Goal: Information Seeking & Learning: Learn about a topic

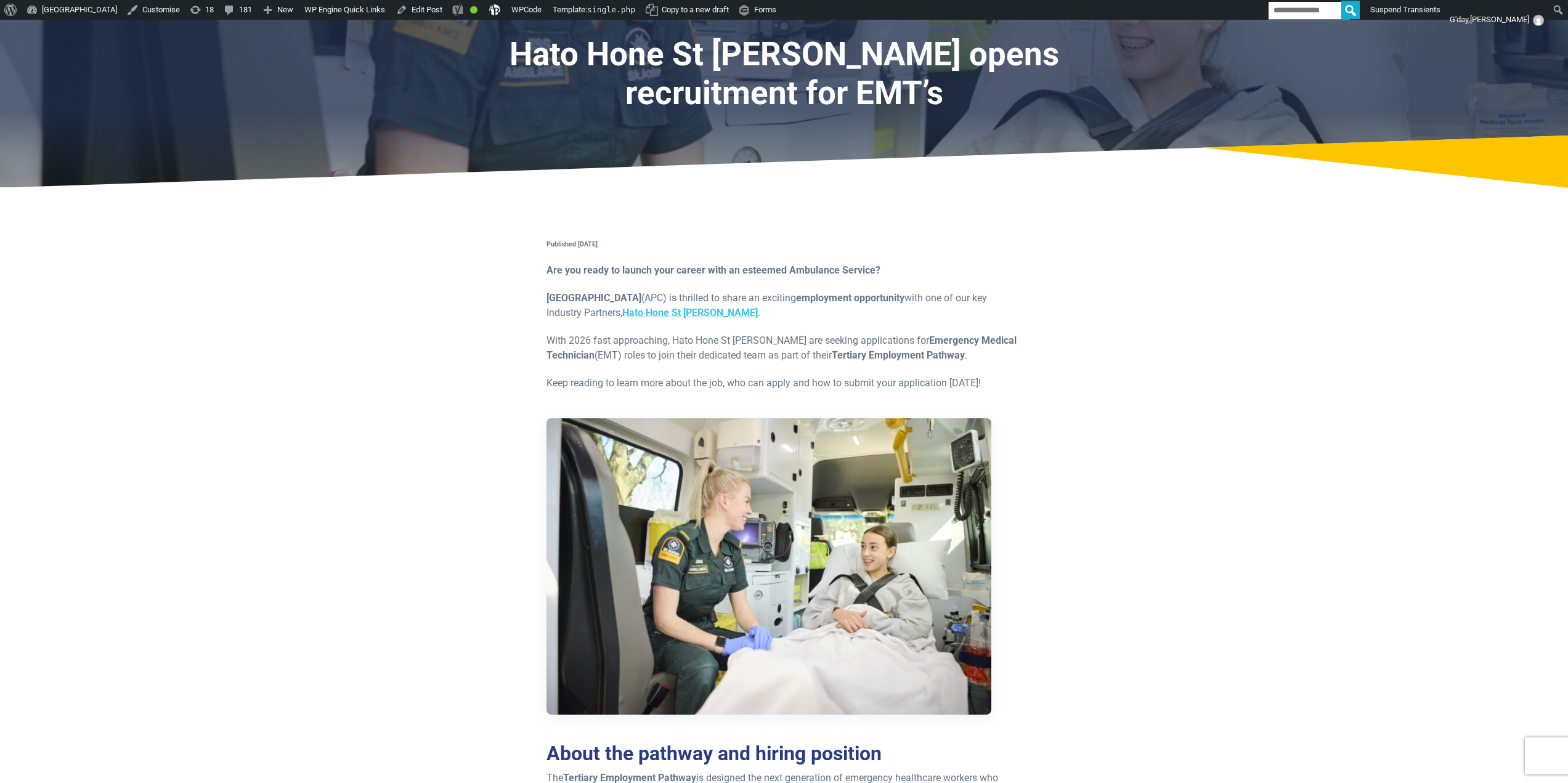
scroll to position [61, 0]
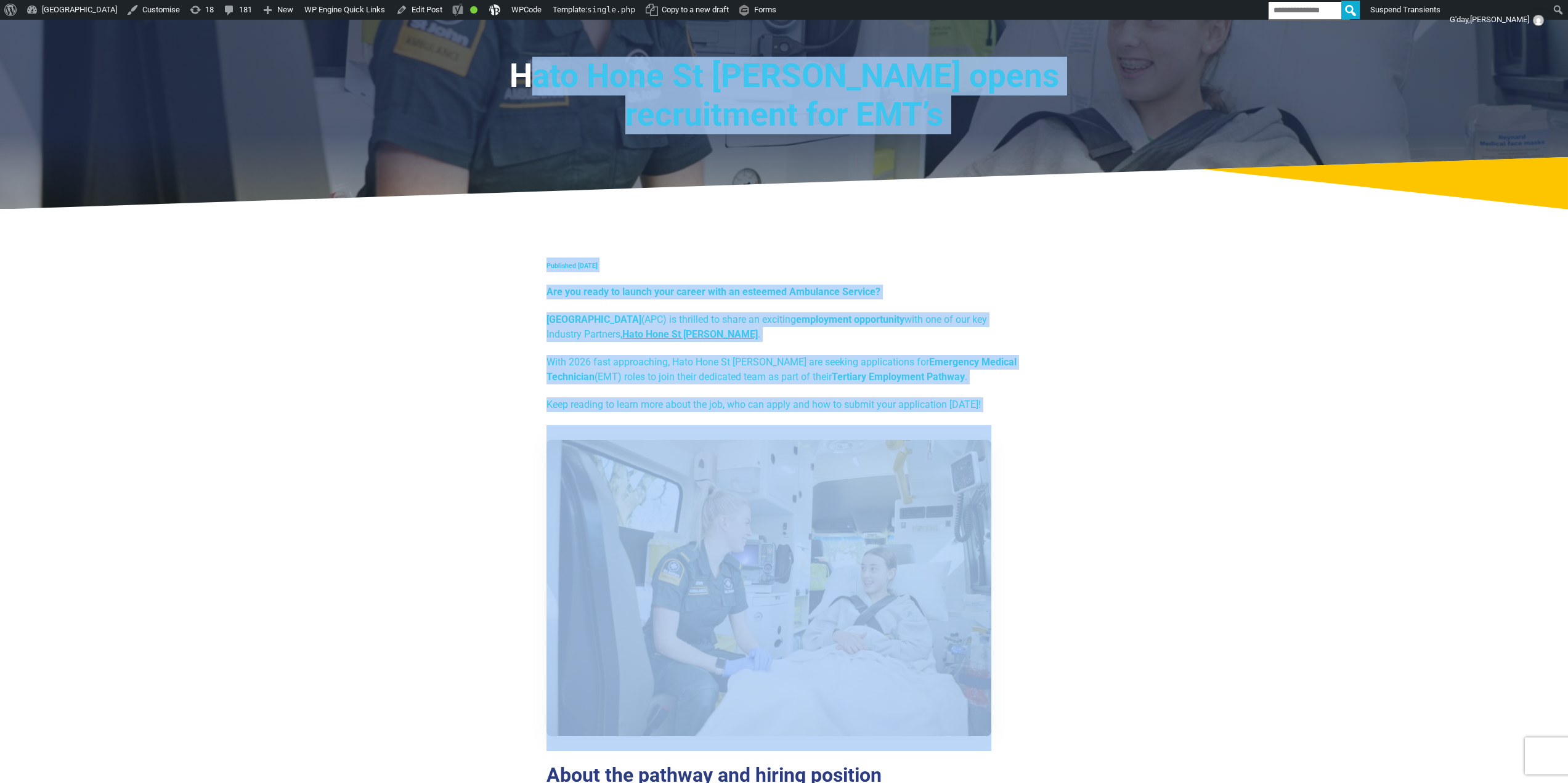
drag, startPoint x: 510, startPoint y: 71, endPoint x: 970, endPoint y: 413, distance: 573.2
click at [889, 377] on strong "Tertiary Employment Pathway" at bounding box center [898, 377] width 133 height 12
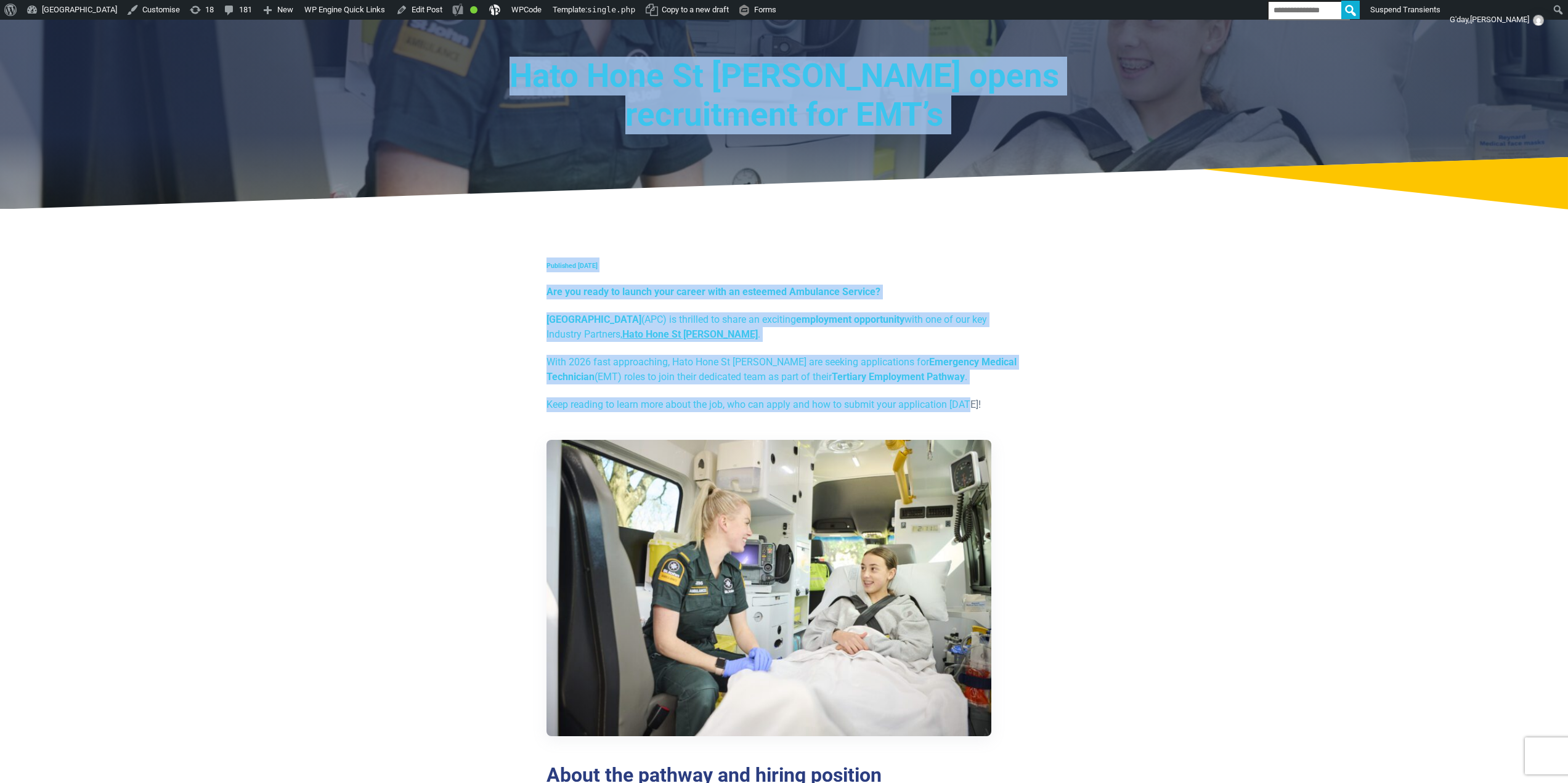
drag, startPoint x: 972, startPoint y: 408, endPoint x: 659, endPoint y: 160, distance: 399.3
click at [669, 164] on icon at bounding box center [784, 183] width 1568 height 53
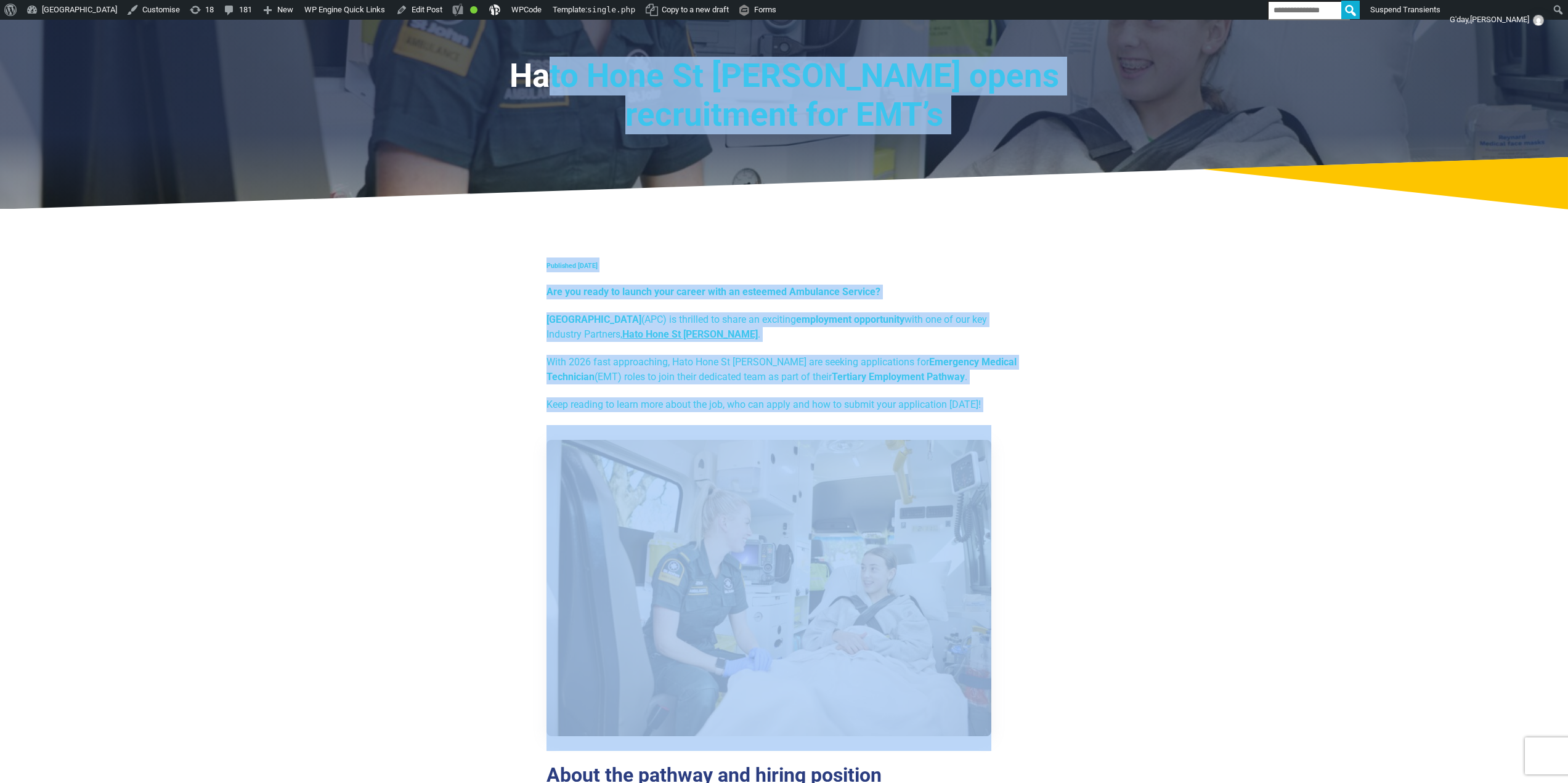
drag, startPoint x: 532, startPoint y: 85, endPoint x: 1049, endPoint y: 421, distance: 616.6
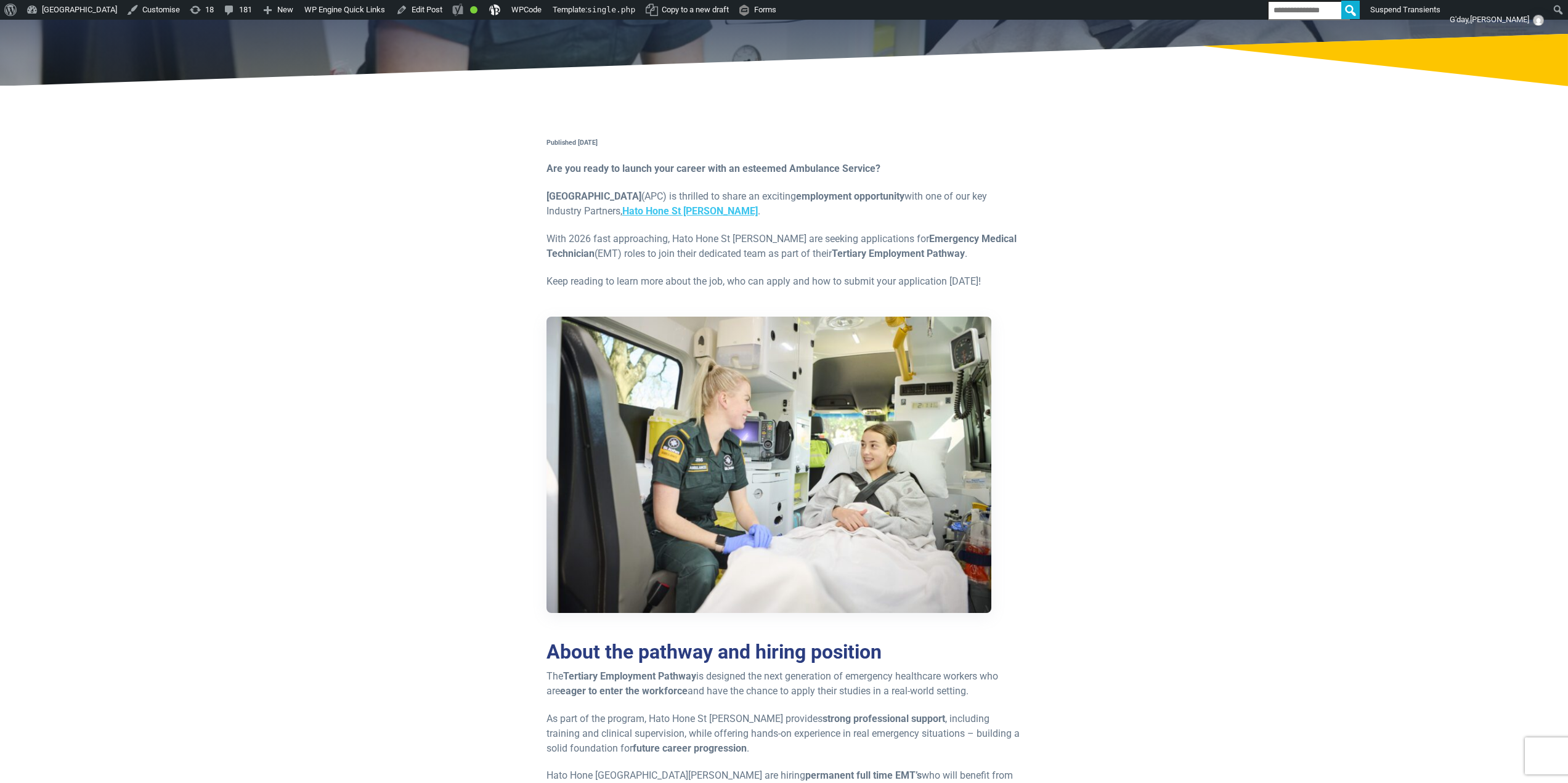
scroll to position [0, 0]
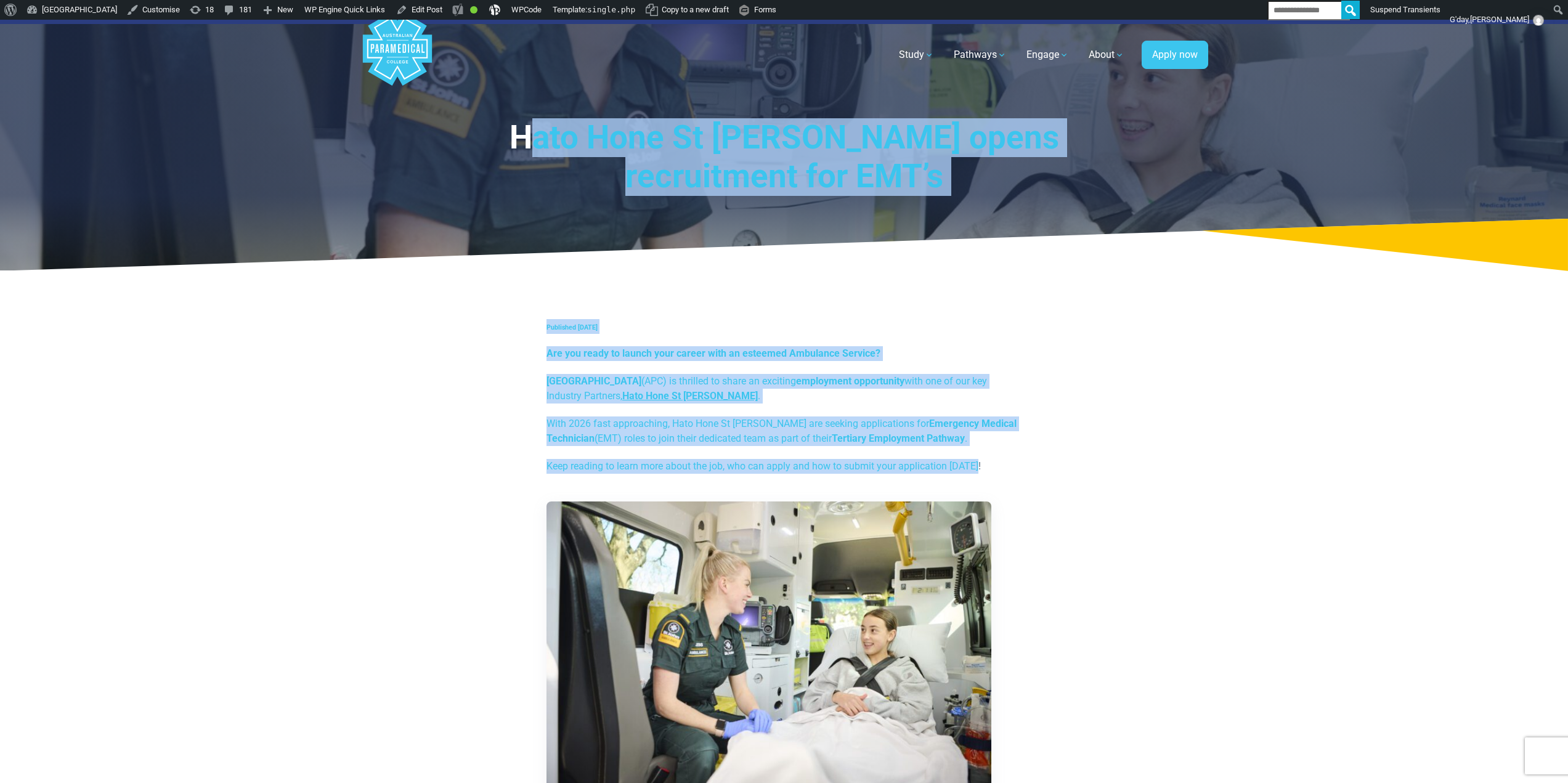
drag, startPoint x: 607, startPoint y: 177, endPoint x: 1096, endPoint y: 462, distance: 566.0
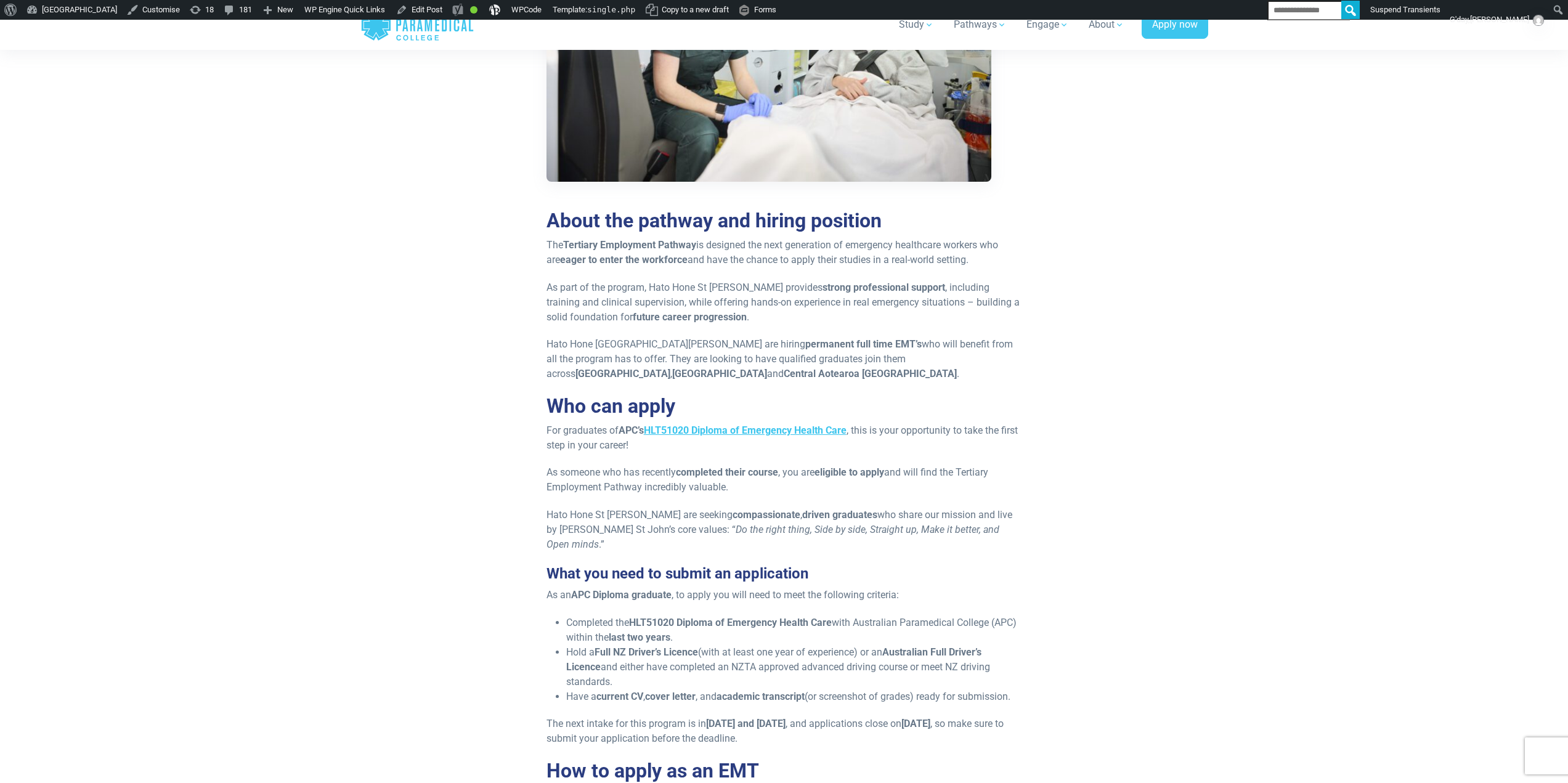
scroll to position [678, 0]
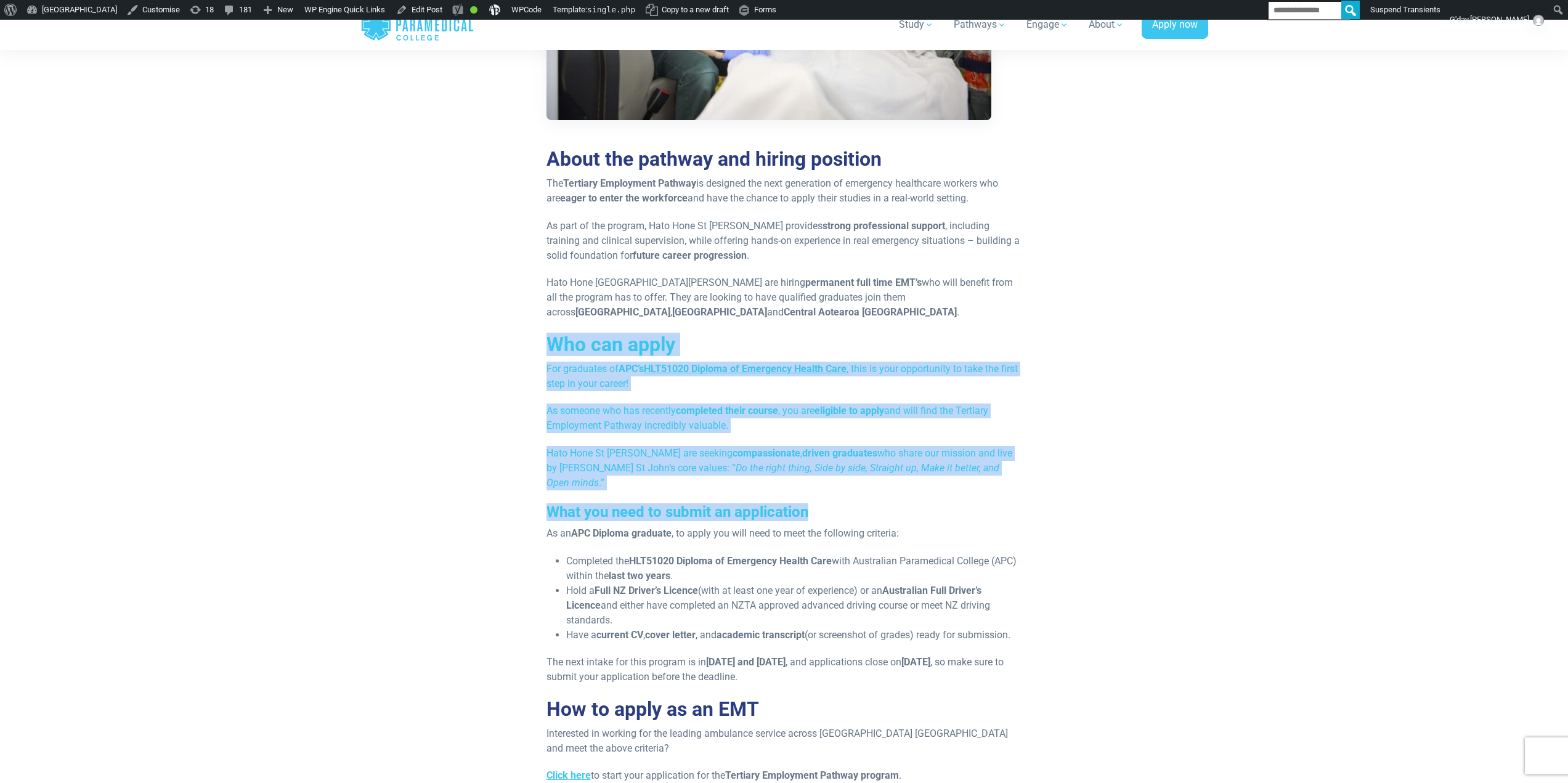
drag, startPoint x: 553, startPoint y: 348, endPoint x: 869, endPoint y: 488, distance: 345.6
click at [869, 488] on div "Published 22nd September, 2025 Are you ready to launch your career with an este…" at bounding box center [784, 401] width 490 height 1519
click at [742, 448] on strong "compassionate" at bounding box center [767, 454] width 67 height 12
drag, startPoint x: 812, startPoint y: 499, endPoint x: 645, endPoint y: 302, distance: 258.3
click at [645, 302] on div "Published 22nd September, 2025 Are you ready to launch your career with an este…" at bounding box center [784, 401] width 490 height 1519
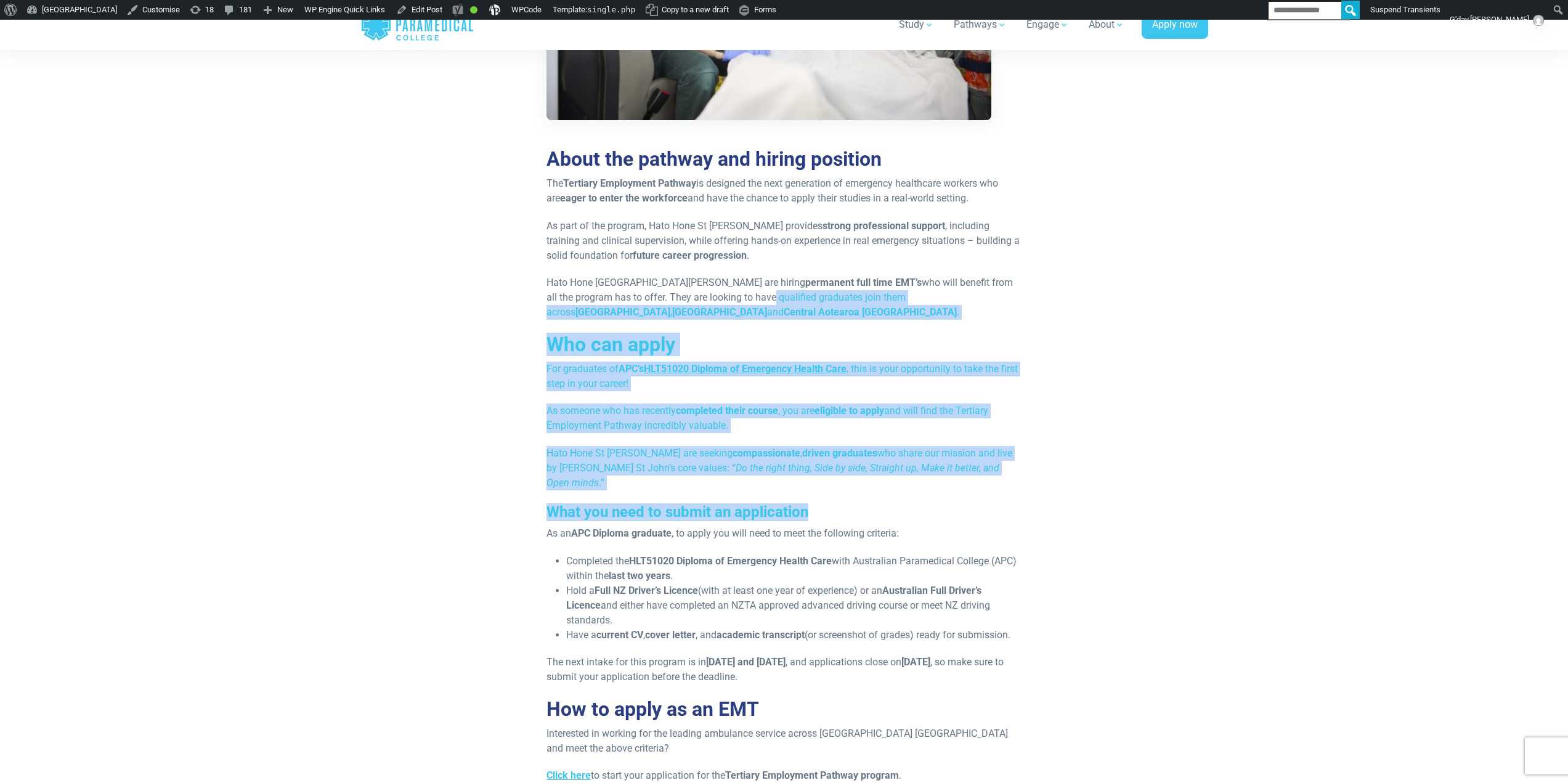
click at [866, 503] on h3 "What you need to submit an application" at bounding box center [784, 512] width 475 height 18
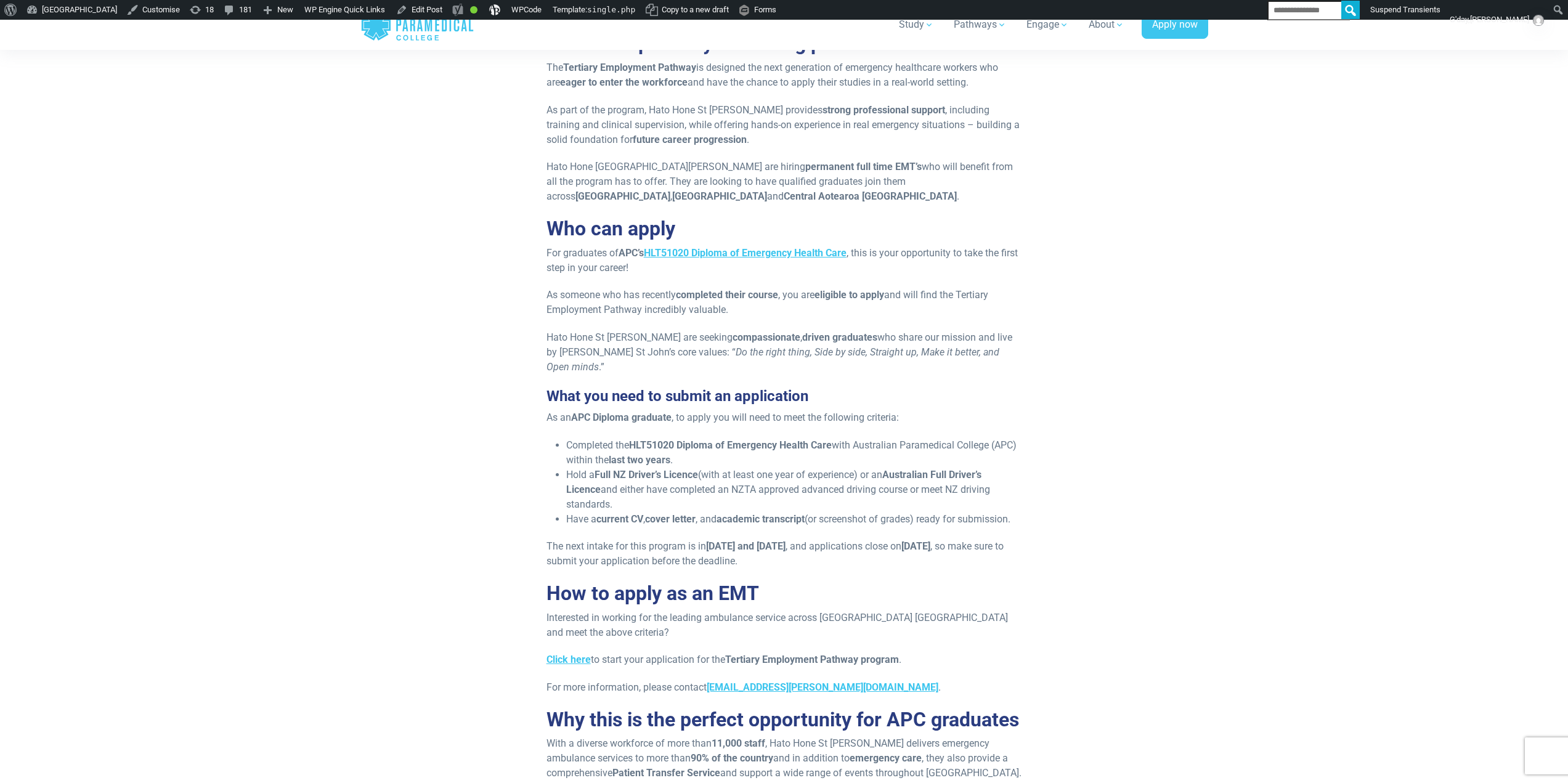
scroll to position [801, 0]
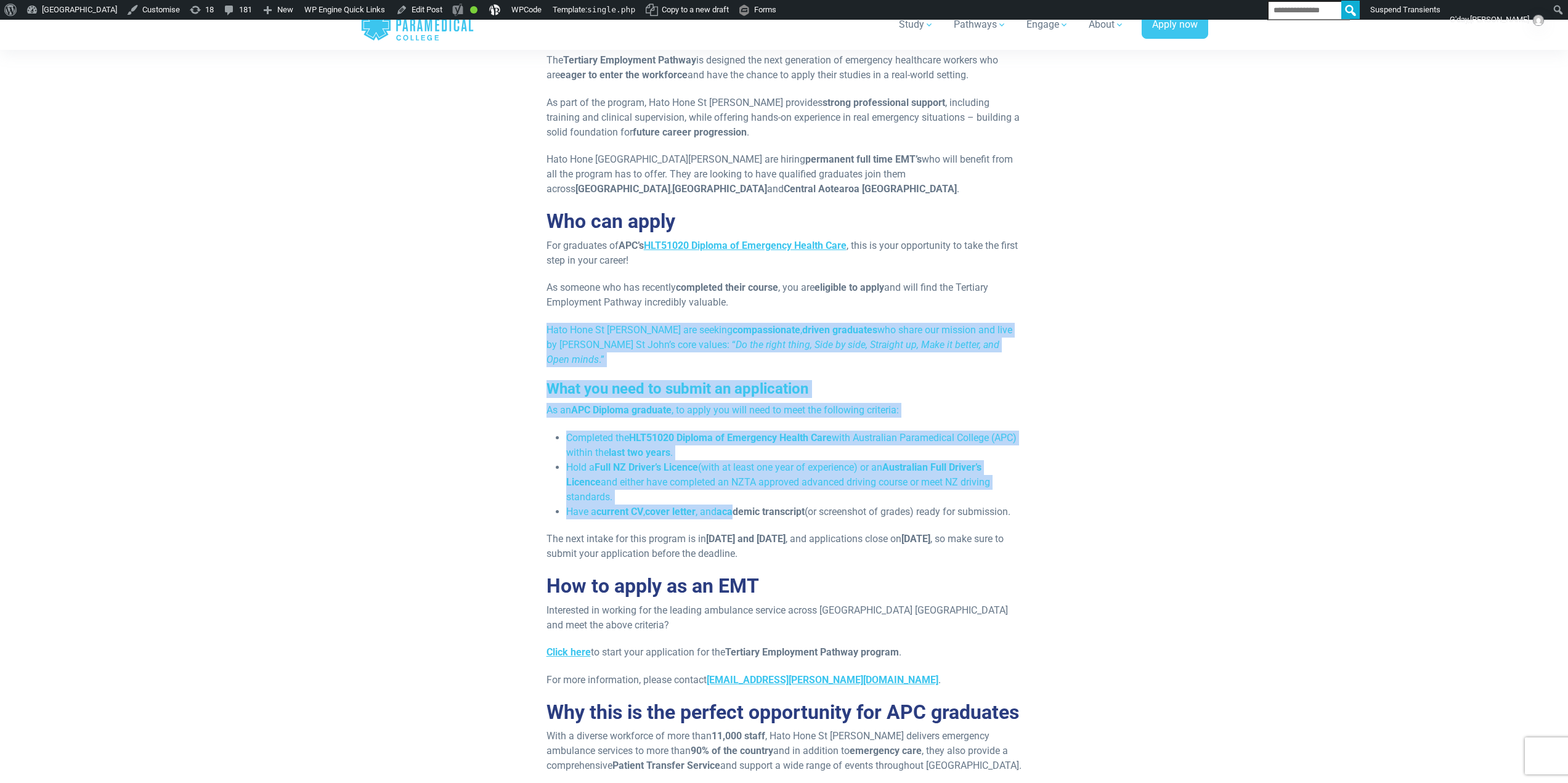
drag, startPoint x: 593, startPoint y: 351, endPoint x: 739, endPoint y: 499, distance: 207.9
click at [739, 499] on div "Published 22nd September, 2025 Are you ready to launch your career with an este…" at bounding box center [784, 277] width 736 height 1519
drag, startPoint x: 800, startPoint y: 538, endPoint x: 718, endPoint y: 375, distance: 182.5
click at [717, 381] on div "Published 22nd September, 2025 Are you ready to launch your career with an este…" at bounding box center [784, 277] width 490 height 1519
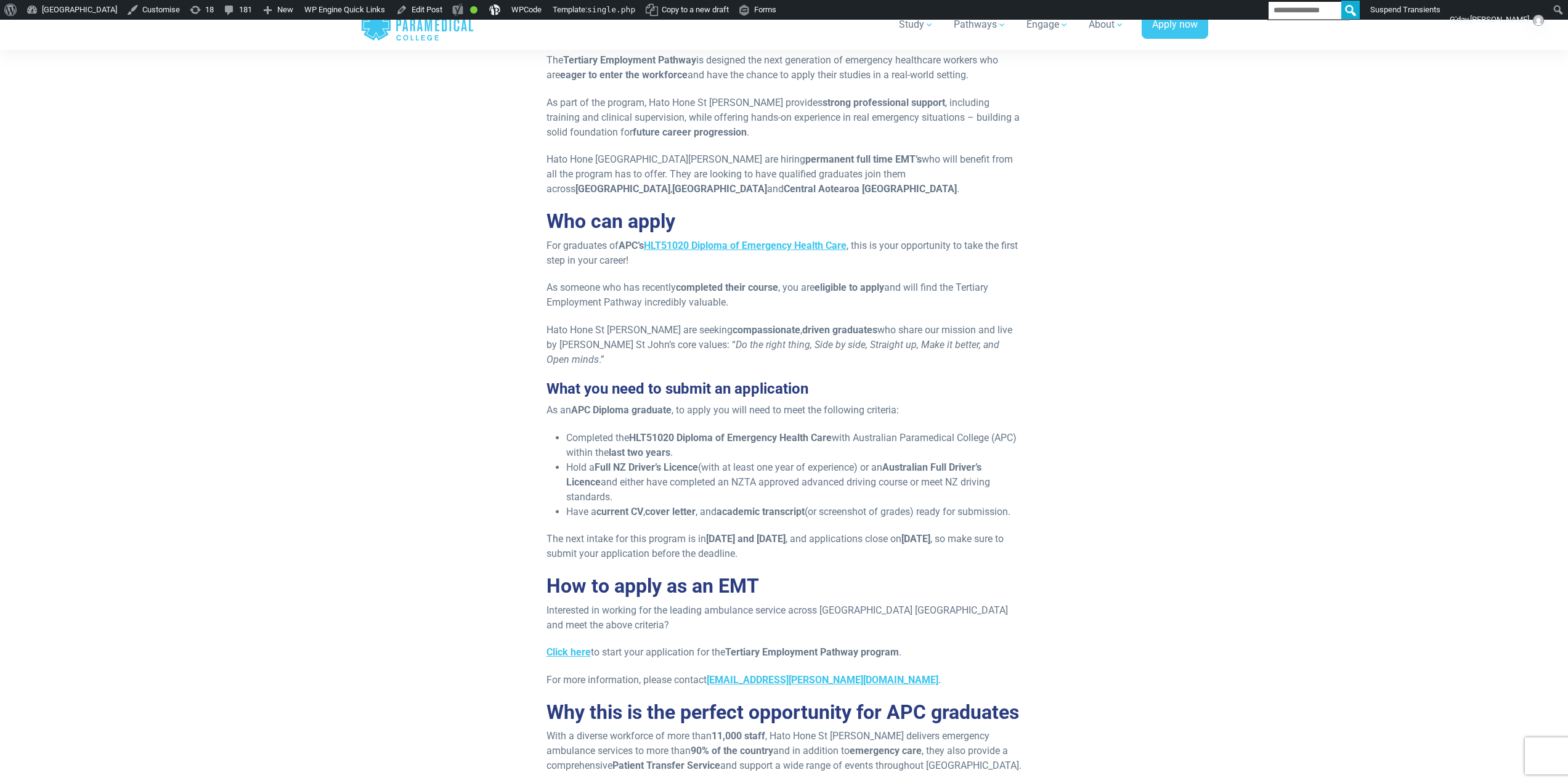
click at [923, 583] on h2 "How to apply as an EMT" at bounding box center [784, 585] width 475 height 23
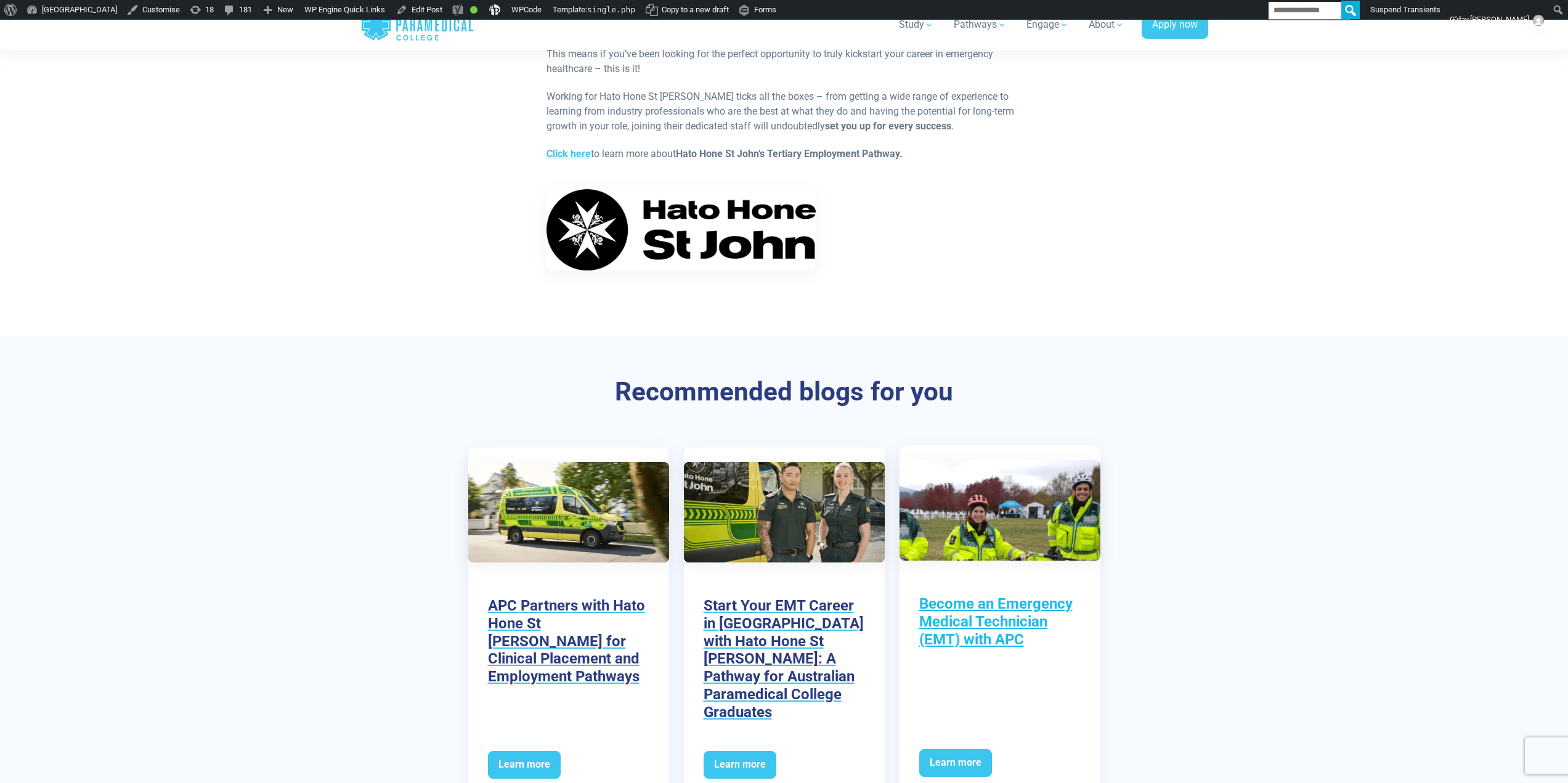
scroll to position [1787, 0]
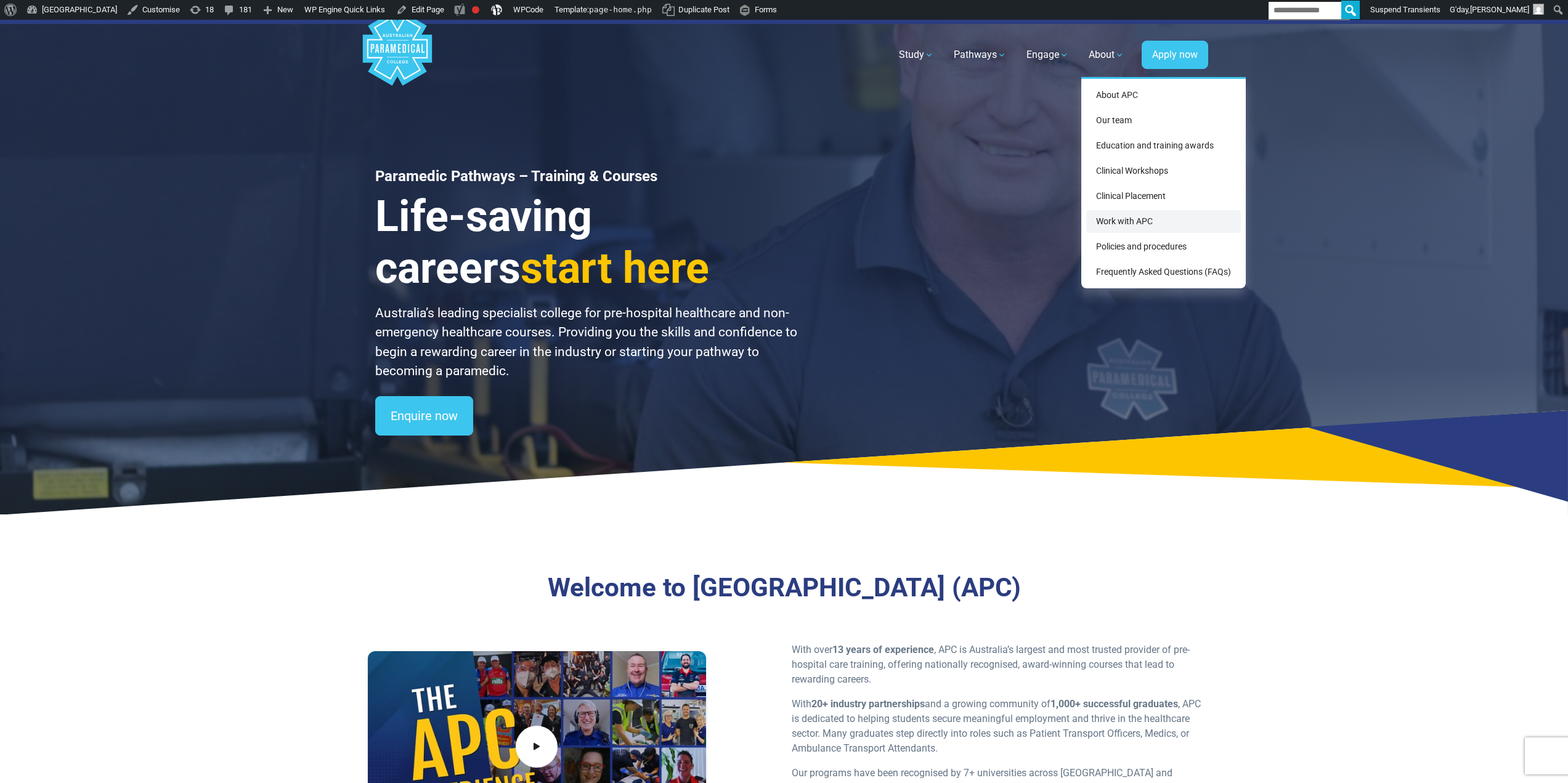
click at [1119, 218] on link "Work with APC" at bounding box center [1163, 221] width 155 height 22
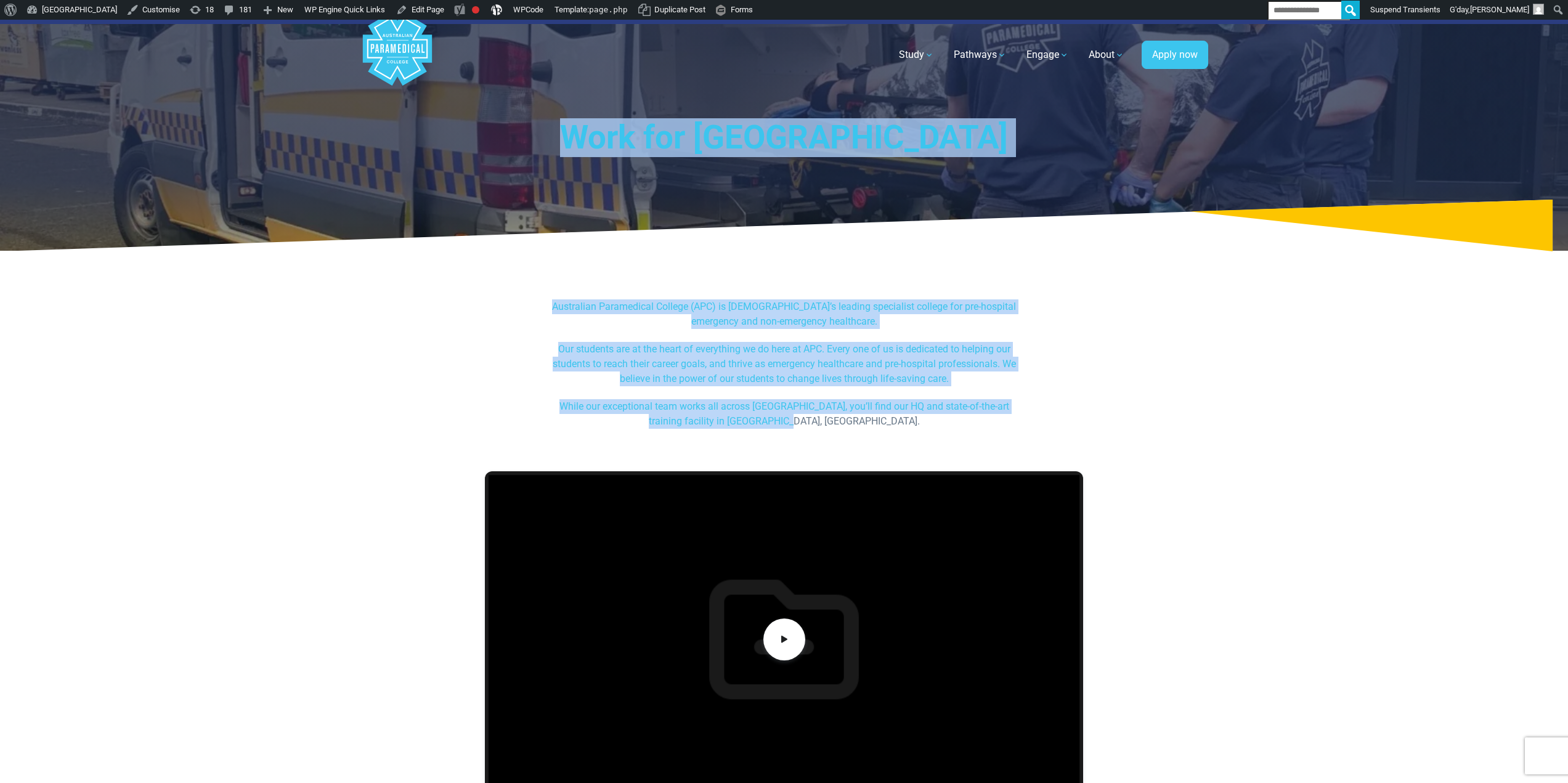
drag, startPoint x: 456, startPoint y: 111, endPoint x: 952, endPoint y: 422, distance: 585.4
click at [931, 413] on p "While our exceptional team works all across [GEOGRAPHIC_DATA], you’ll find our …" at bounding box center [784, 414] width 475 height 29
drag, startPoint x: 929, startPoint y: 422, endPoint x: 525, endPoint y: 70, distance: 535.8
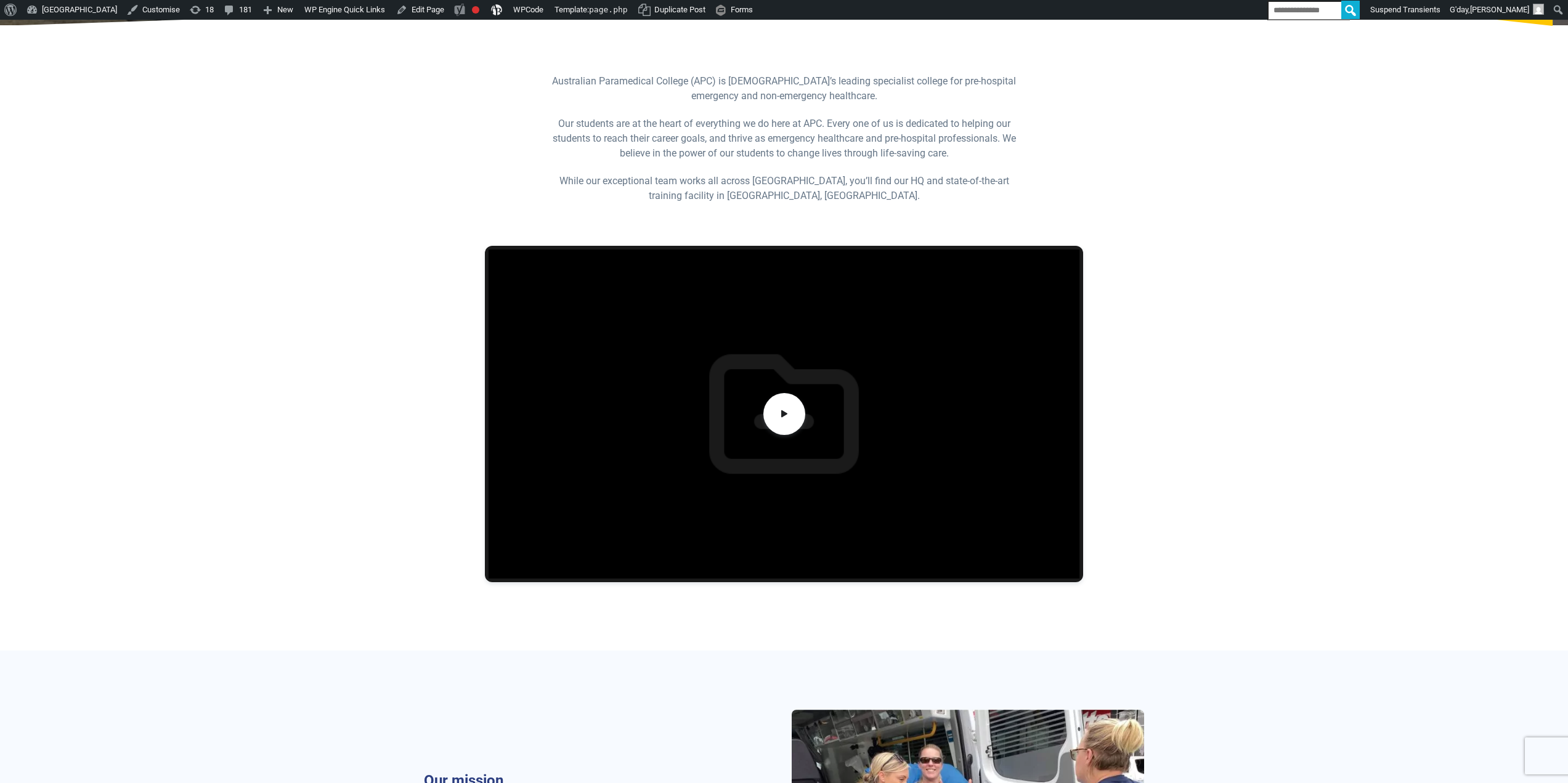
scroll to position [246, 0]
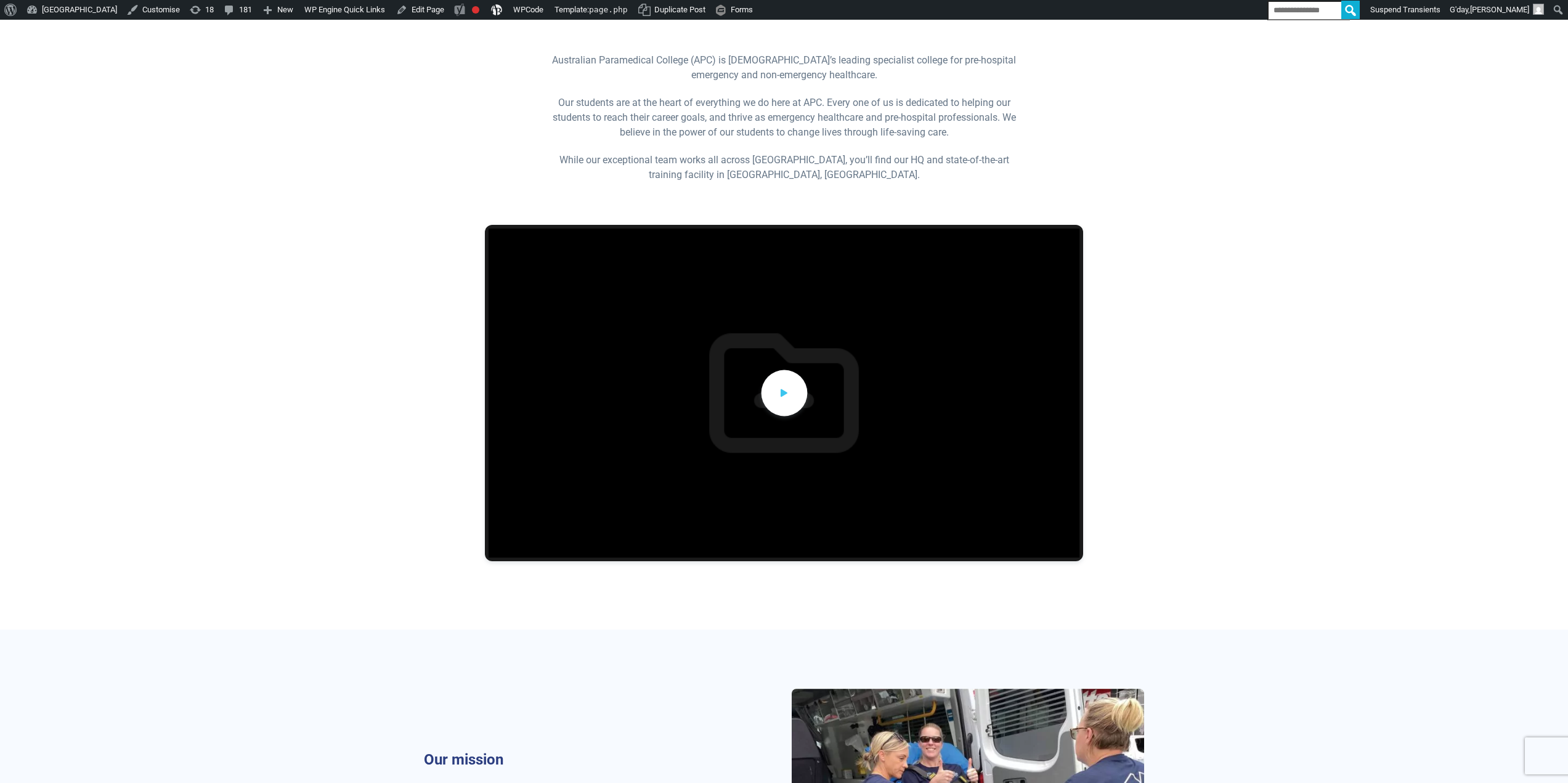
click at [783, 402] on icon at bounding box center [785, 393] width 14 height 21
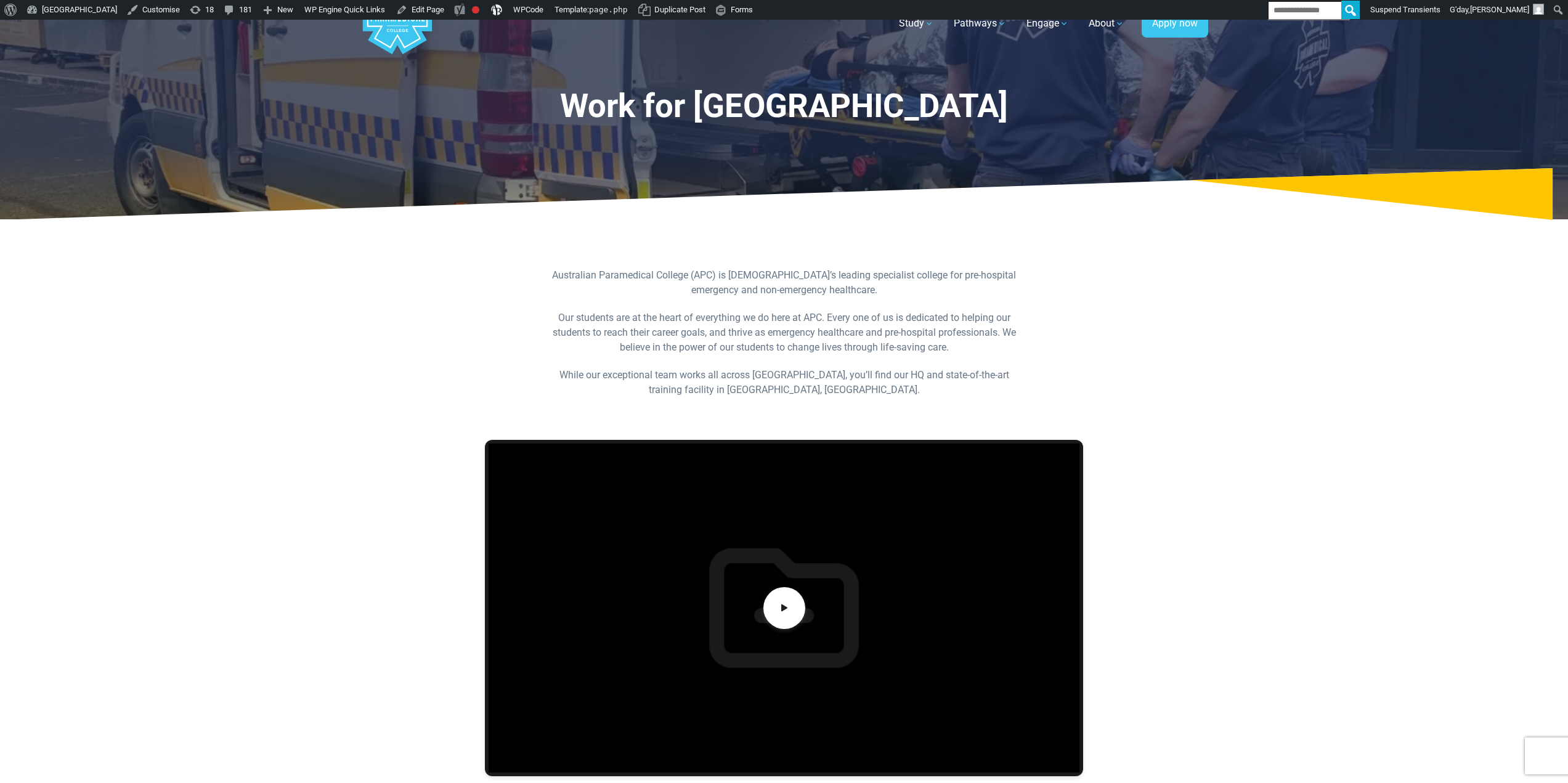
scroll to position [61, 0]
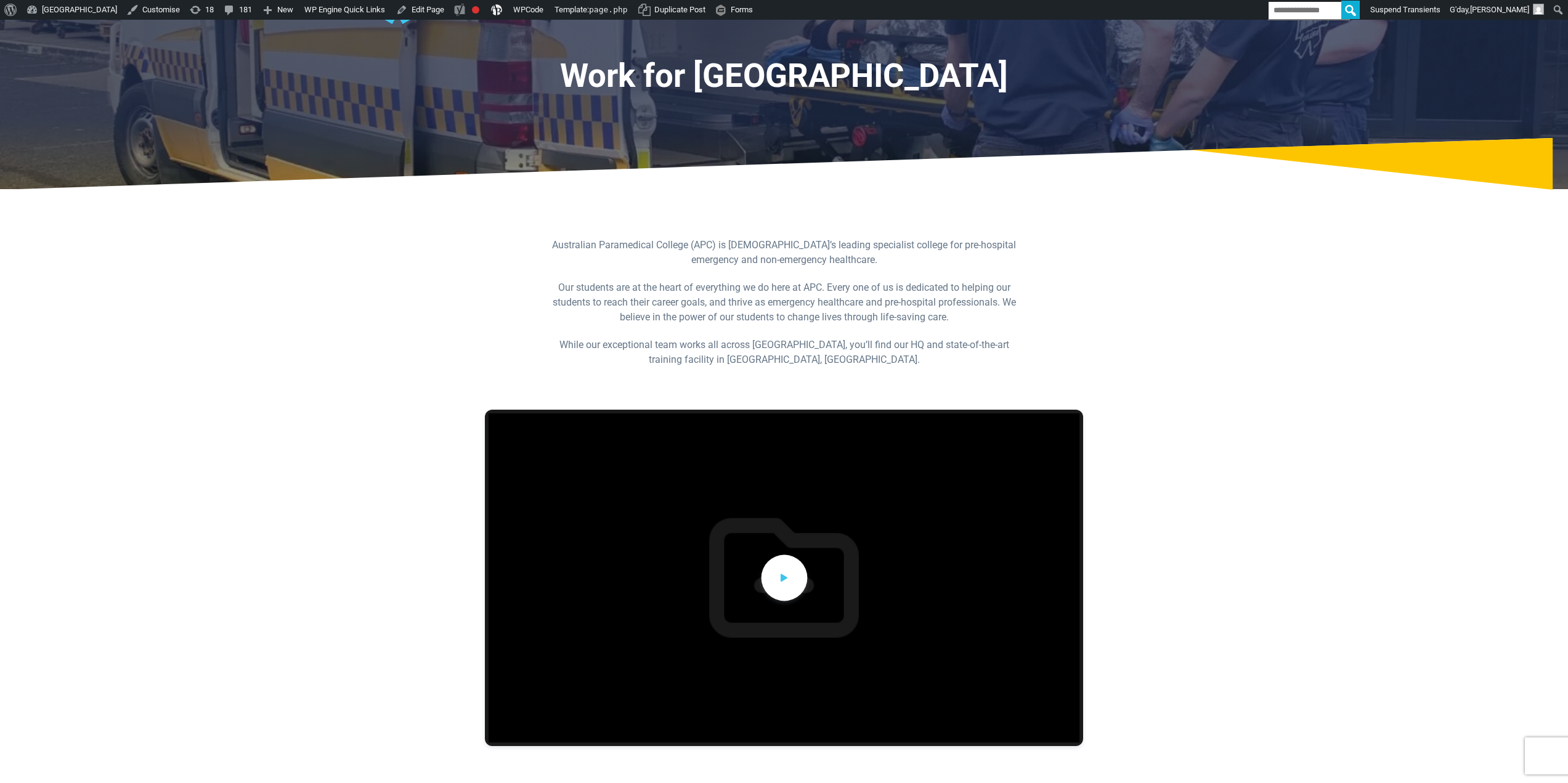
click at [804, 572] on span at bounding box center [783, 577] width 46 height 46
click at [782, 582] on div at bounding box center [784, 577] width 598 height 336
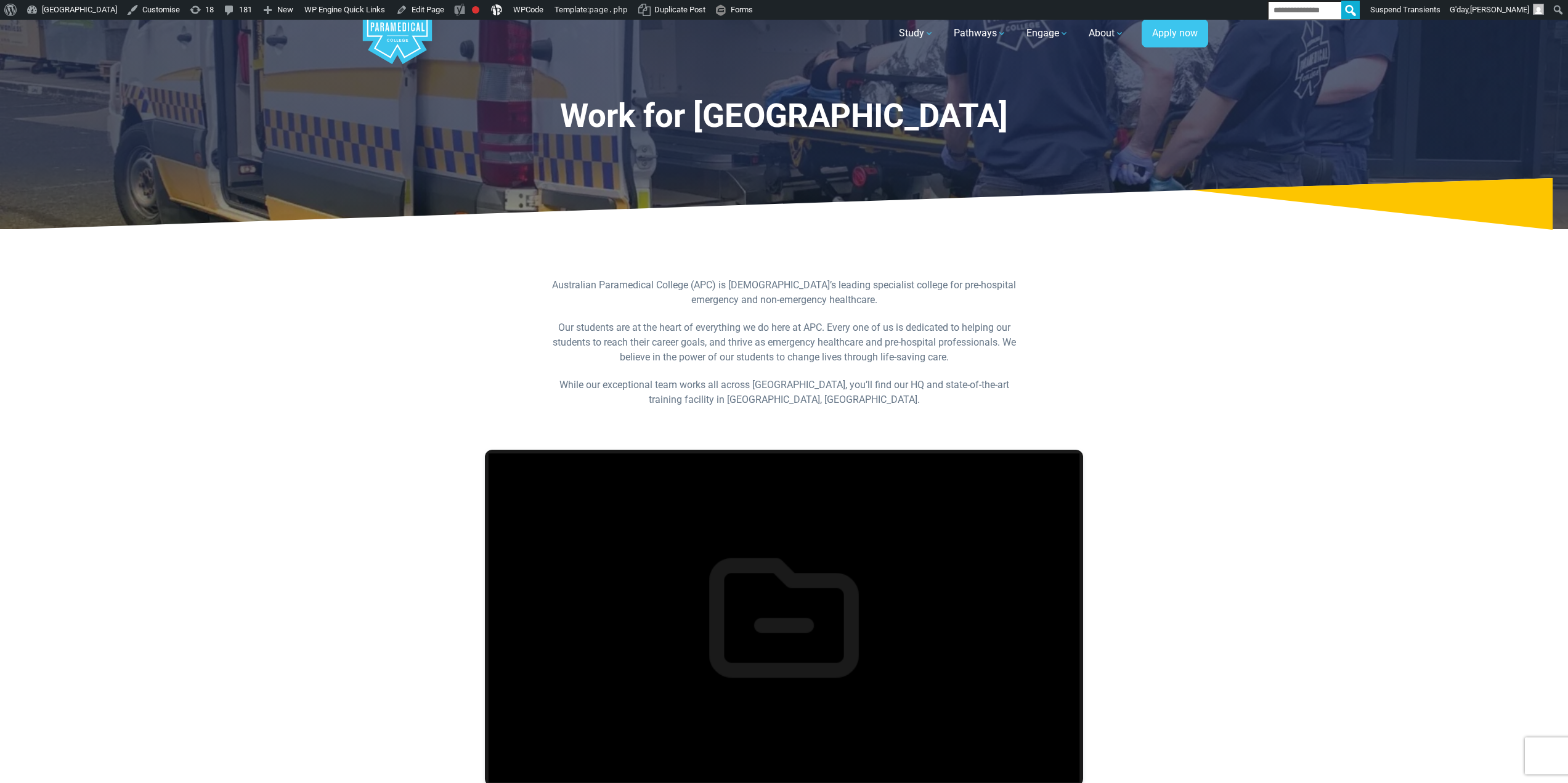
scroll to position [0, 0]
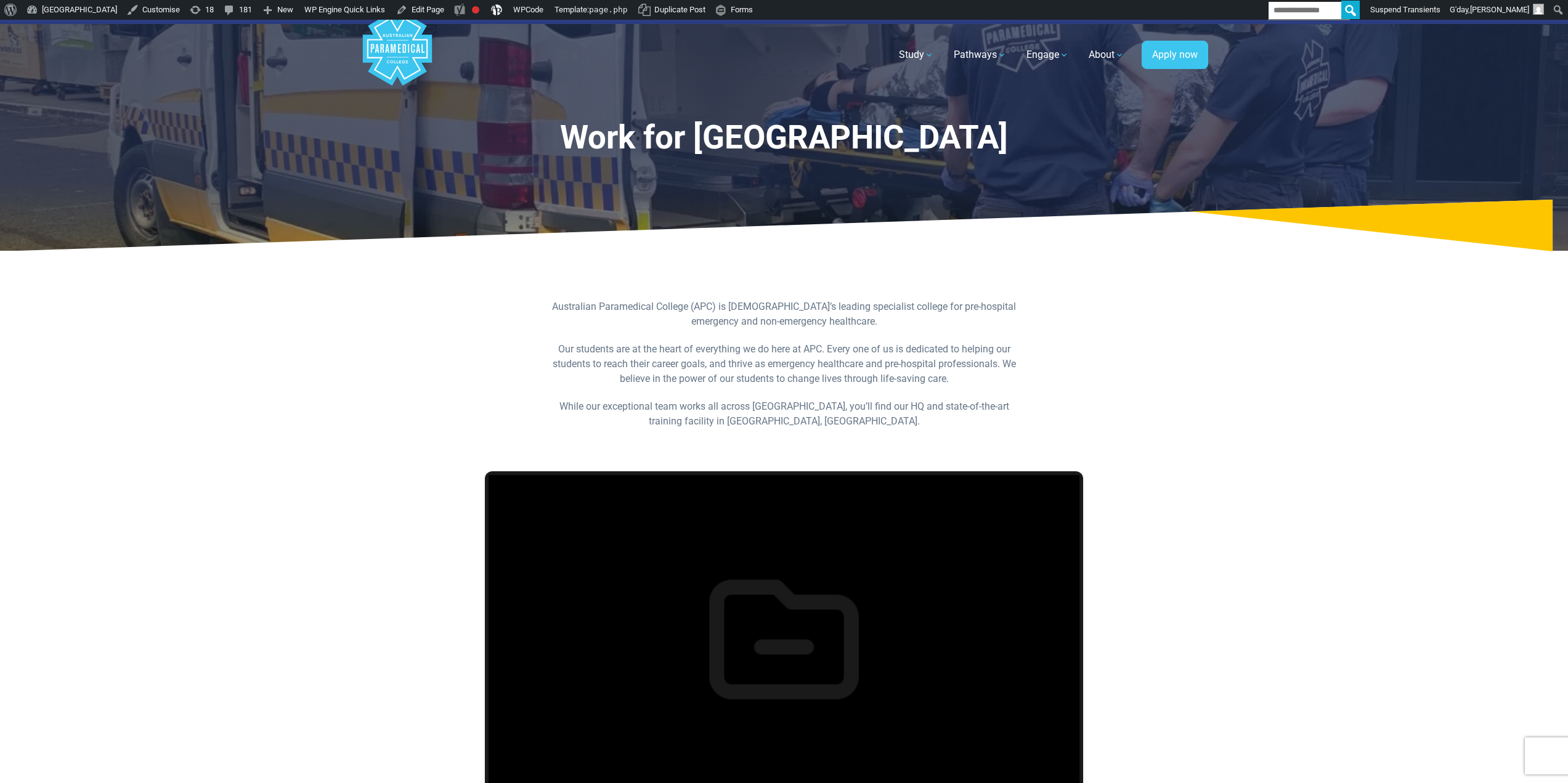
click at [387, 39] on polygon "Australian Paramedical College" at bounding box center [397, 49] width 69 height 74
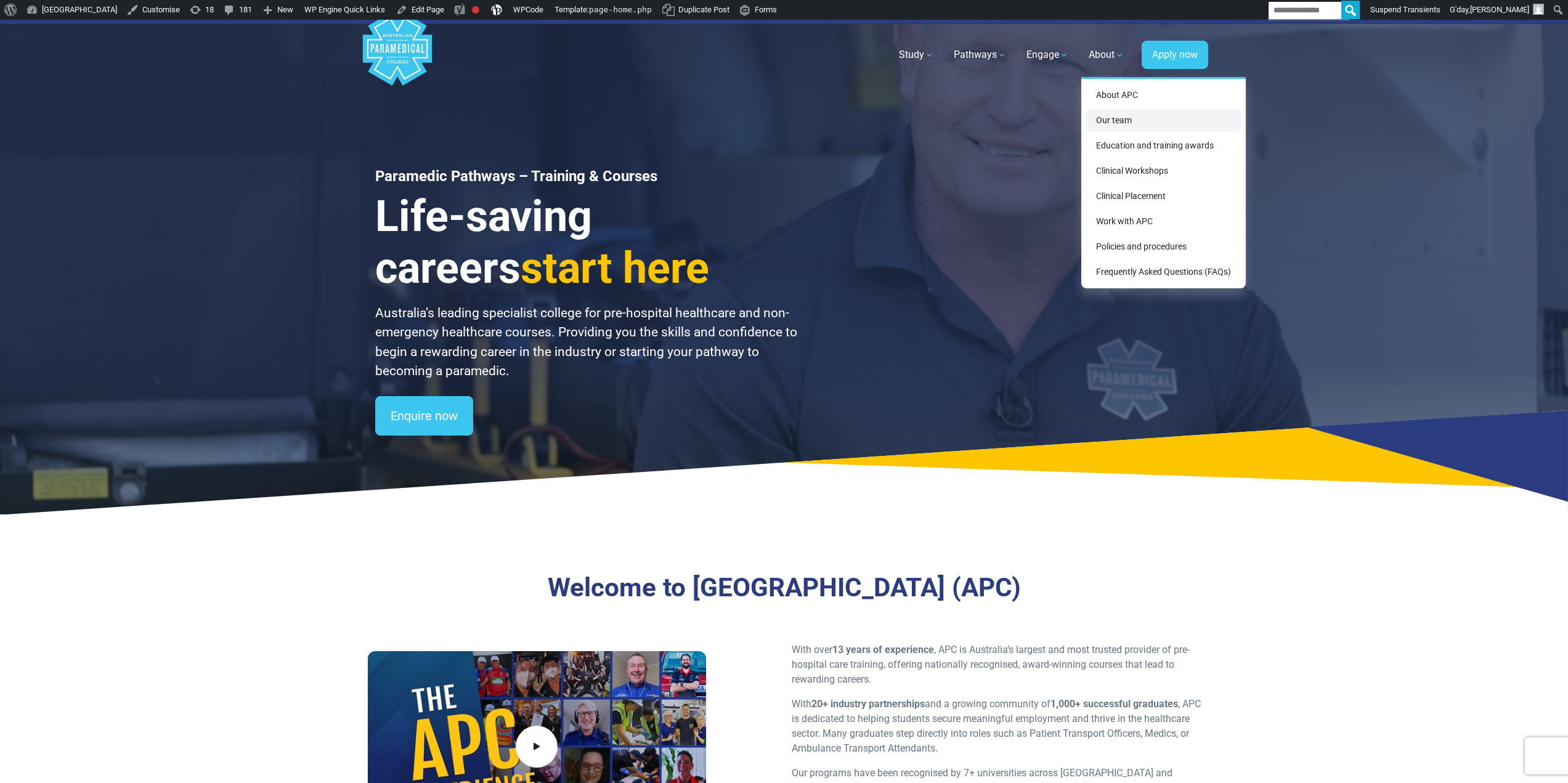
click at [1120, 114] on link "Our team" at bounding box center [1163, 120] width 155 height 22
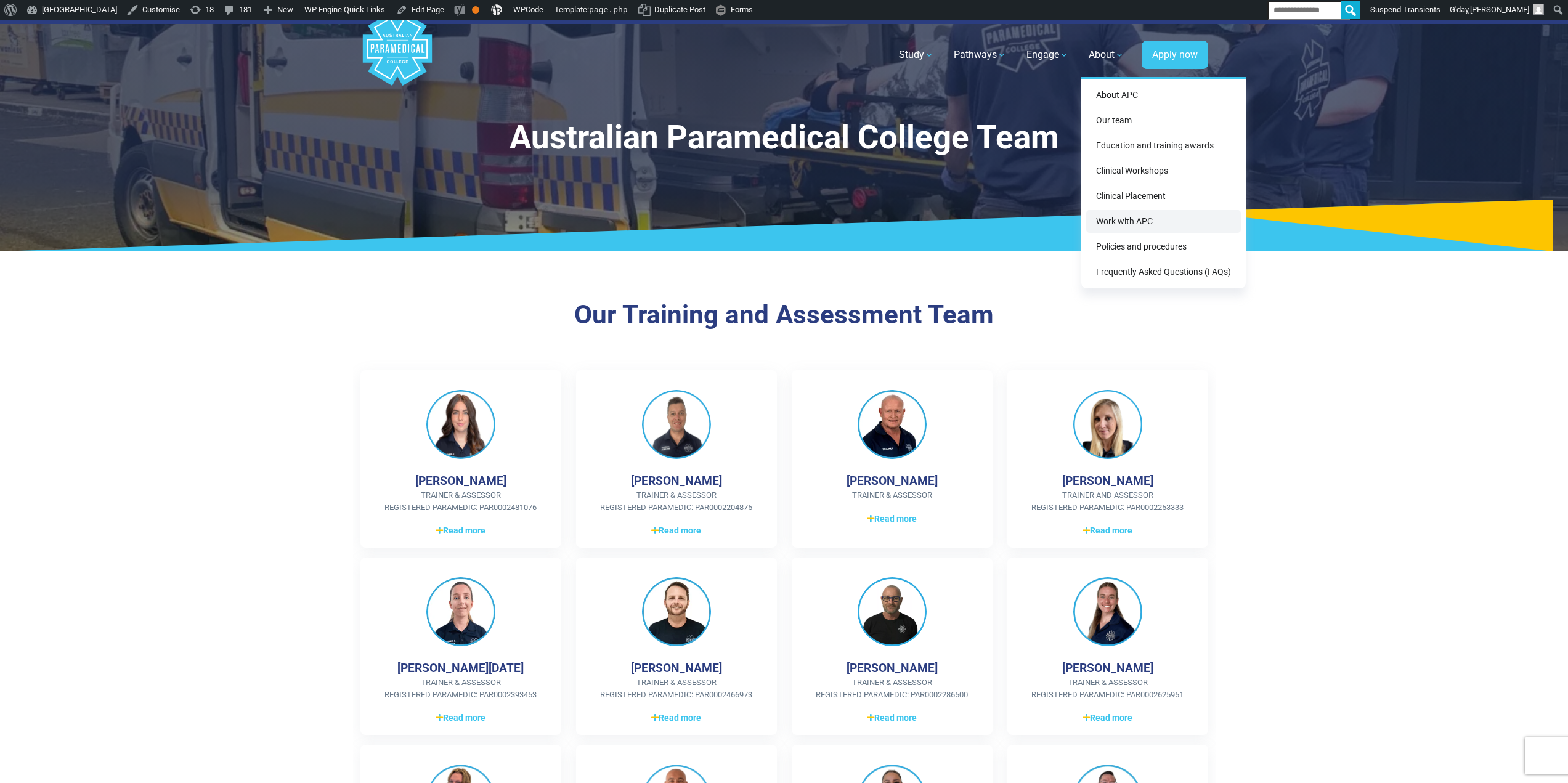
click at [1119, 214] on link "Work with APC" at bounding box center [1163, 221] width 155 height 22
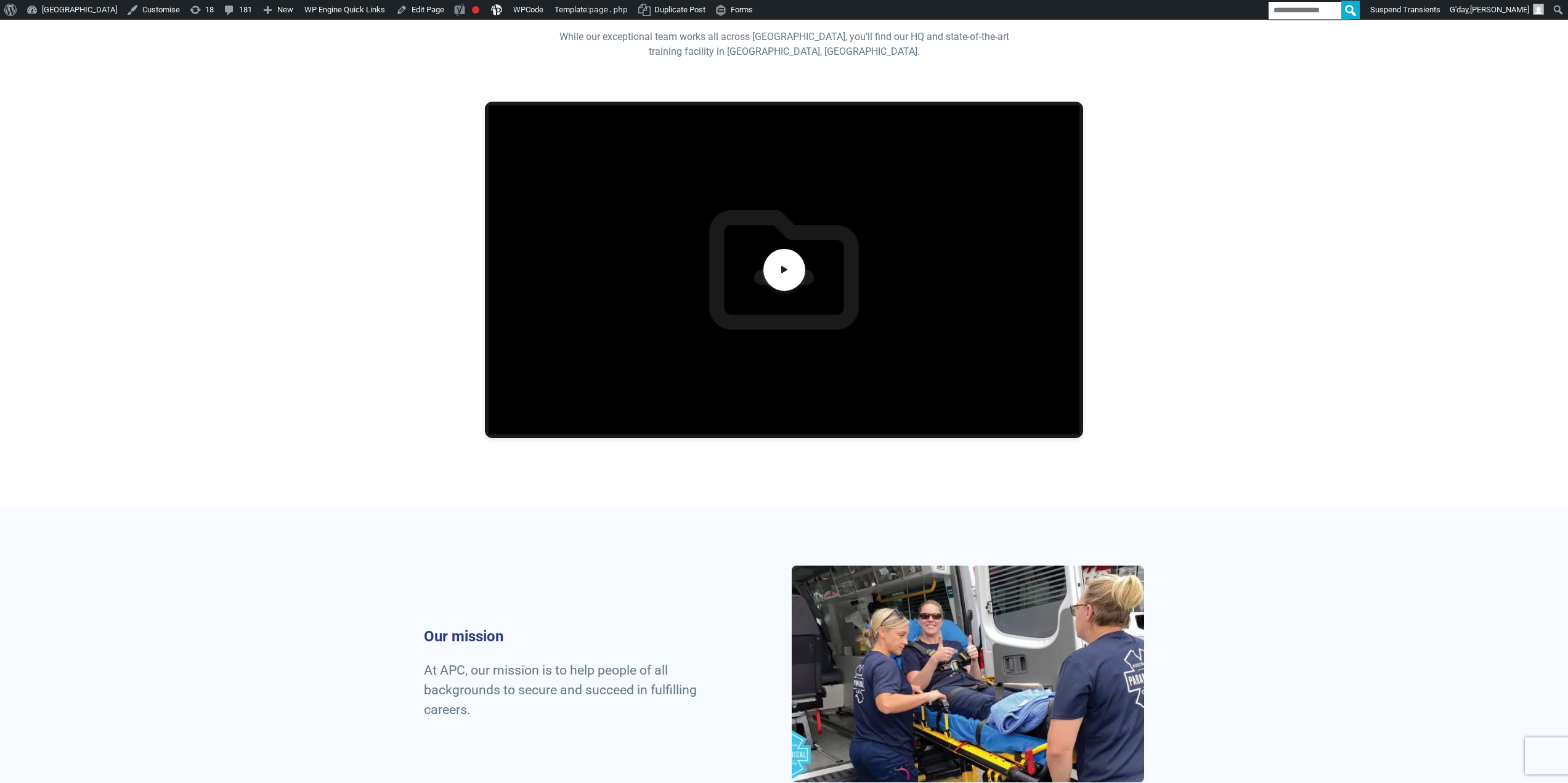
scroll to position [493, 0]
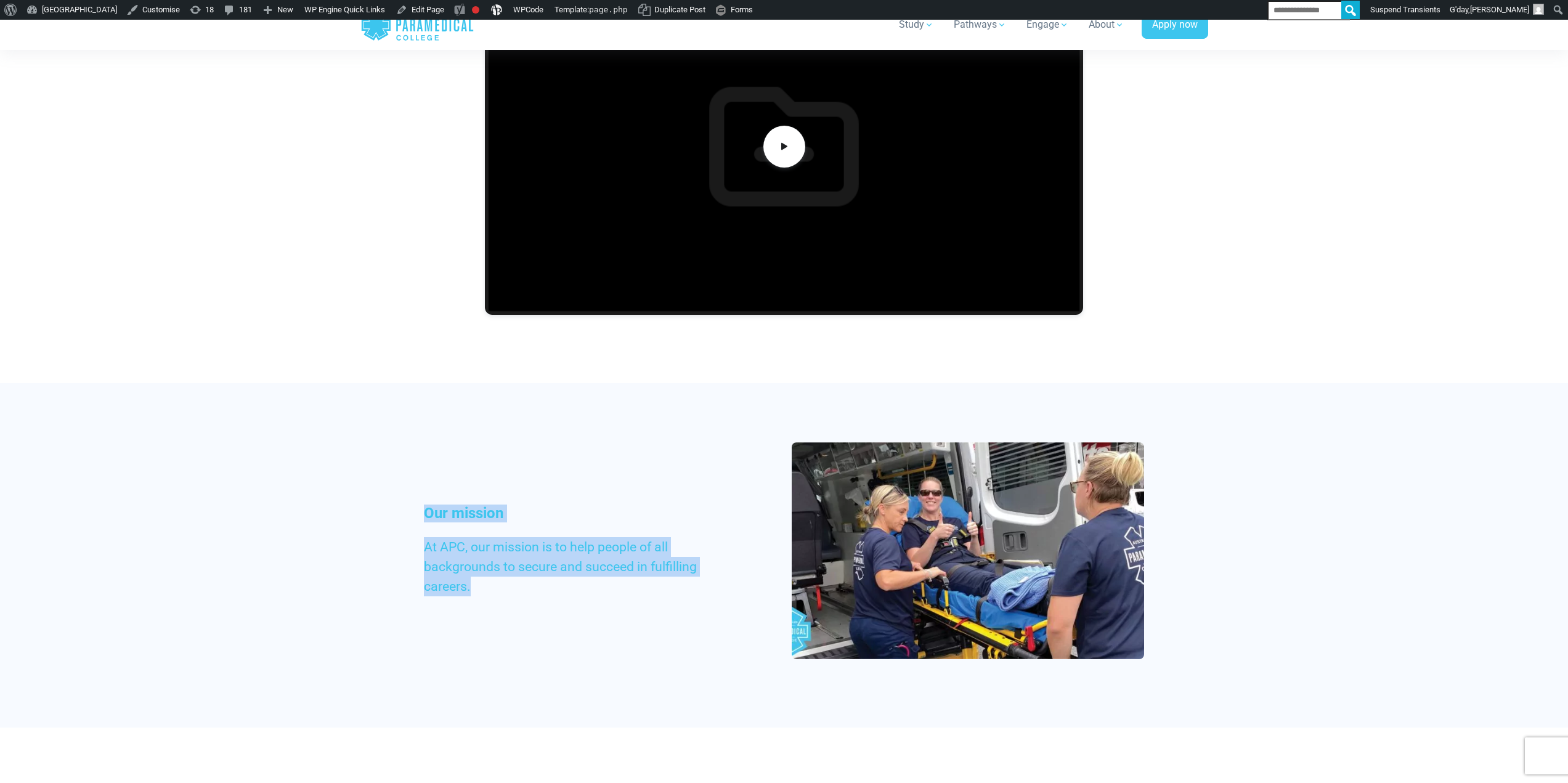
drag, startPoint x: 403, startPoint y: 476, endPoint x: 507, endPoint y: 589, distance: 153.6
click at [608, 613] on div "Our mission At APC, our mission is to help people of all backgrounds to secure …" at bounding box center [785, 555] width 863 height 345
click at [507, 589] on p "At APC, our mission is to help people of all backgrounds to secure and succeed …" at bounding box center [569, 567] width 291 height 59
drag, startPoint x: 503, startPoint y: 600, endPoint x: 429, endPoint y: 501, distance: 123.6
click at [429, 501] on div "Our mission At APC, our mission is to help people of all backgrounds to secure …" at bounding box center [784, 556] width 736 height 226
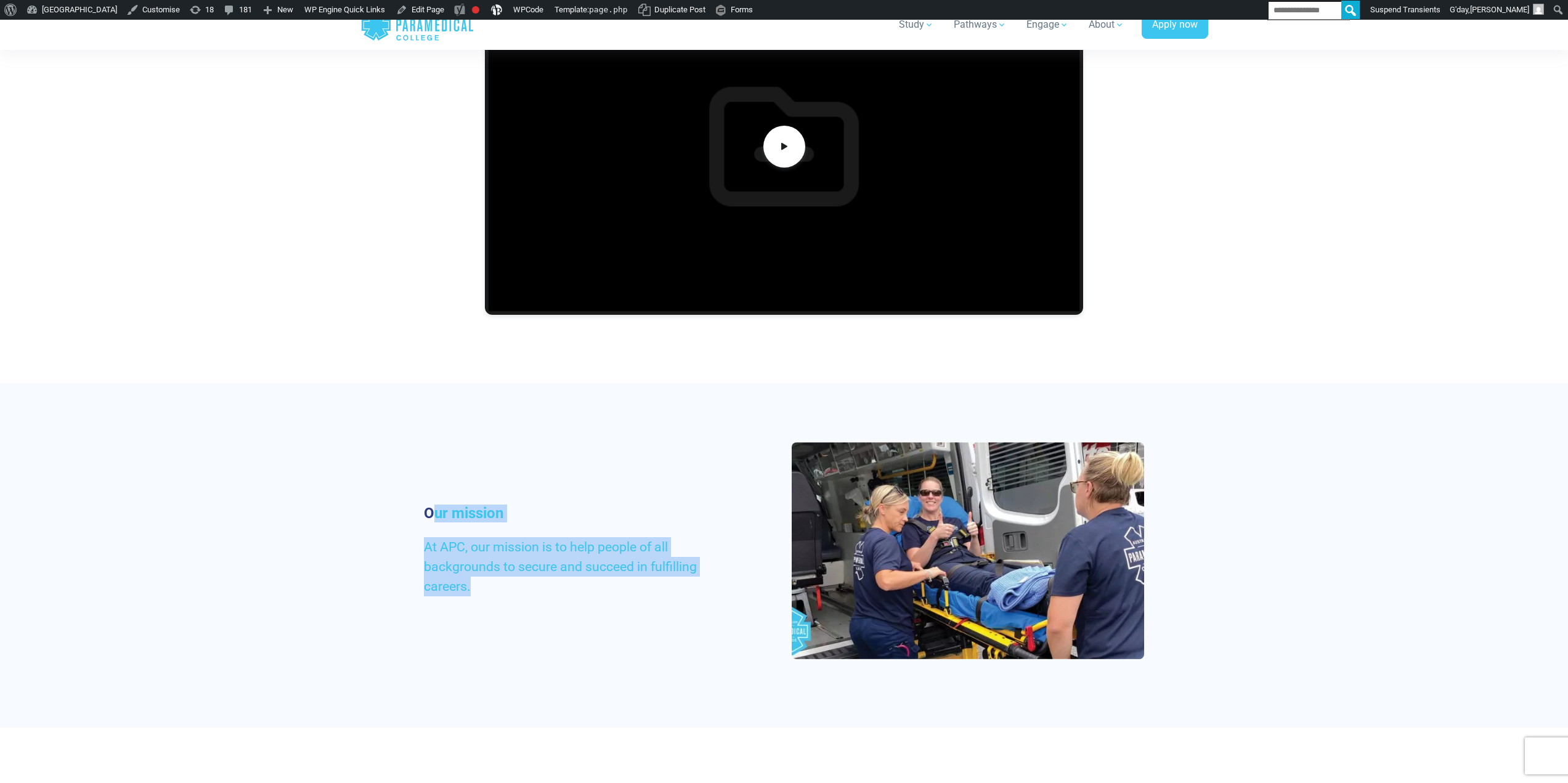
click at [430, 510] on h3 "Our mission" at bounding box center [569, 513] width 291 height 18
drag, startPoint x: 446, startPoint y: 540, endPoint x: 493, endPoint y: 607, distance: 81.8
click at [493, 607] on div "Our mission At APC, our mission is to help people of all backgrounds to secure …" at bounding box center [784, 556] width 736 height 226
click at [488, 595] on div "Our mission At APC, our mission is to help people of all backgrounds to secure …" at bounding box center [570, 556] width 306 height 102
click at [413, 534] on div "Our mission At APC, our mission is to help people of all backgrounds to secure …" at bounding box center [785, 555] width 863 height 345
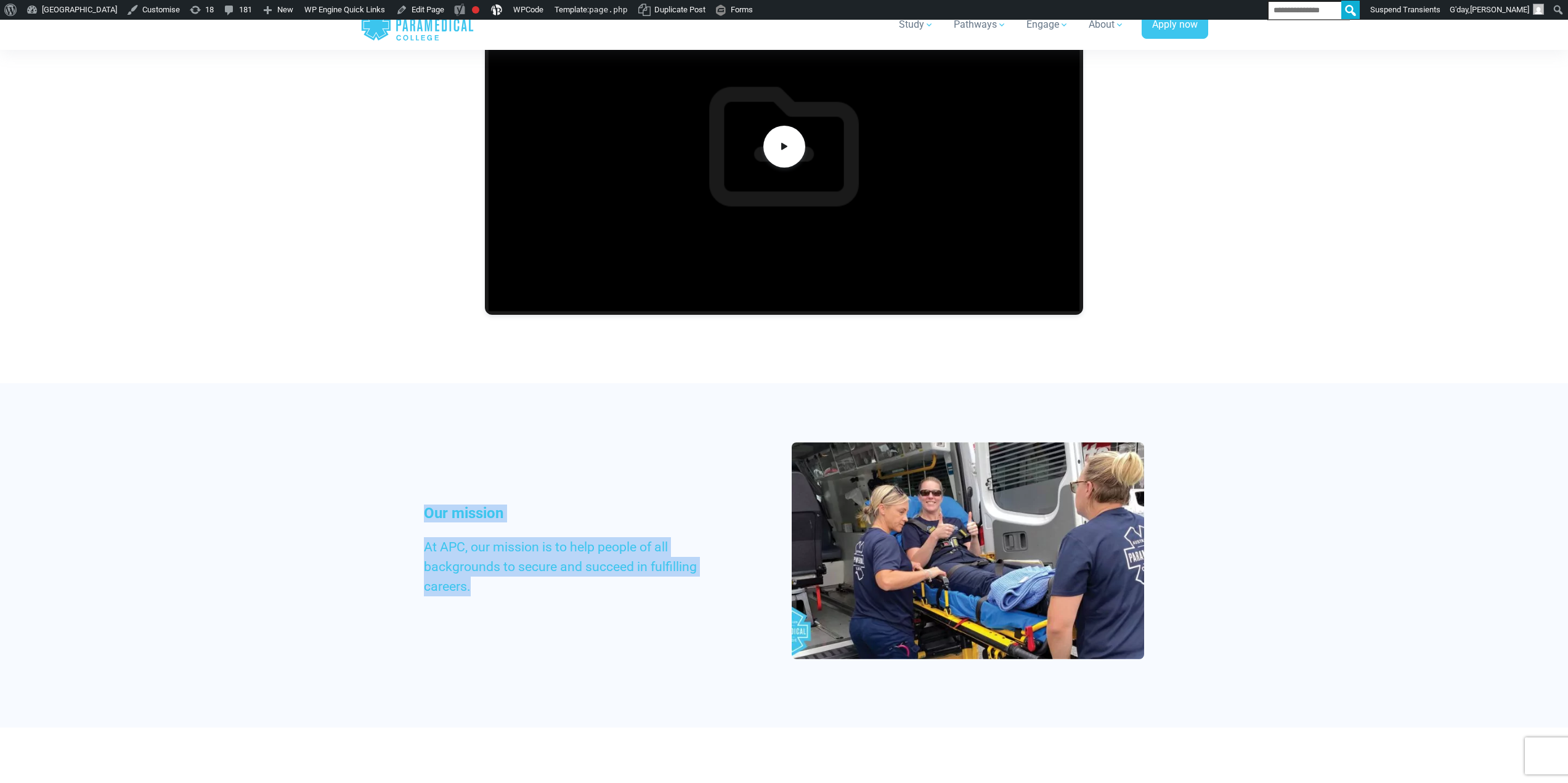
drag, startPoint x: 414, startPoint y: 509, endPoint x: 474, endPoint y: 582, distance: 94.5
click at [477, 602] on div "Our mission At APC, our mission is to help people of all backgrounds to secure …" at bounding box center [785, 555] width 863 height 345
click at [462, 564] on span "At APC, our mission is to help people of all backgrounds to secure and succeed …" at bounding box center [560, 566] width 273 height 54
drag, startPoint x: 492, startPoint y: 598, endPoint x: 426, endPoint y: 481, distance: 134.3
click at [426, 481] on div "Our mission At APC, our mission is to help people of all backgrounds to secure …" at bounding box center [784, 556] width 736 height 226
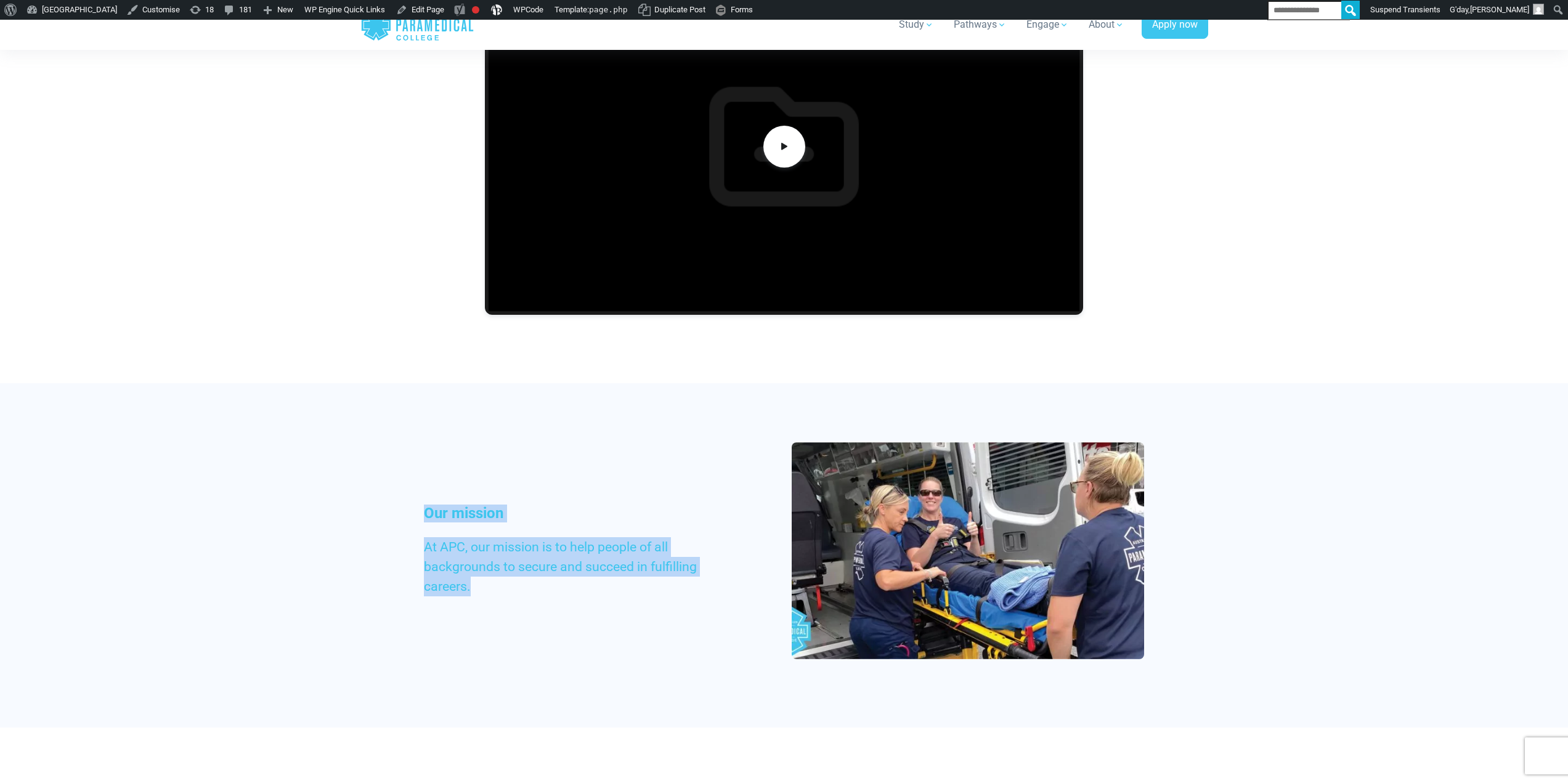
click at [463, 551] on span "At APC, our mission is to help people of all backgrounds to secure and succeed …" at bounding box center [560, 566] width 273 height 54
drag, startPoint x: 345, startPoint y: 304, endPoint x: 539, endPoint y: 647, distance: 394.1
click at [529, 612] on div "Our mission At APC, our mission is to help people of all backgrounds to secure …" at bounding box center [784, 556] width 736 height 226
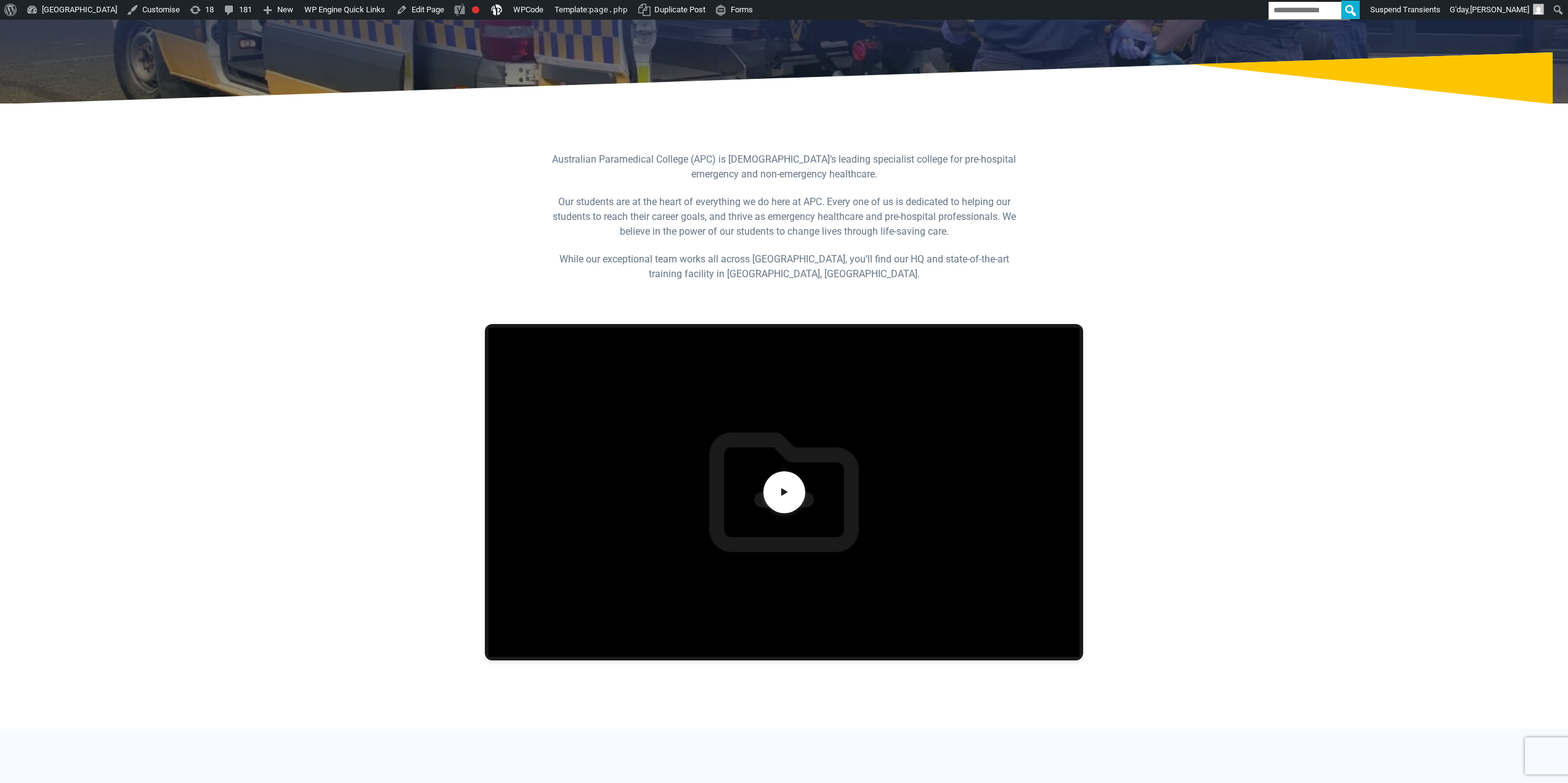
scroll to position [0, 0]
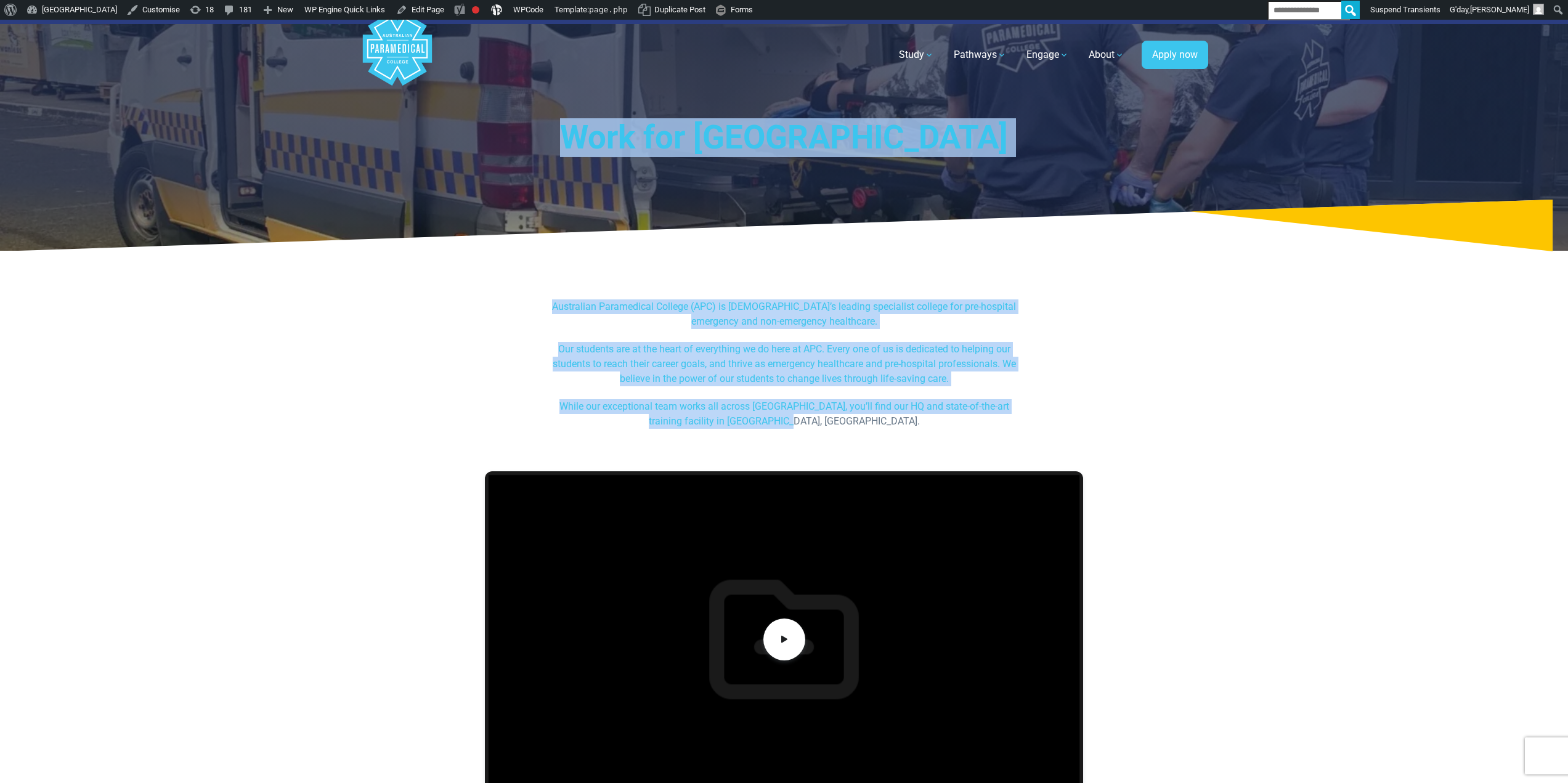
drag, startPoint x: 493, startPoint y: 129, endPoint x: 888, endPoint y: 417, distance: 488.8
click at [841, 344] on p "Our students are at the heart of everything we do here at APC. Every one of us …" at bounding box center [784, 364] width 475 height 44
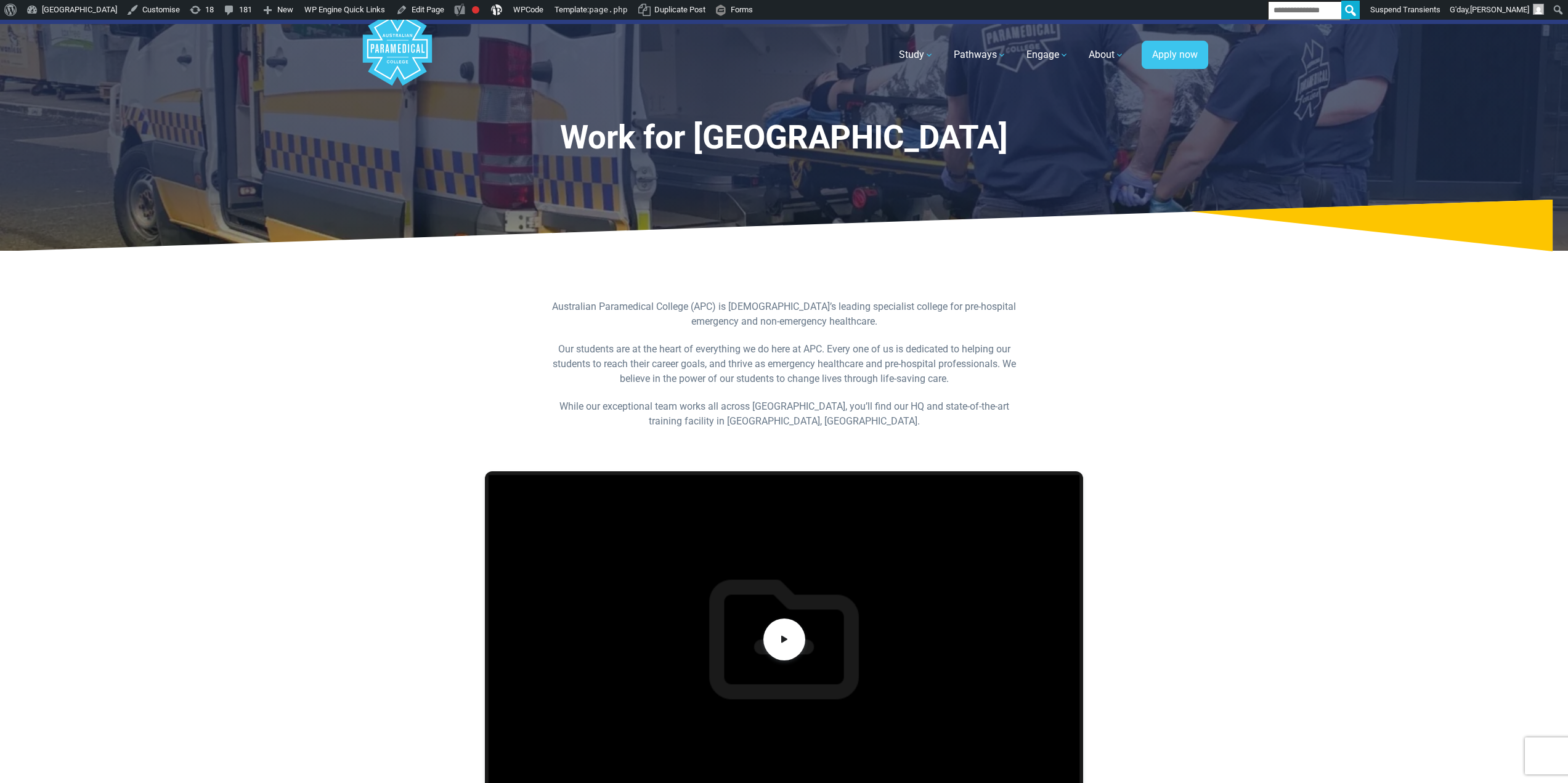
click at [718, 325] on p "Australian Paramedical College (APC) is Australia’s leading specialist college …" at bounding box center [784, 314] width 475 height 29
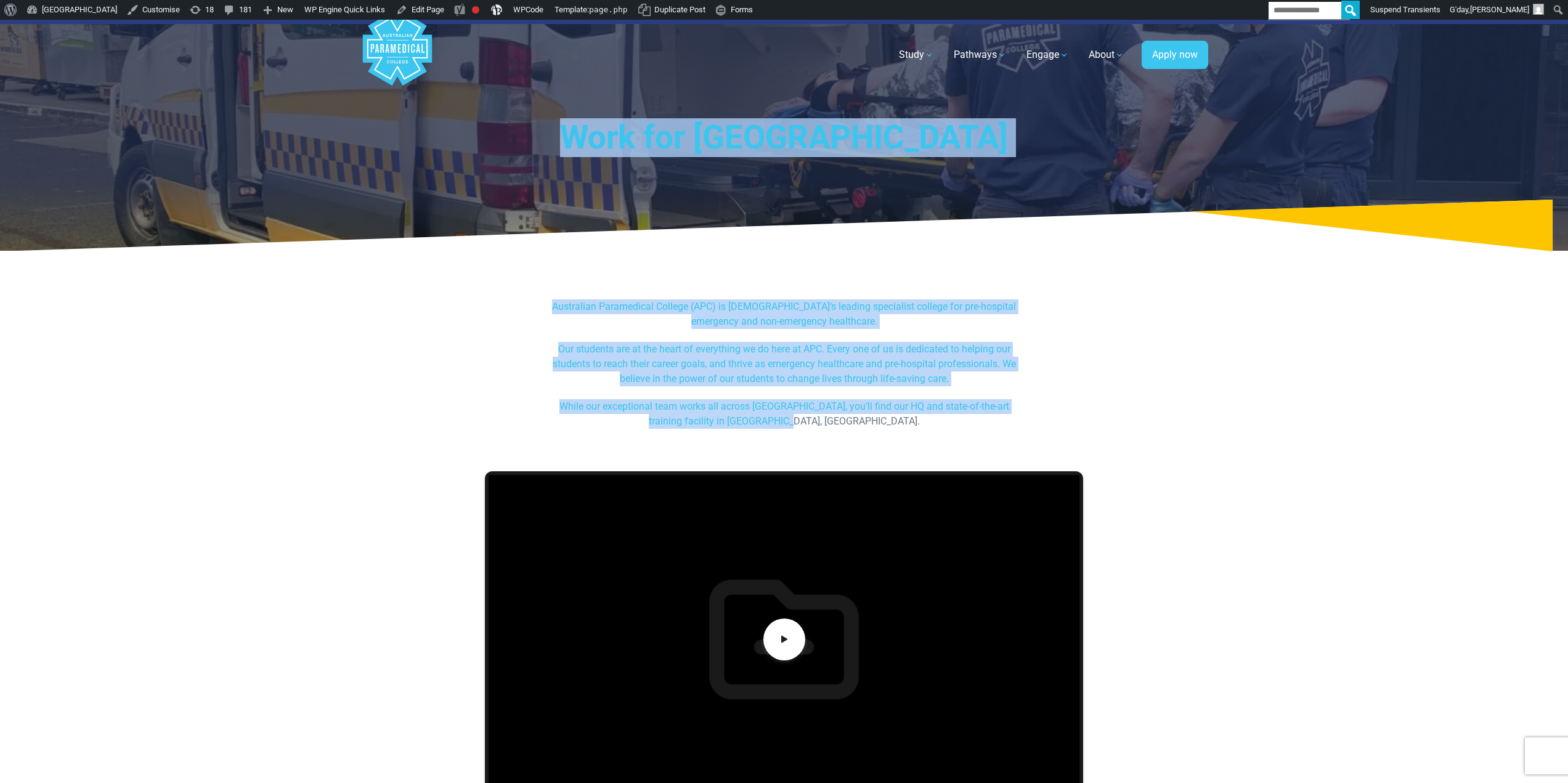
drag, startPoint x: 848, startPoint y: 421, endPoint x: 484, endPoint y: 147, distance: 455.6
click at [484, 147] on h1 "Work for Australian Paramedical College" at bounding box center [784, 137] width 721 height 39
drag, startPoint x: 477, startPoint y: 132, endPoint x: 845, endPoint y: 426, distance: 471.0
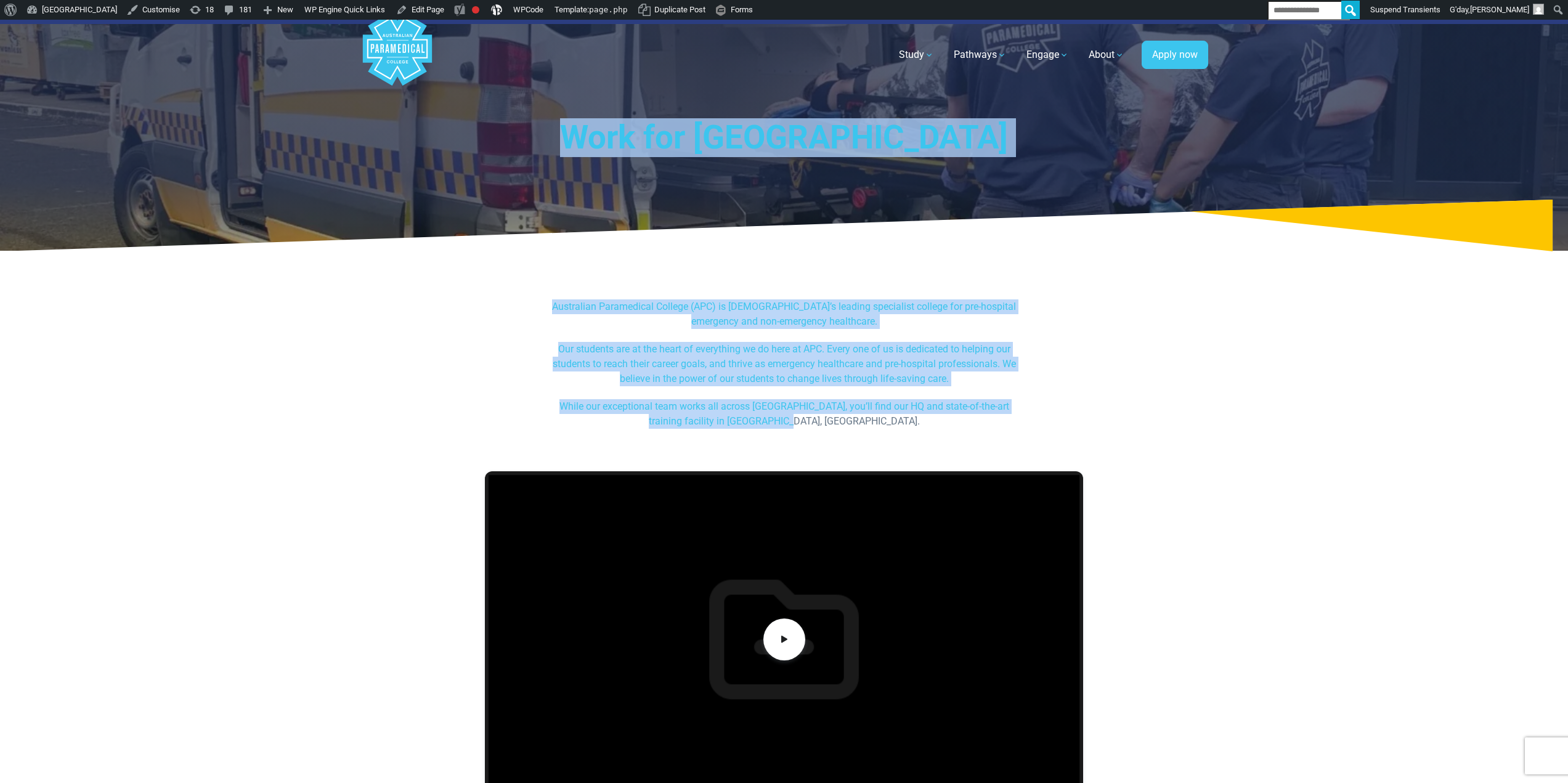
click at [845, 424] on p "While our exceptional team works all across Australia, you’ll find our HQ and s…" at bounding box center [784, 414] width 475 height 29
drag, startPoint x: 849, startPoint y: 425, endPoint x: 475, endPoint y: 143, distance: 468.4
click at [475, 143] on h1 "Work for Australian Paramedical College" at bounding box center [784, 137] width 721 height 39
drag, startPoint x: 559, startPoint y: 201, endPoint x: 873, endPoint y: 428, distance: 387.5
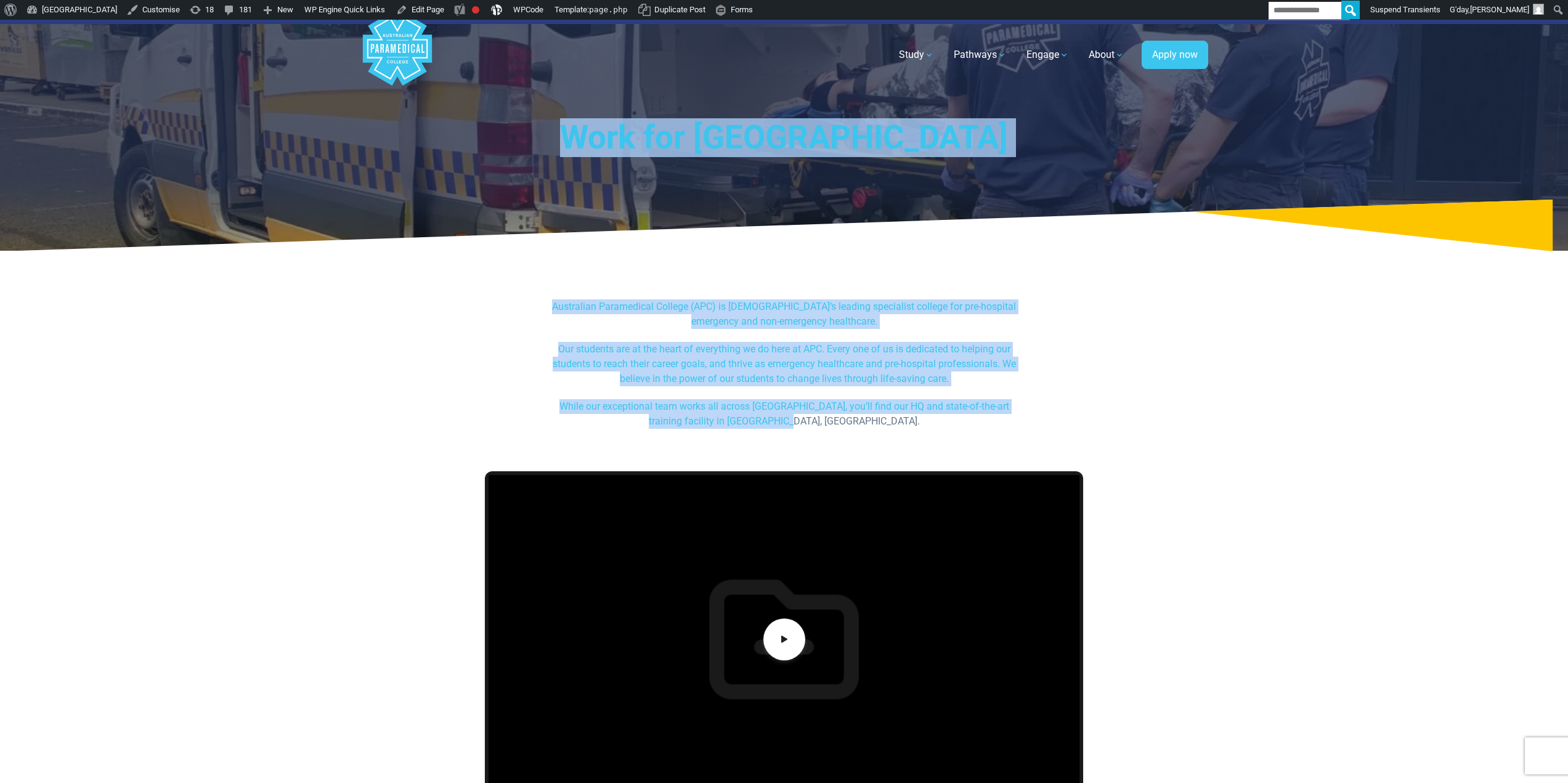
click at [864, 419] on p "While our exceptional team works all across Australia, you’ll find our HQ and s…" at bounding box center [784, 414] width 475 height 29
drag, startPoint x: 867, startPoint y: 423, endPoint x: 471, endPoint y: 83, distance: 521.9
click at [517, 137] on h1 "Work for Australian Paramedical College" at bounding box center [784, 137] width 721 height 39
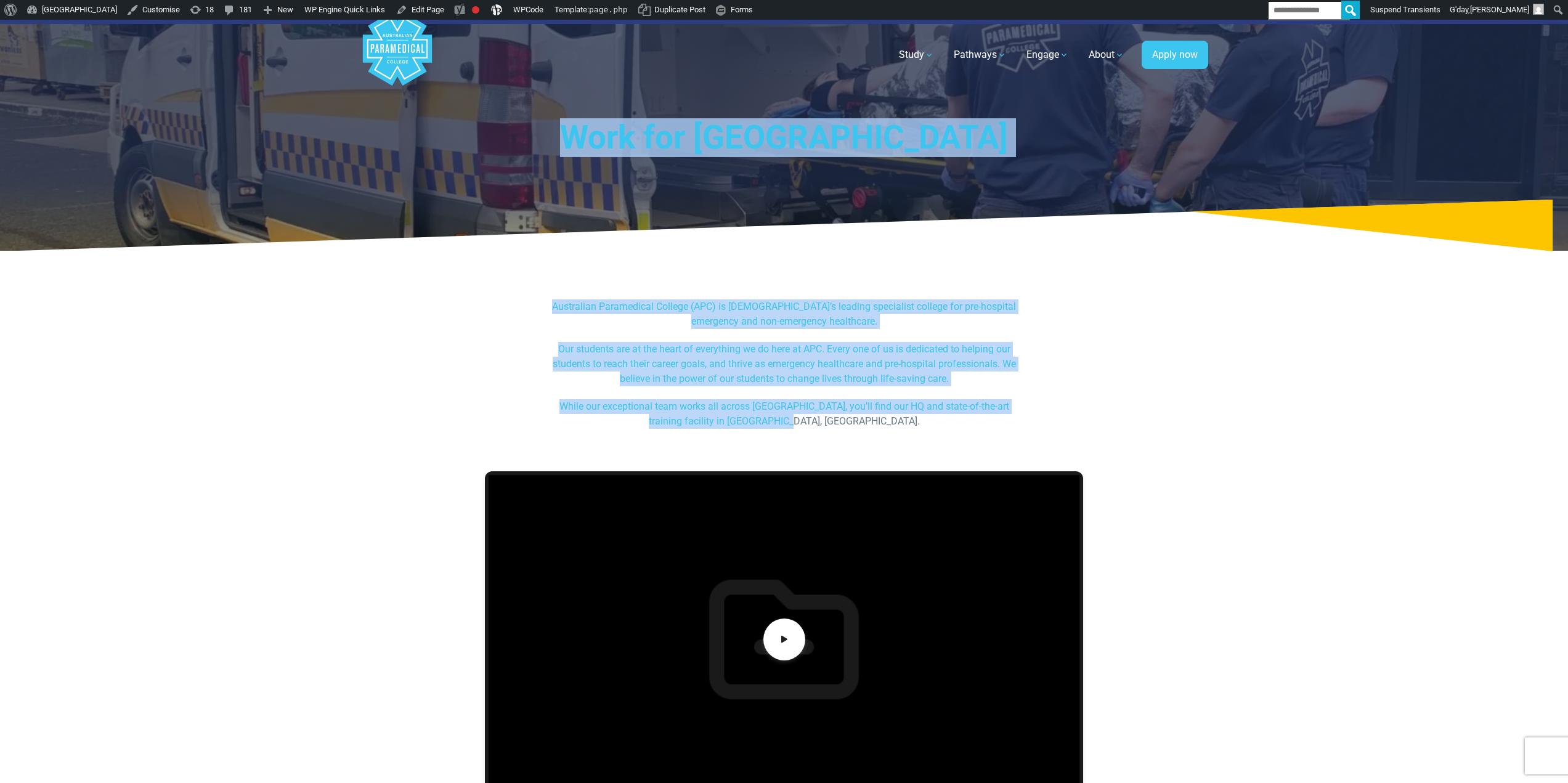
drag, startPoint x: 490, startPoint y: 124, endPoint x: 898, endPoint y: 428, distance: 508.8
click at [898, 428] on p "While our exceptional team works all across Australia, you’ll find our HQ and s…" at bounding box center [784, 414] width 475 height 29
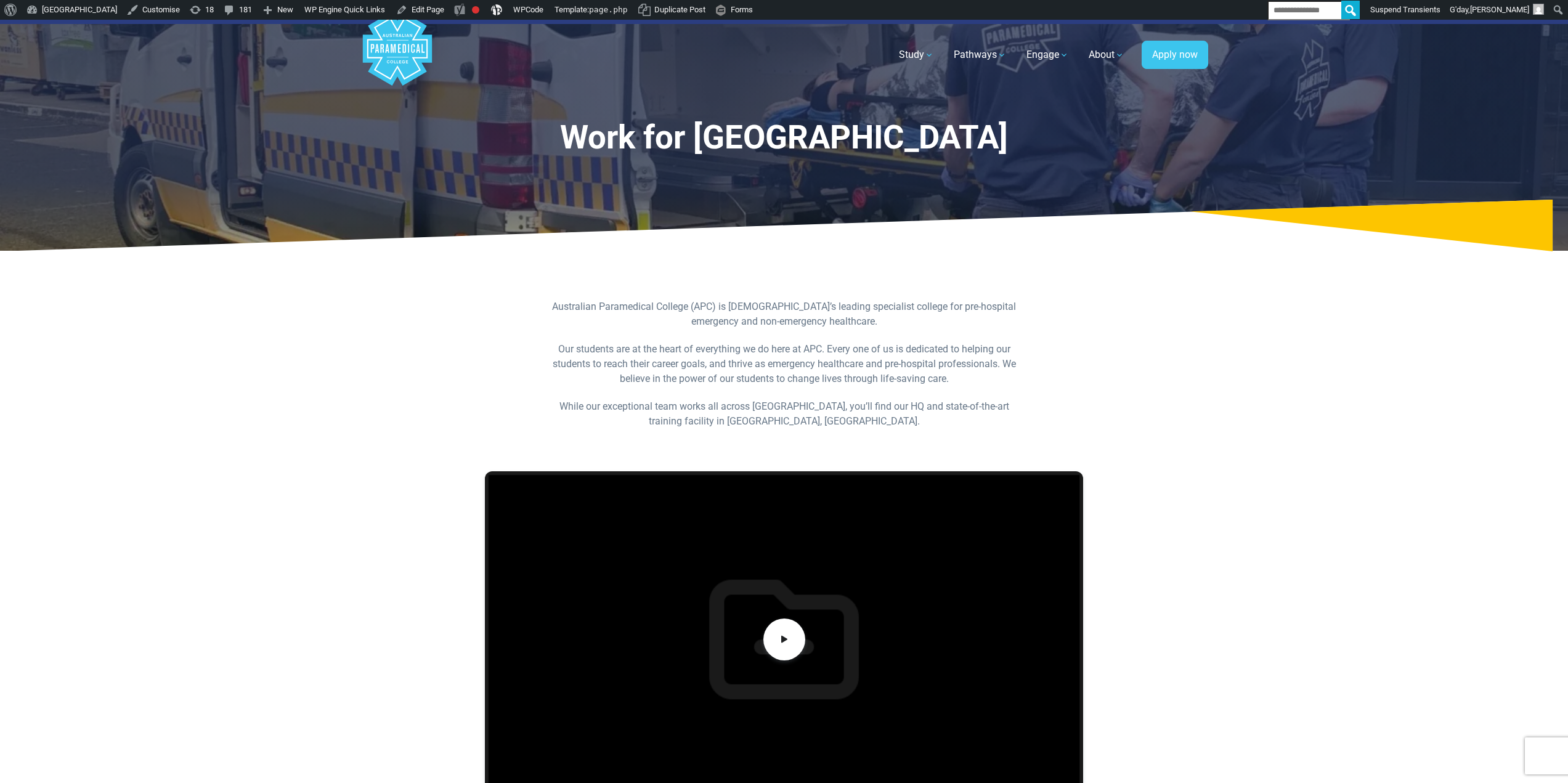
click at [1121, 405] on div "Australian Paramedical College (APC) is Australia’s leading specialist college …" at bounding box center [784, 370] width 736 height 142
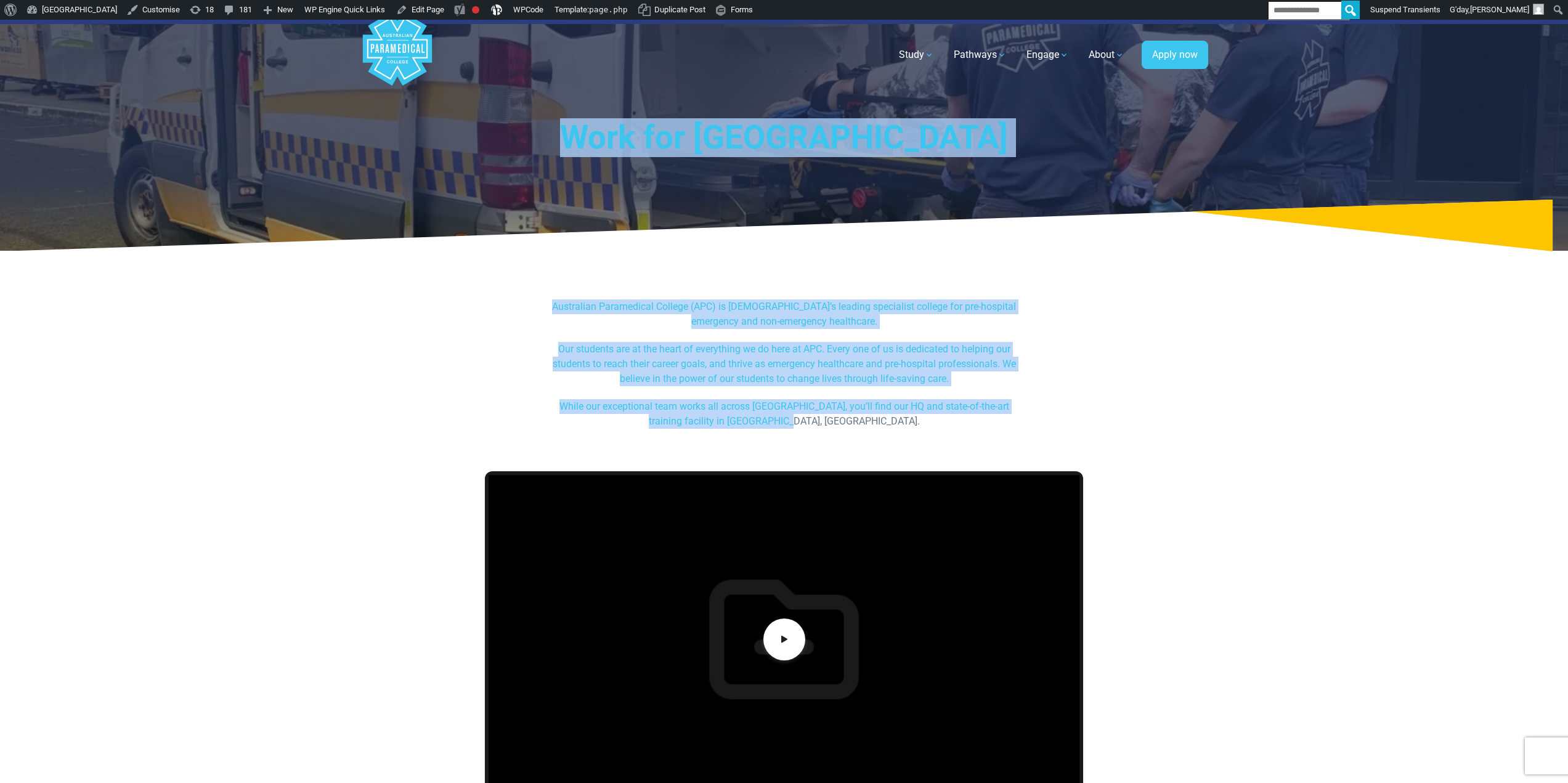
drag, startPoint x: 838, startPoint y: 430, endPoint x: 471, endPoint y: 138, distance: 469.0
click at [471, 138] on h1 "Work for Australian Paramedical College" at bounding box center [784, 137] width 721 height 39
drag, startPoint x: 468, startPoint y: 128, endPoint x: 883, endPoint y: 403, distance: 497.8
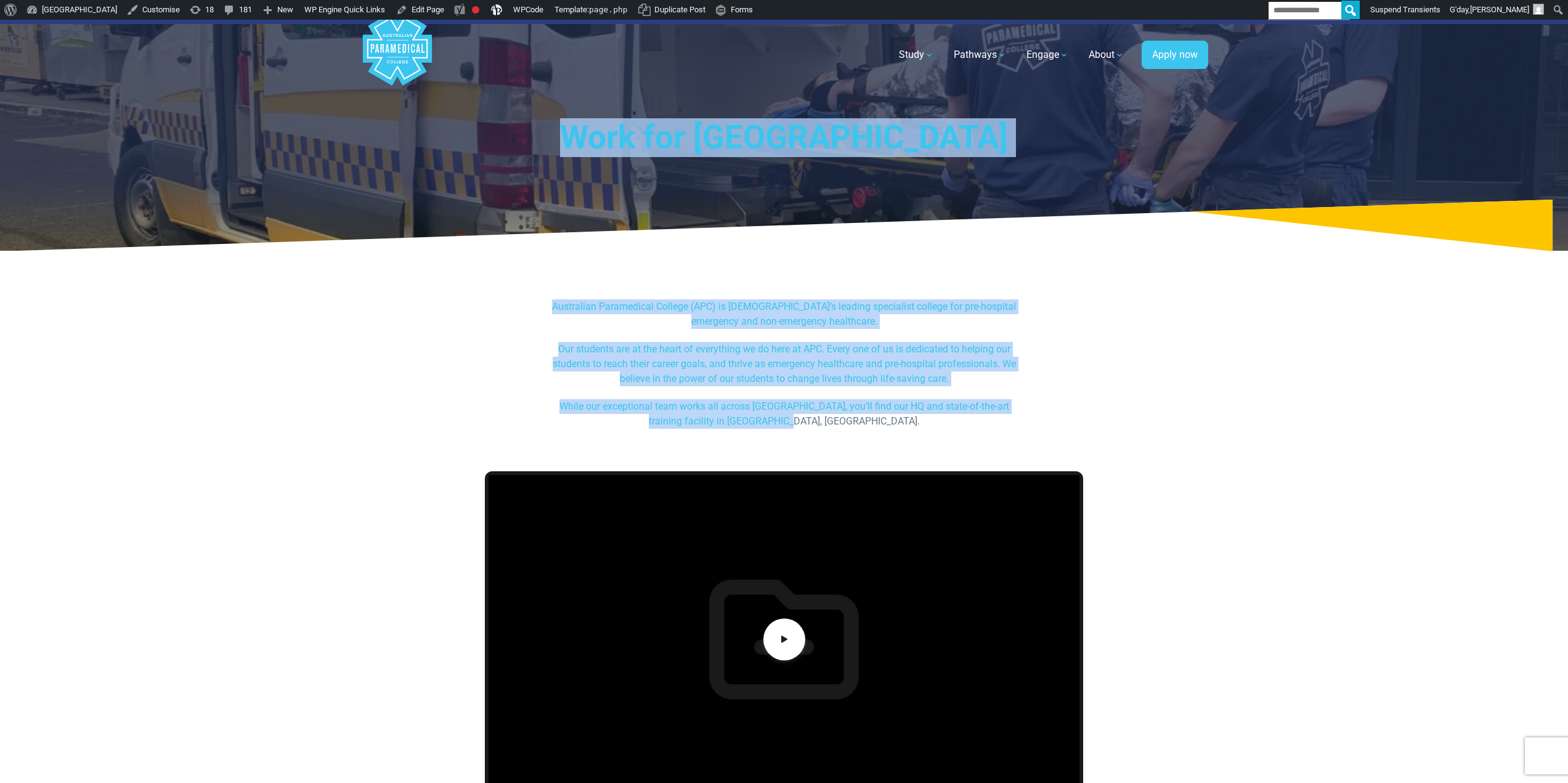
drag, startPoint x: 883, startPoint y: 403, endPoint x: 885, endPoint y: 414, distance: 11.2
click at [883, 404] on p "While our exceptional team works all across Australia, you’ll find our HQ and s…" at bounding box center [784, 414] width 475 height 29
click at [886, 422] on p "While our exceptional team works all across Australia, you’ll find our HQ and s…" at bounding box center [784, 414] width 475 height 29
drag, startPoint x: 888, startPoint y: 426, endPoint x: 461, endPoint y: 132, distance: 518.4
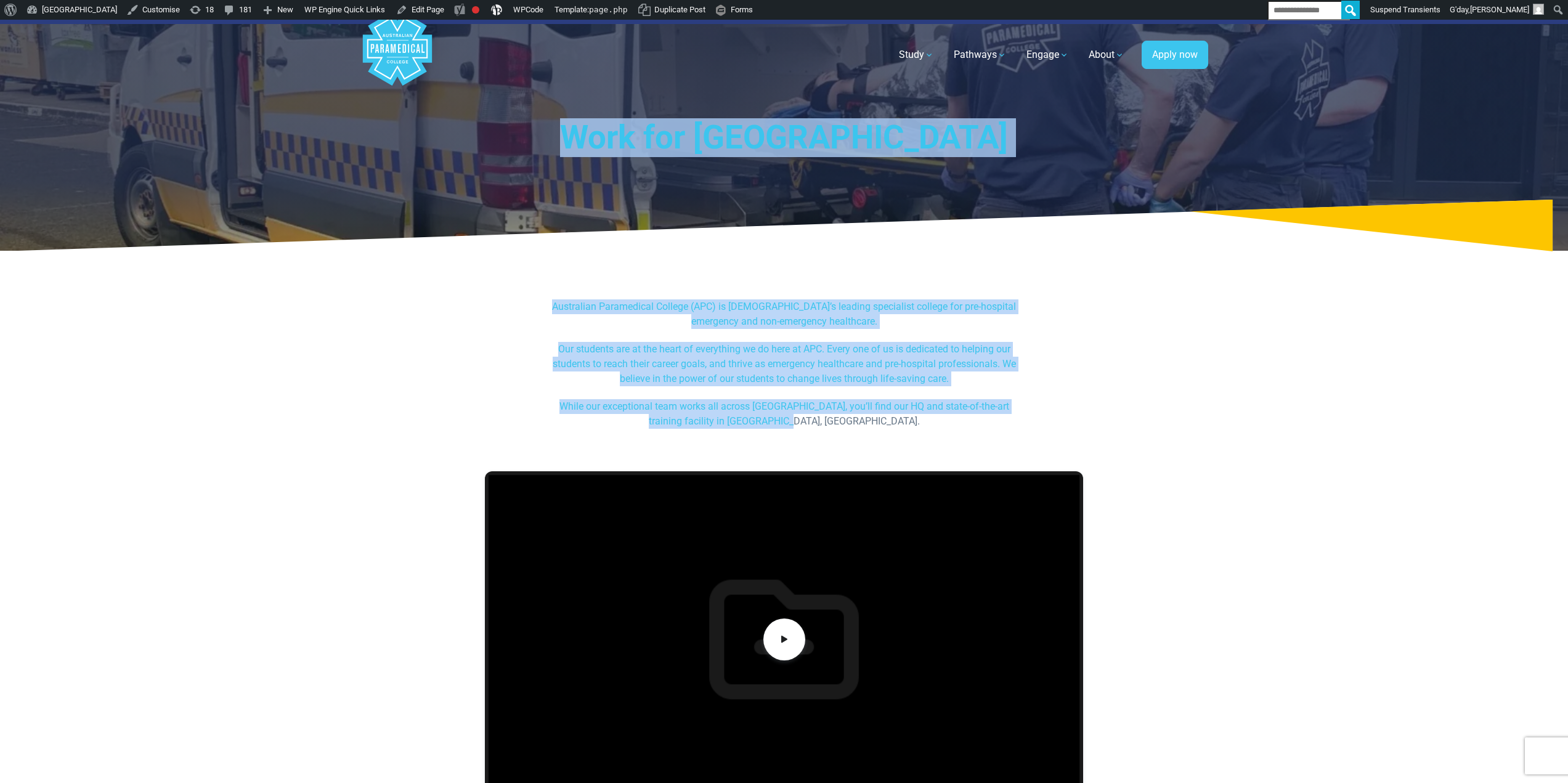
click at [475, 150] on h1 "Work for Australian Paramedical College" at bounding box center [784, 137] width 721 height 39
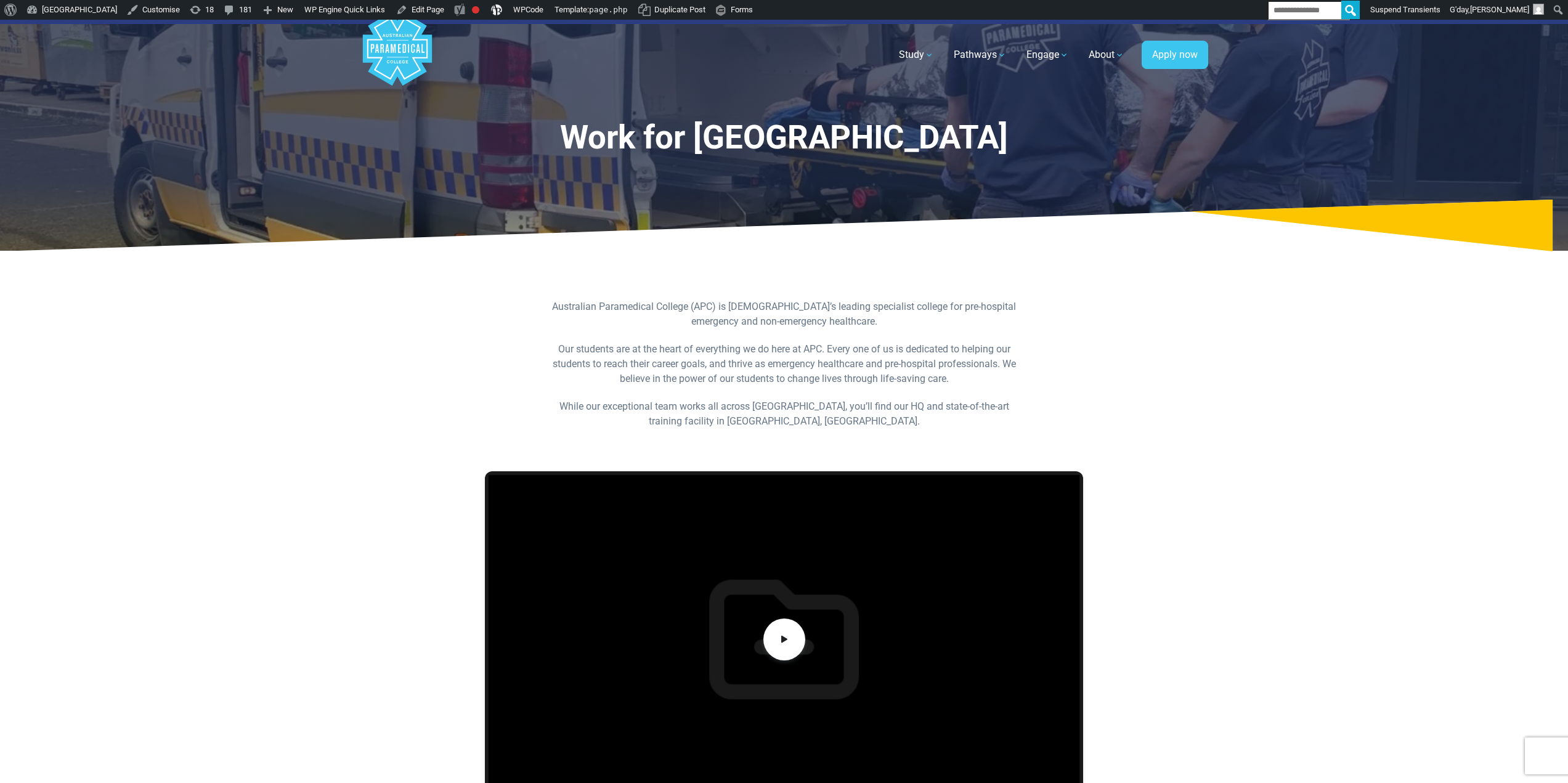
click at [471, 131] on h1 "Work for Australian Paramedical College" at bounding box center [784, 137] width 721 height 39
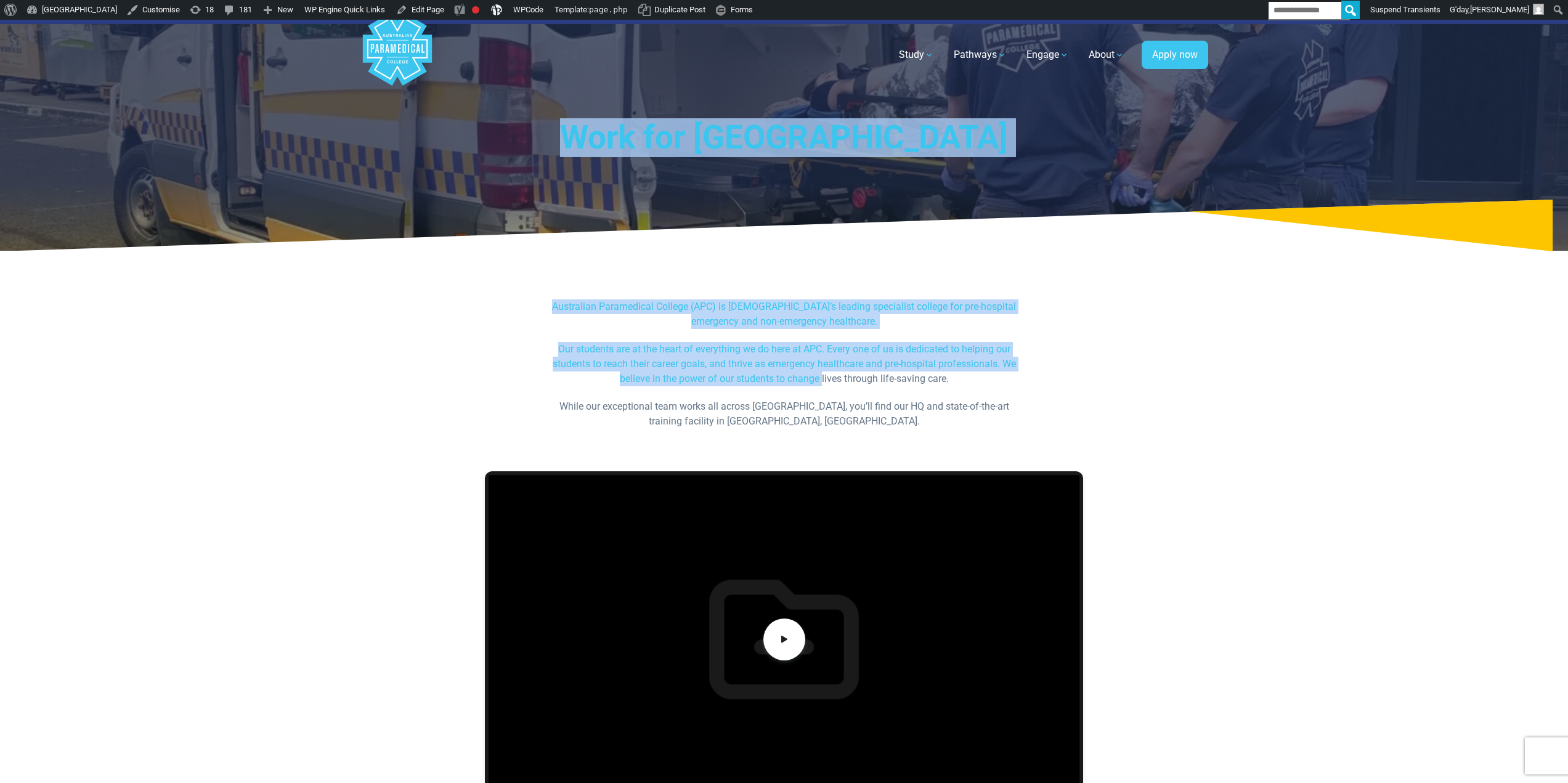
drag, startPoint x: 467, startPoint y: 114, endPoint x: 822, endPoint y: 386, distance: 447.2
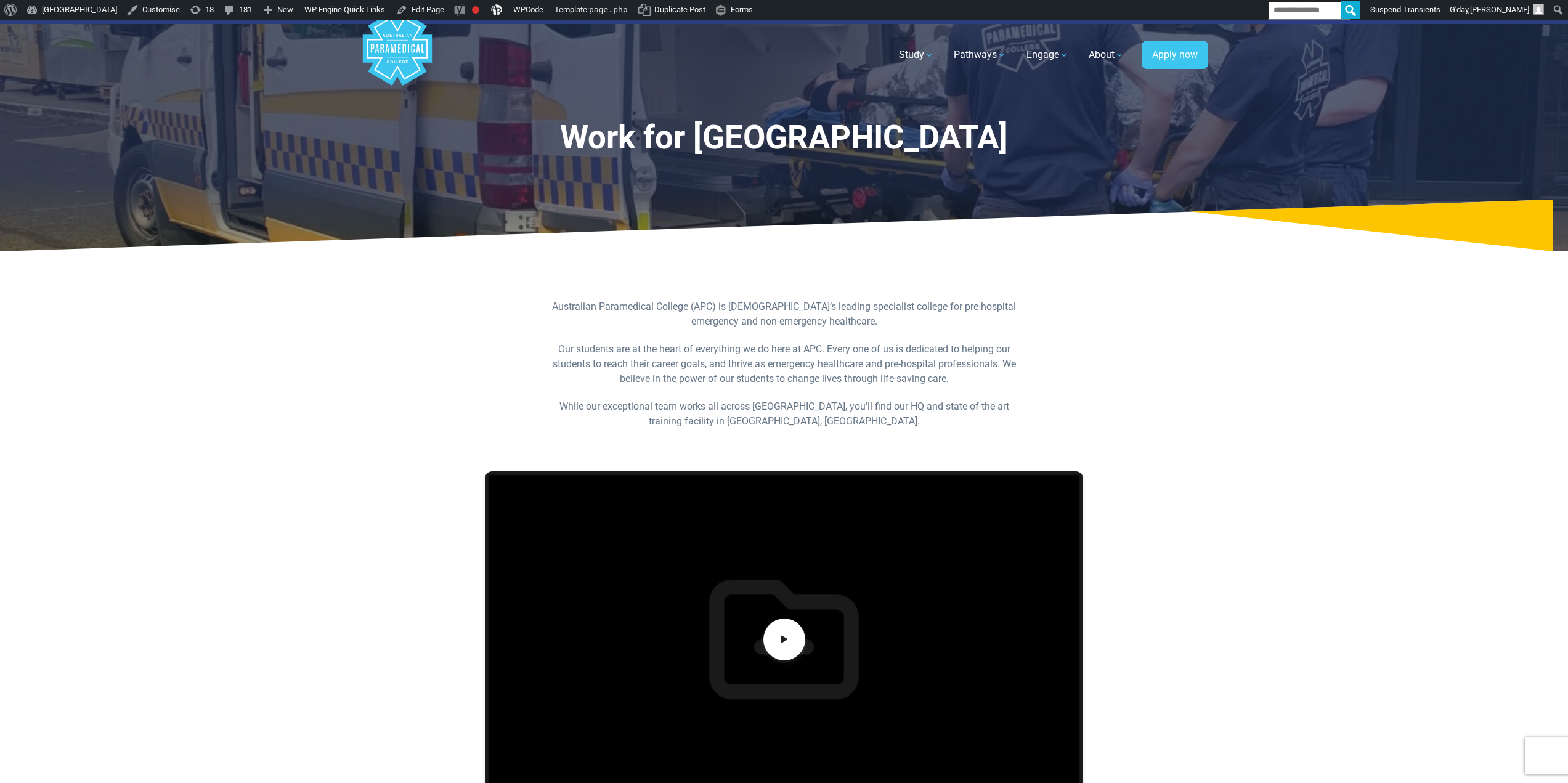
click at [892, 431] on div "Australian Paramedical College (APC) is Australia’s leading specialist college …" at bounding box center [784, 370] width 490 height 142
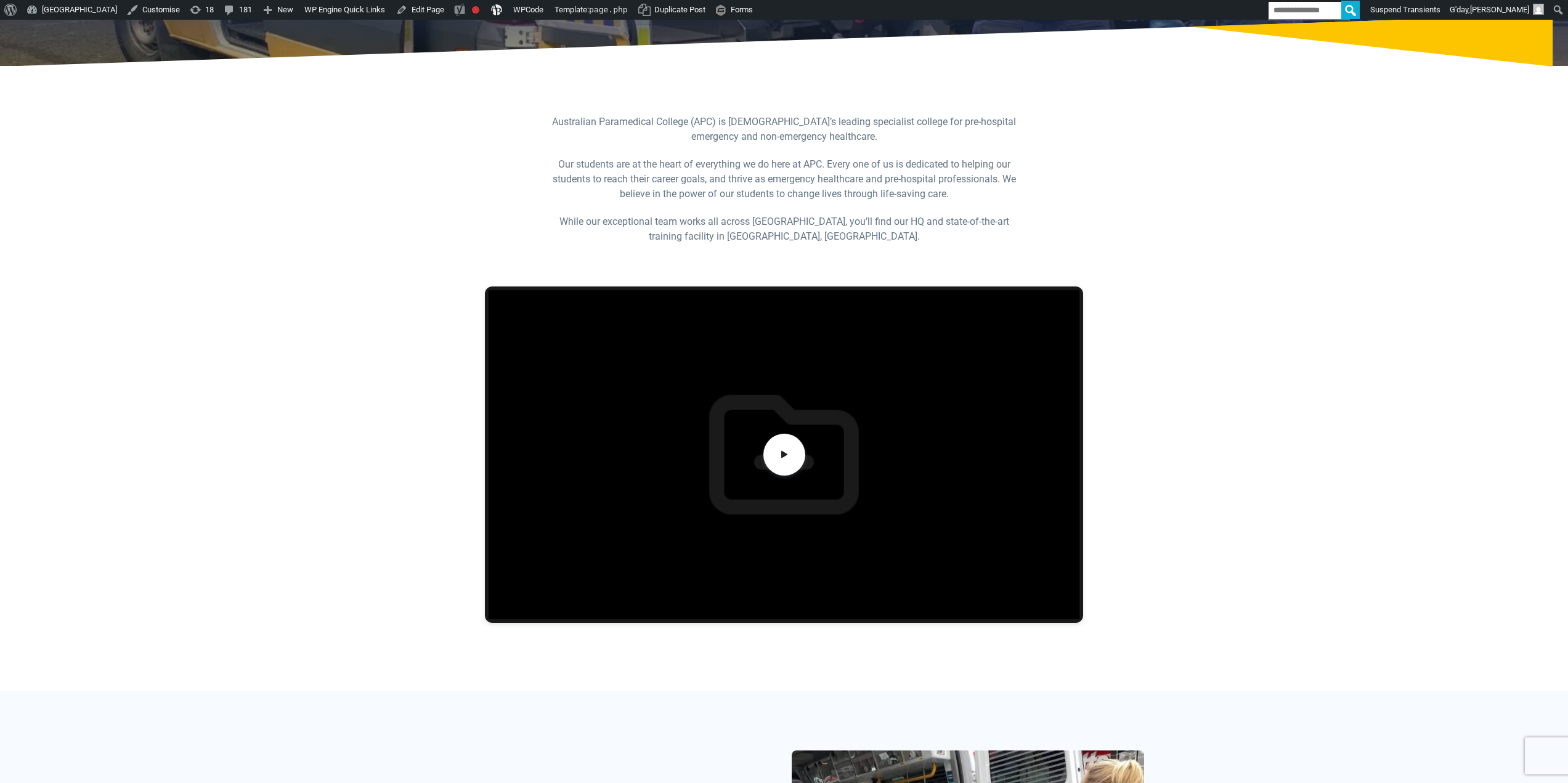
click at [1198, 351] on div at bounding box center [785, 481] width 863 height 420
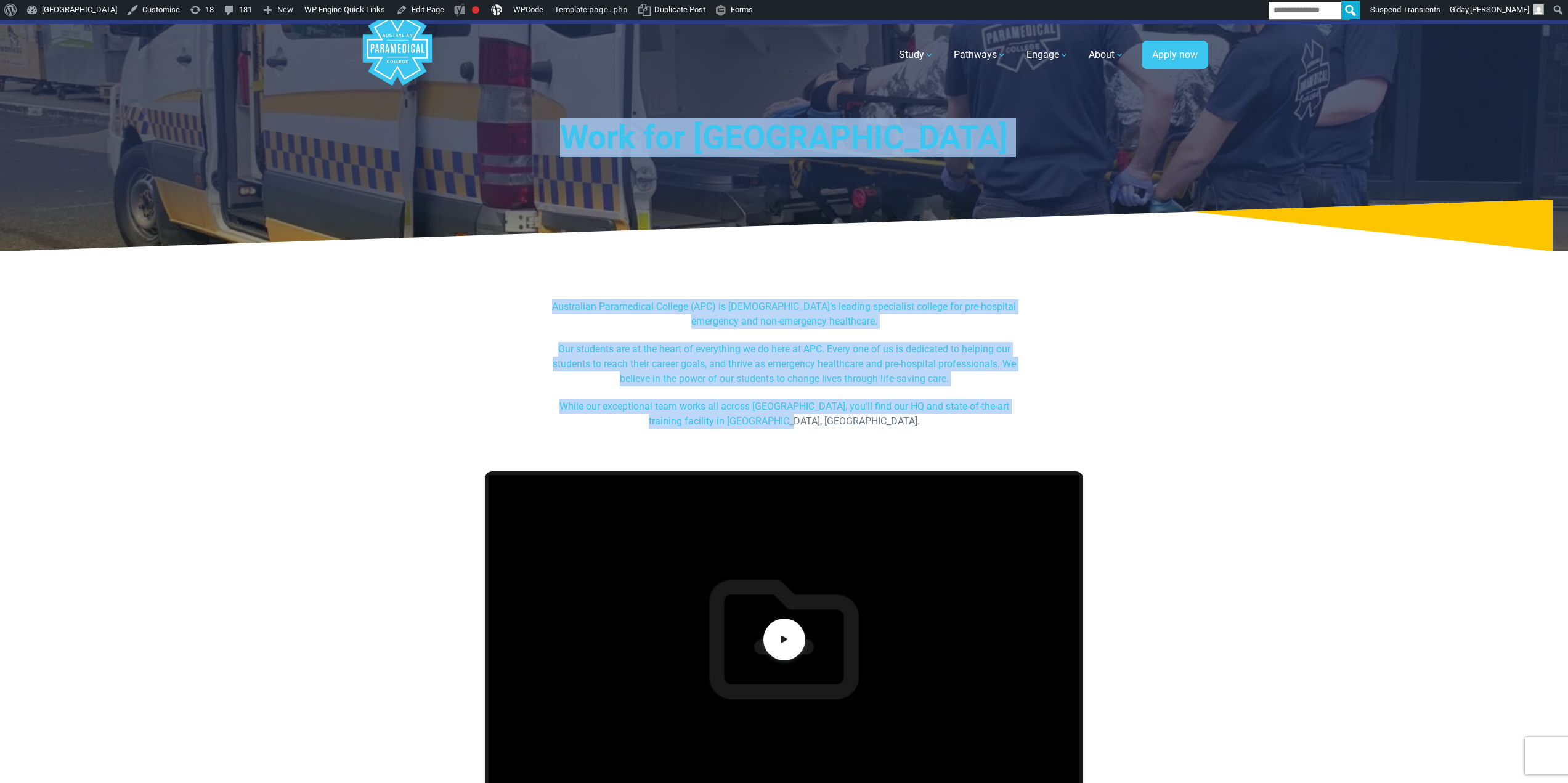
drag, startPoint x: 893, startPoint y: 422, endPoint x: 484, endPoint y: 133, distance: 500.8
click at [484, 132] on h1 "Work for Australian Paramedical College" at bounding box center [784, 137] width 721 height 39
click at [482, 128] on h1 "Work for Australian Paramedical College" at bounding box center [784, 137] width 721 height 39
drag, startPoint x: 478, startPoint y: 125, endPoint x: 845, endPoint y: 435, distance: 480.4
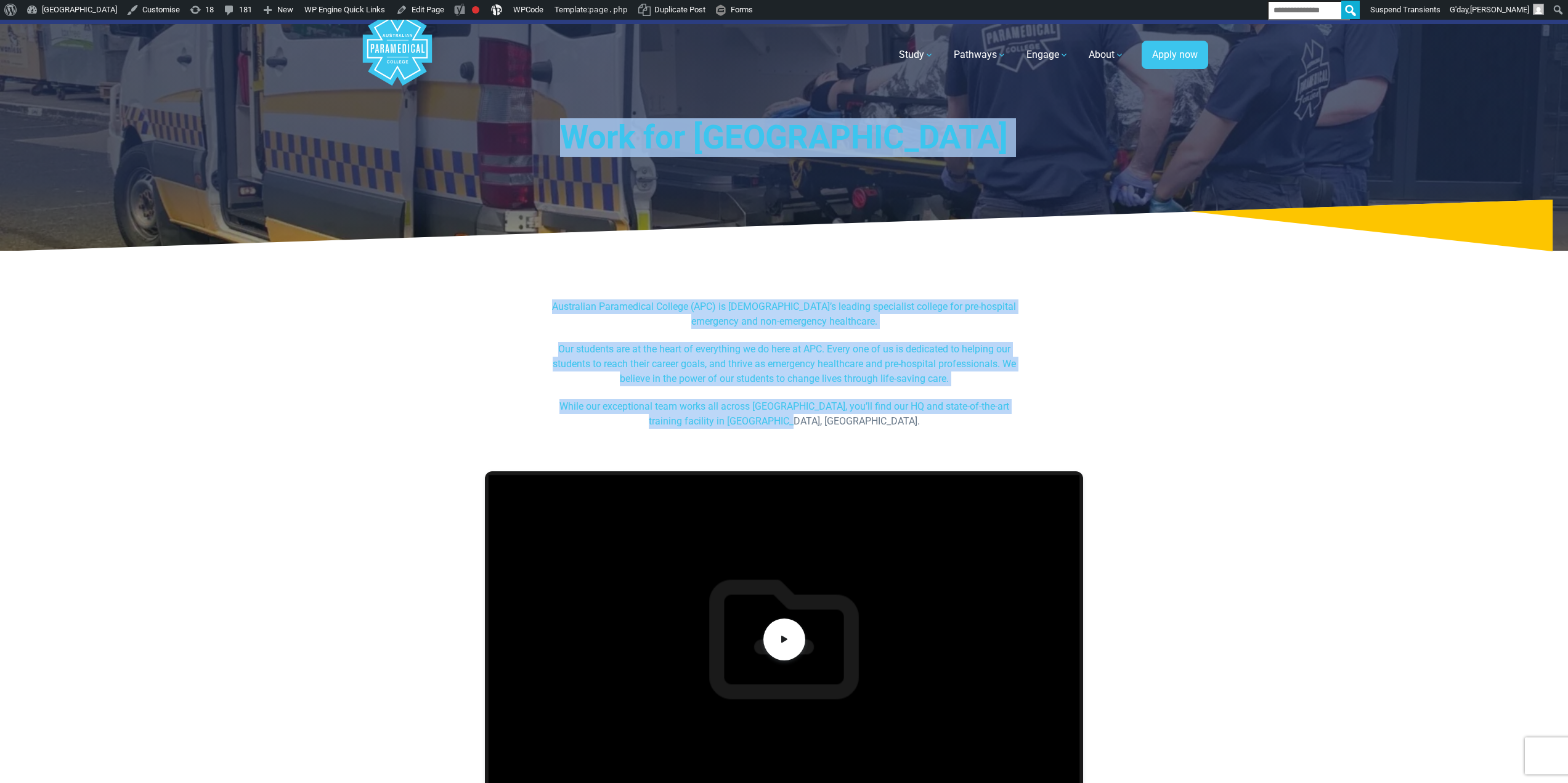
click at [844, 430] on div "Australian Paramedical College (APC) is Australia’s leading specialist college …" at bounding box center [784, 370] width 490 height 142
drag, startPoint x: 847, startPoint y: 429, endPoint x: 448, endPoint y: 138, distance: 493.8
click at [469, 143] on h1 "Work for Australian Paramedical College" at bounding box center [784, 137] width 721 height 39
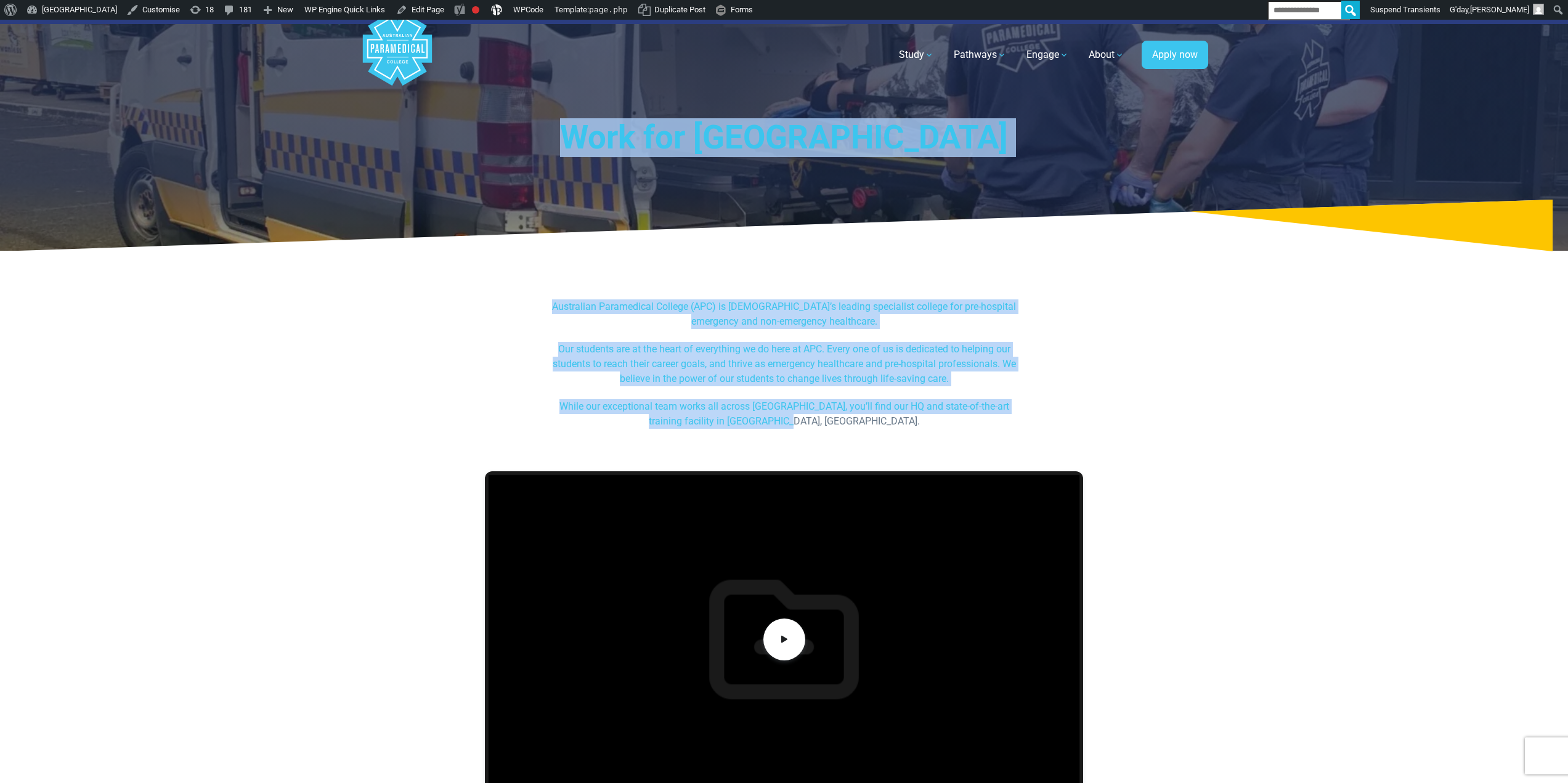
drag, startPoint x: 468, startPoint y: 132, endPoint x: 862, endPoint y: 422, distance: 489.2
click at [862, 422] on p "While our exceptional team works all across Australia, you’ll find our HQ and s…" at bounding box center [784, 414] width 475 height 29
drag, startPoint x: 860, startPoint y: 427, endPoint x: 608, endPoint y: 211, distance: 331.9
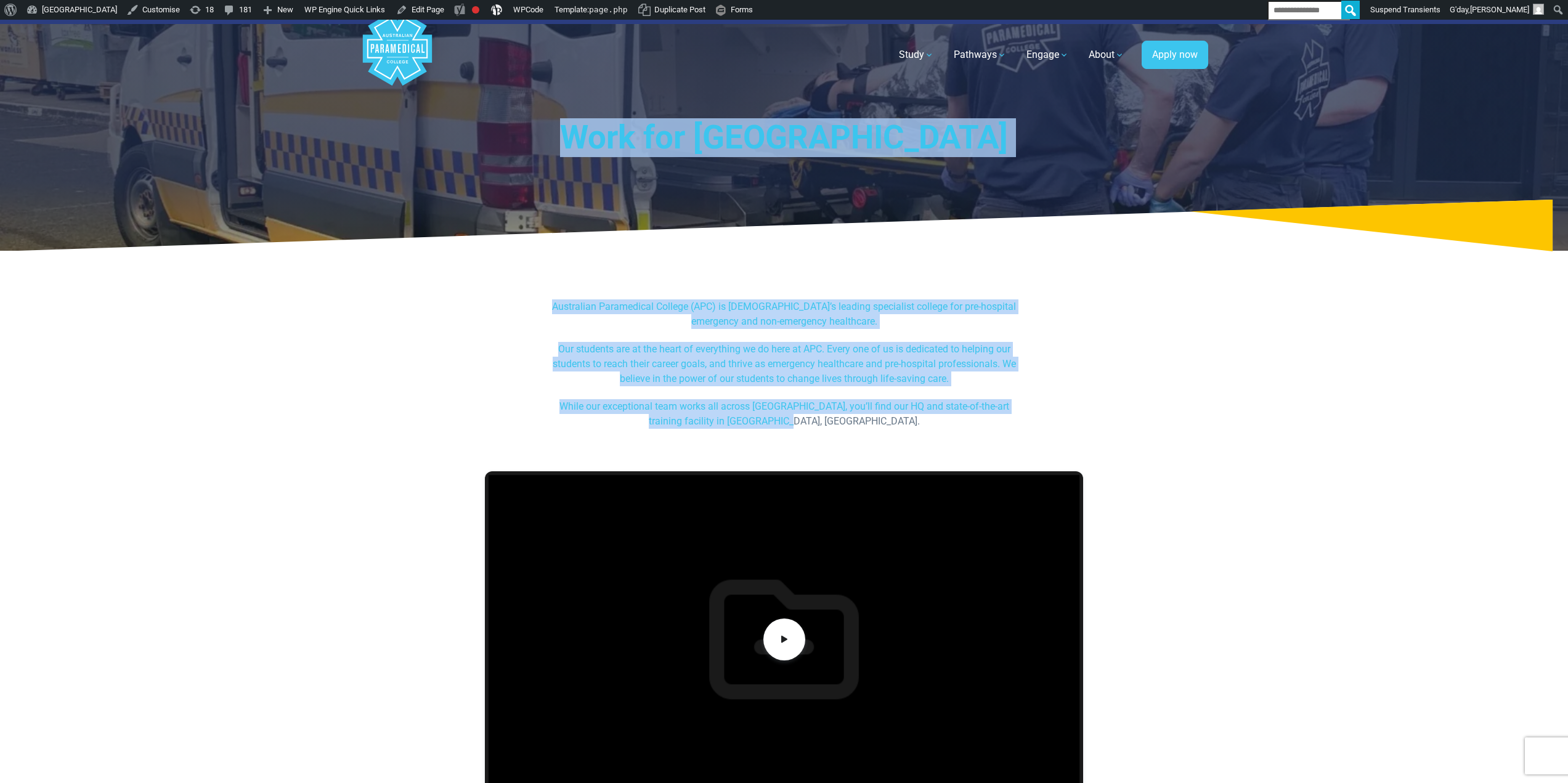
click at [742, 295] on div "Australian Paramedical College (APC) is Australia’s leading specialist college …" at bounding box center [785, 358] width 863 height 196
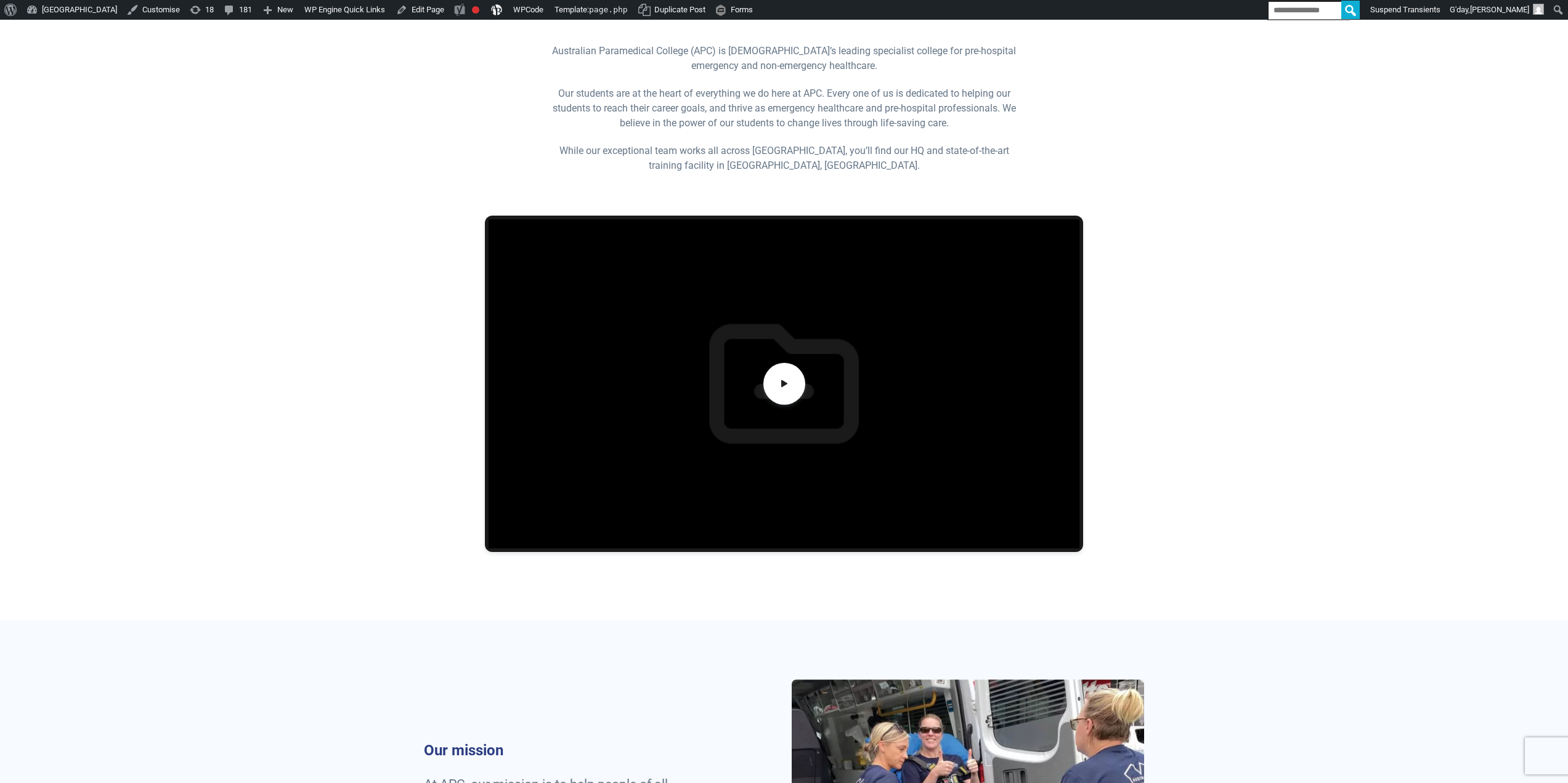
scroll to position [308, 0]
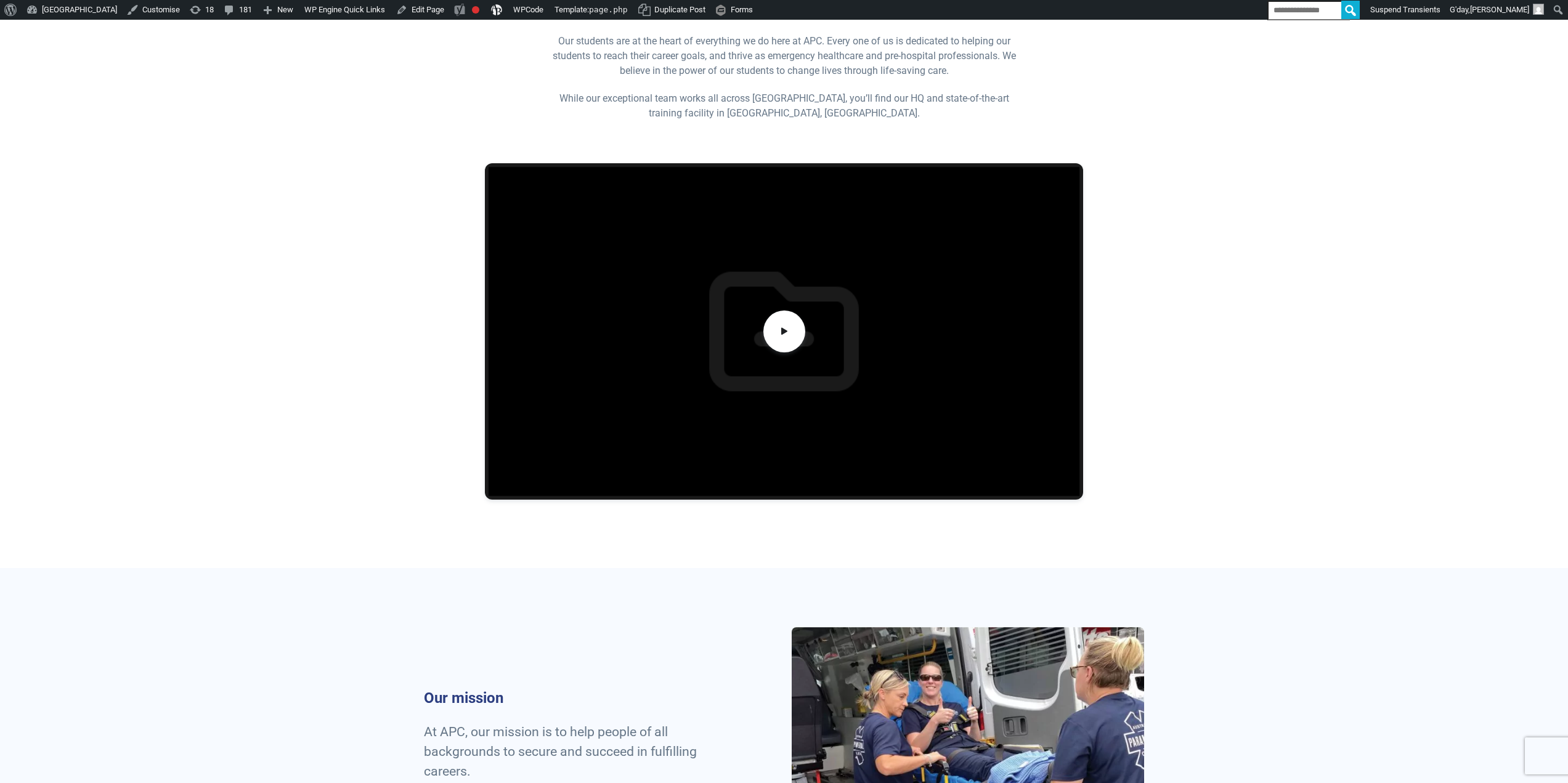
click at [379, 276] on div at bounding box center [785, 359] width 863 height 420
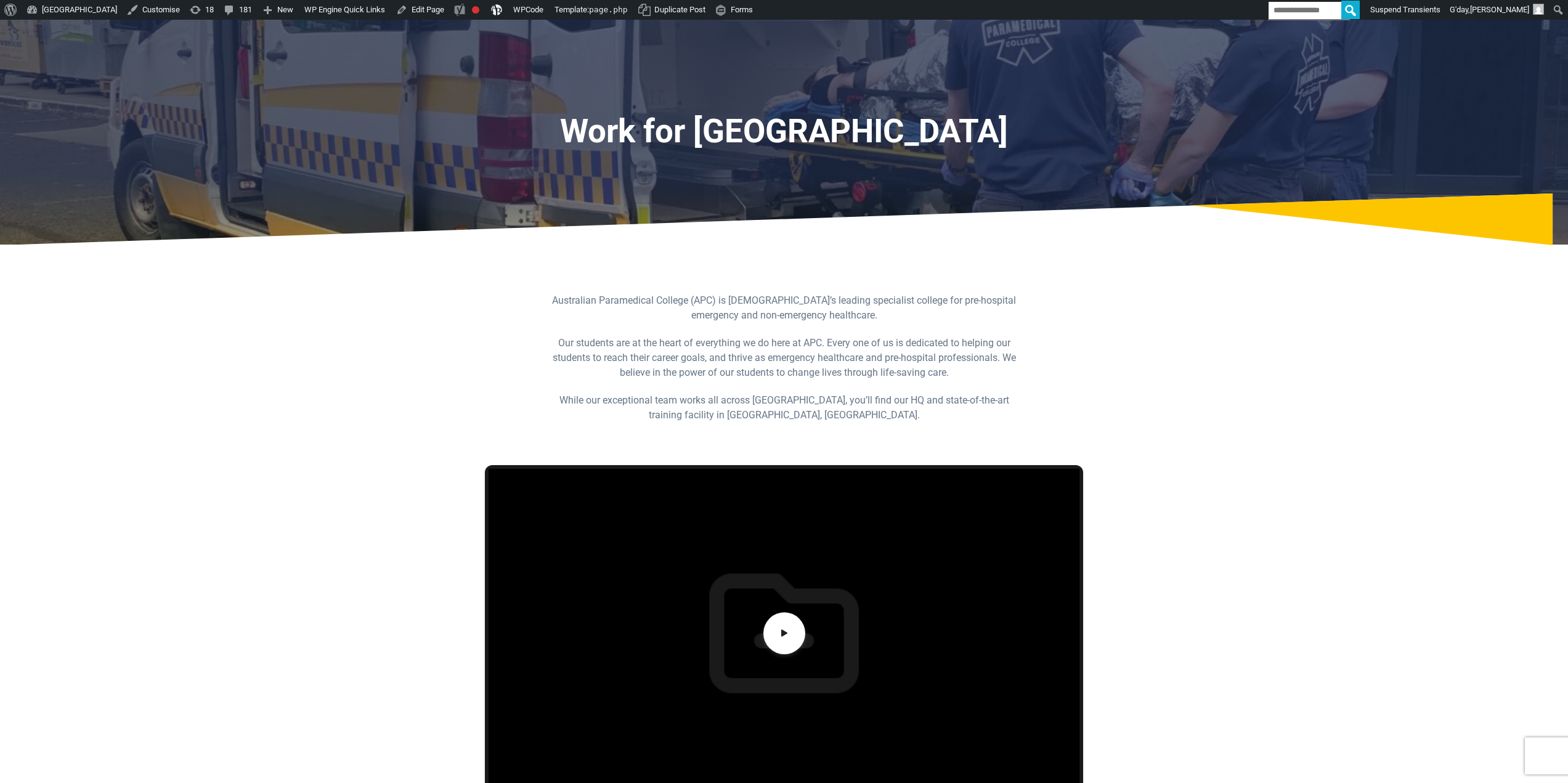
scroll to position [0, 0]
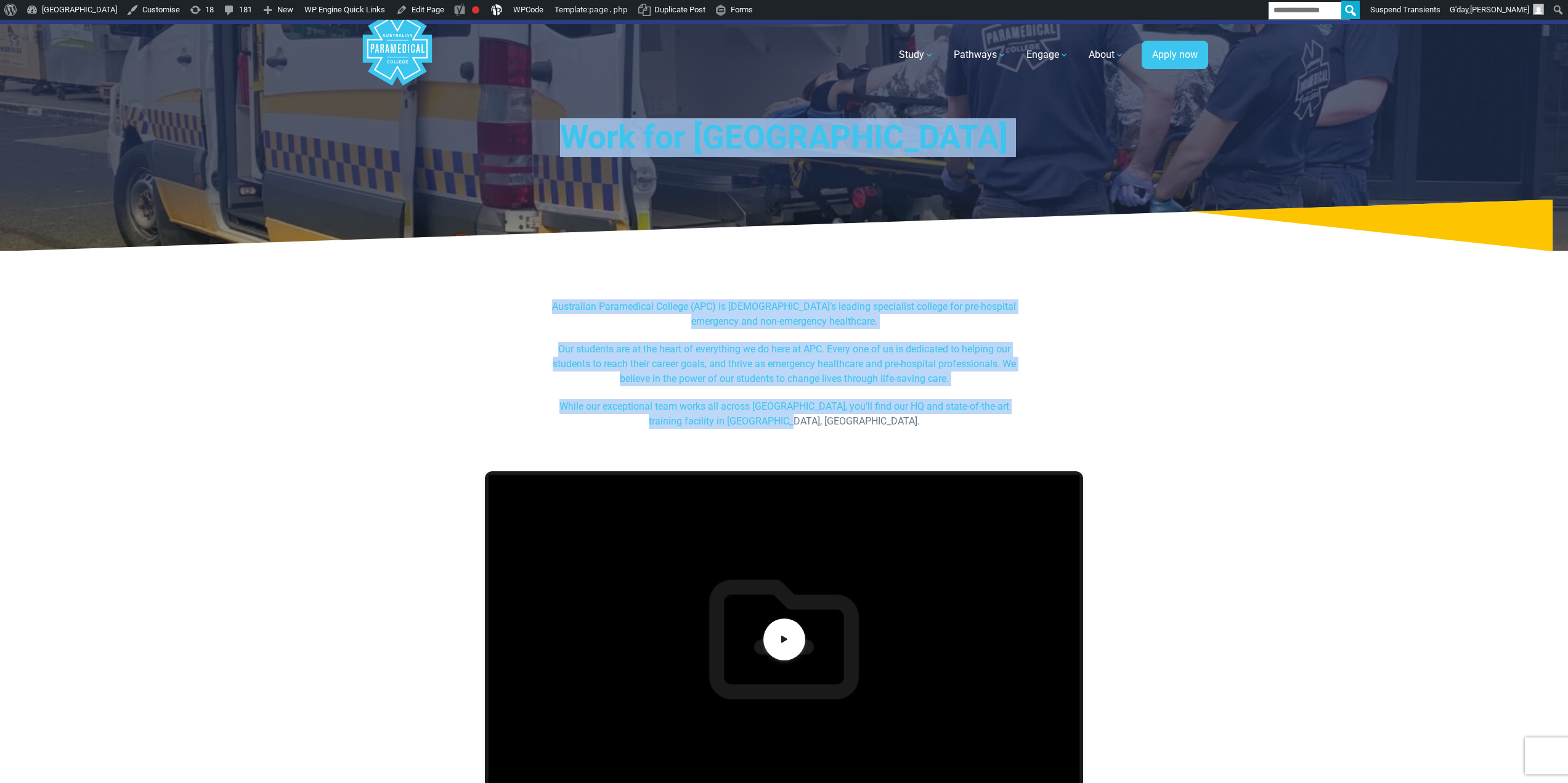
drag, startPoint x: 870, startPoint y: 420, endPoint x: 490, endPoint y: 138, distance: 473.2
click at [490, 138] on h1 "Work for Australian Paramedical College" at bounding box center [784, 137] width 721 height 39
drag, startPoint x: 482, startPoint y: 133, endPoint x: 845, endPoint y: 428, distance: 467.8
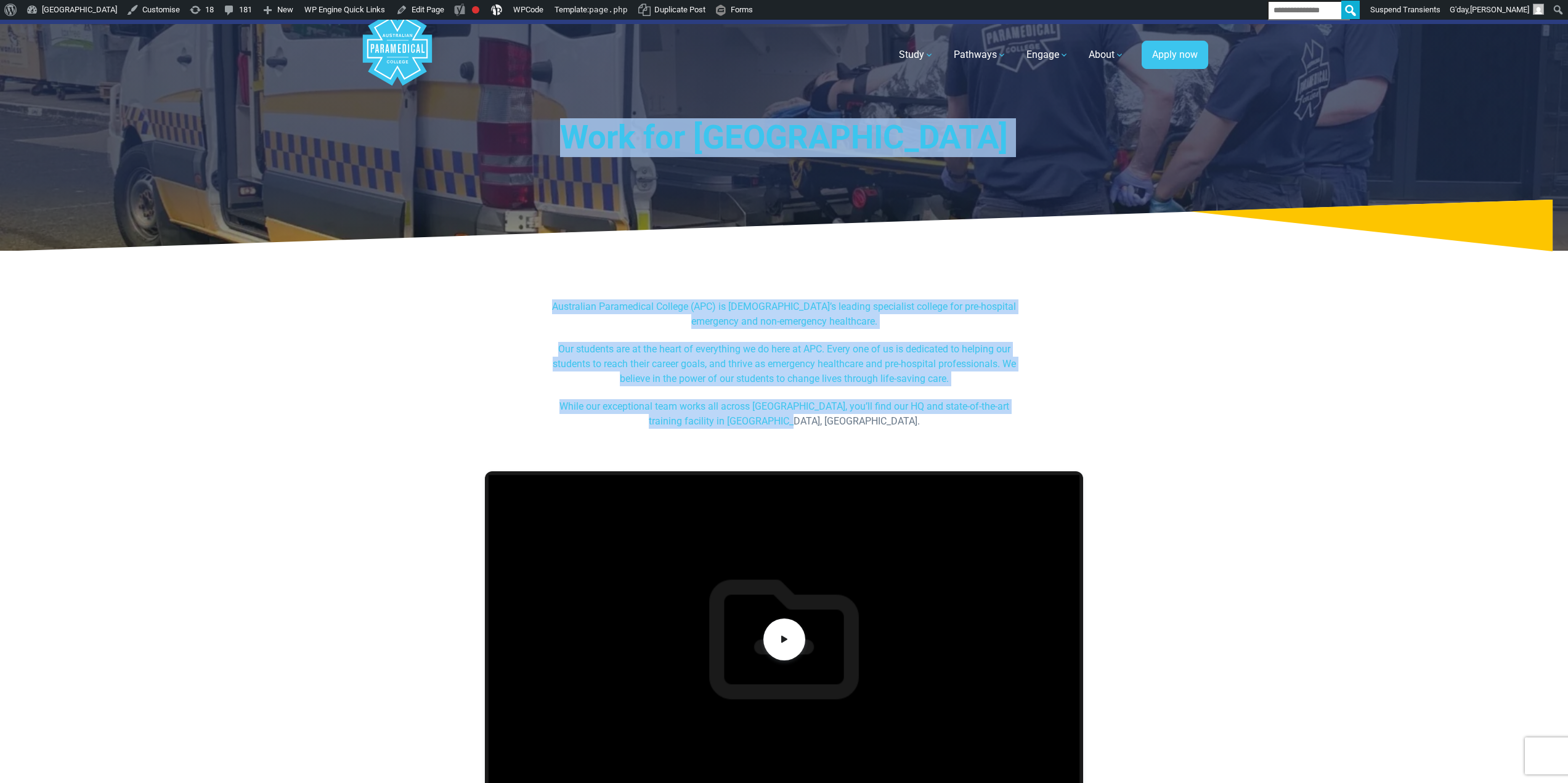
click at [845, 417] on p "While our exceptional team works all across Australia, you’ll find our HQ and s…" at bounding box center [784, 414] width 475 height 29
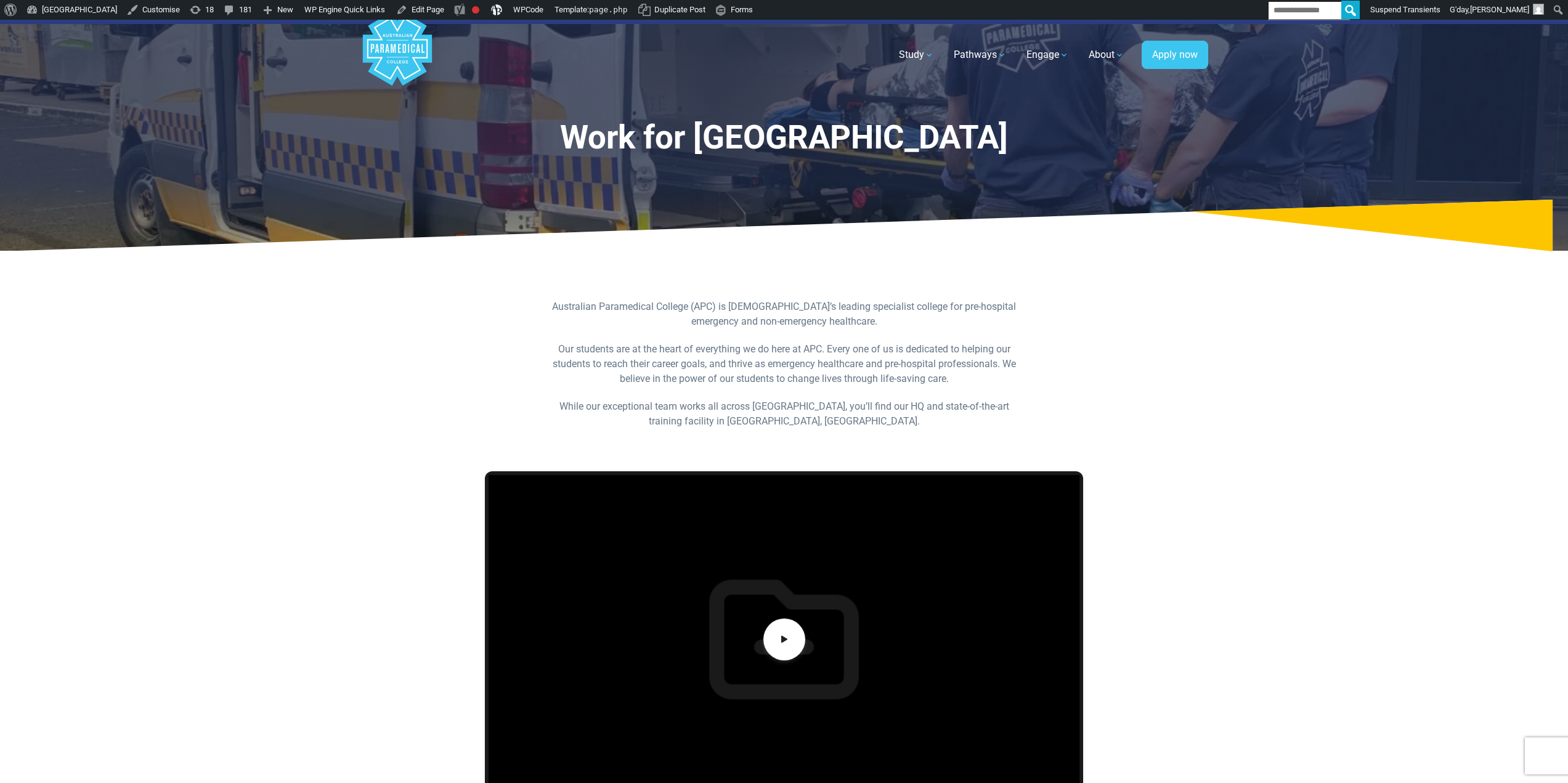
click at [855, 420] on p "While our exceptional team works all across Australia, you’ll find our HQ and s…" at bounding box center [784, 414] width 475 height 29
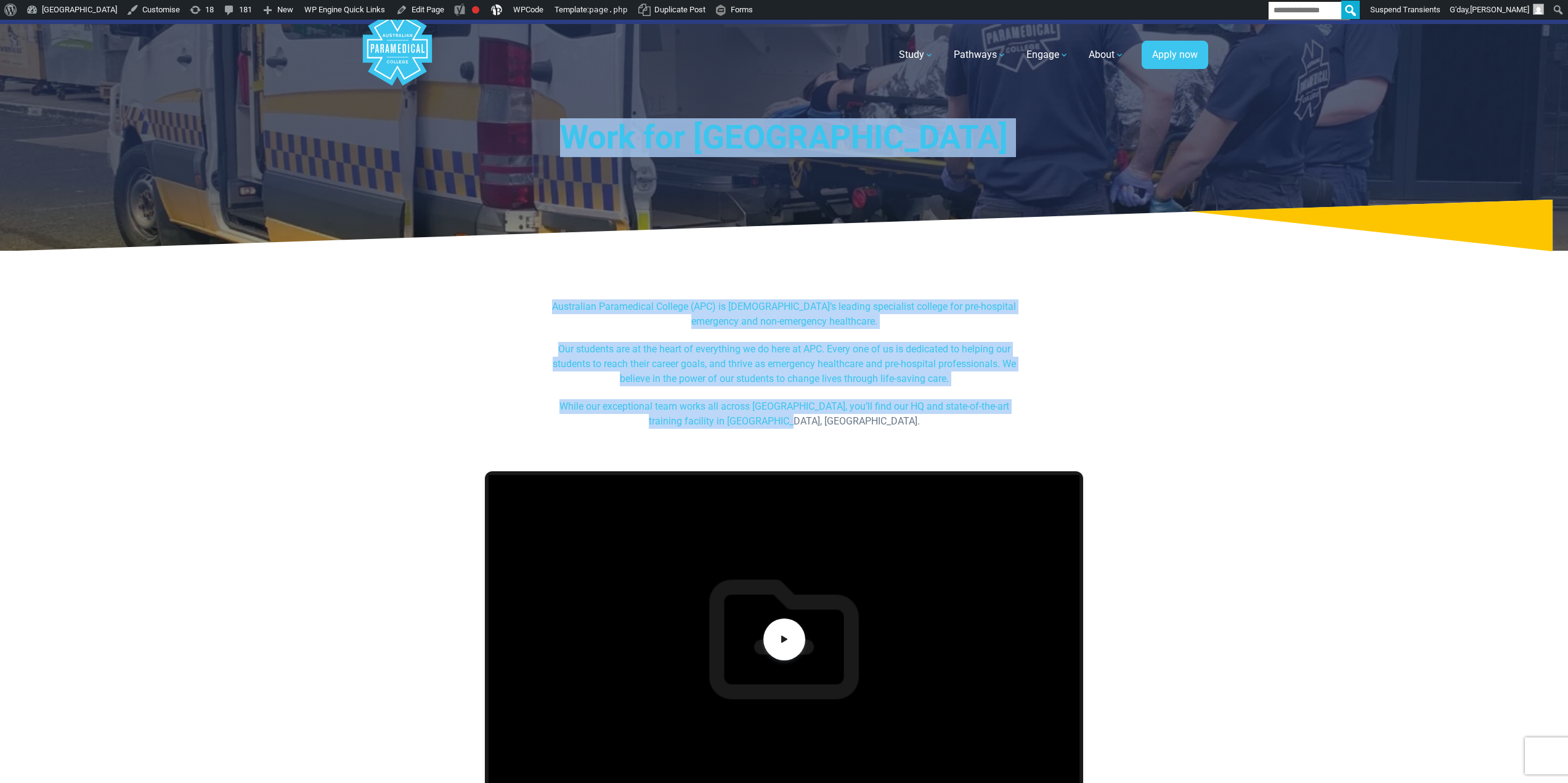
drag, startPoint x: 848, startPoint y: 422, endPoint x: 741, endPoint y: 224, distance: 225.1
click at [741, 224] on icon at bounding box center [784, 226] width 1568 height 53
click at [911, 220] on icon at bounding box center [784, 226] width 1568 height 53
click at [950, 150] on h1 "Work for Australian Paramedical College" at bounding box center [784, 137] width 721 height 39
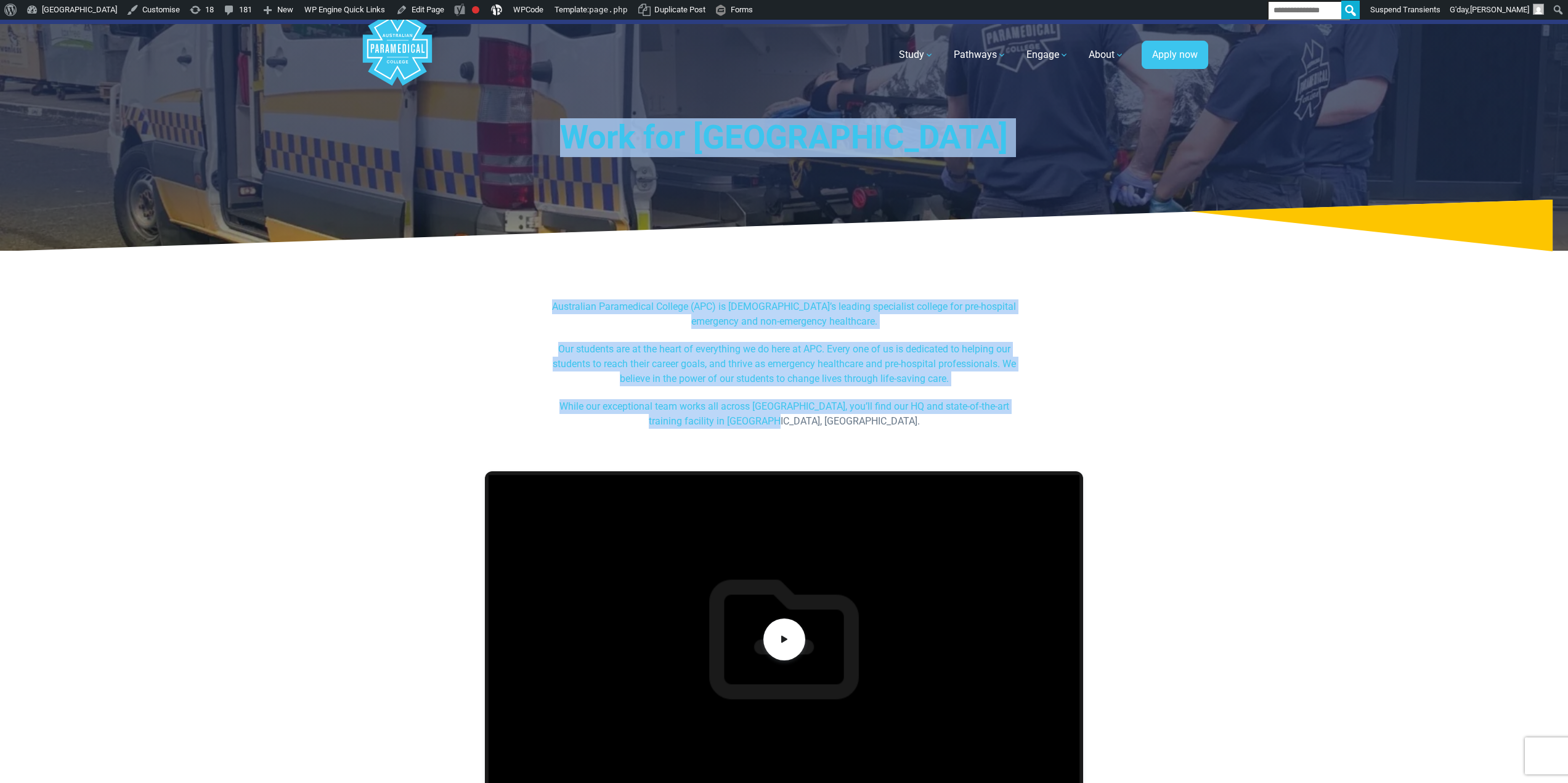
drag, startPoint x: 465, startPoint y: 133, endPoint x: 823, endPoint y: 416, distance: 456.3
click at [823, 416] on p "While our exceptional team works all across Australia, you’ll find our HQ and s…" at bounding box center [784, 414] width 475 height 29
drag, startPoint x: 836, startPoint y: 430, endPoint x: 467, endPoint y: 158, distance: 458.4
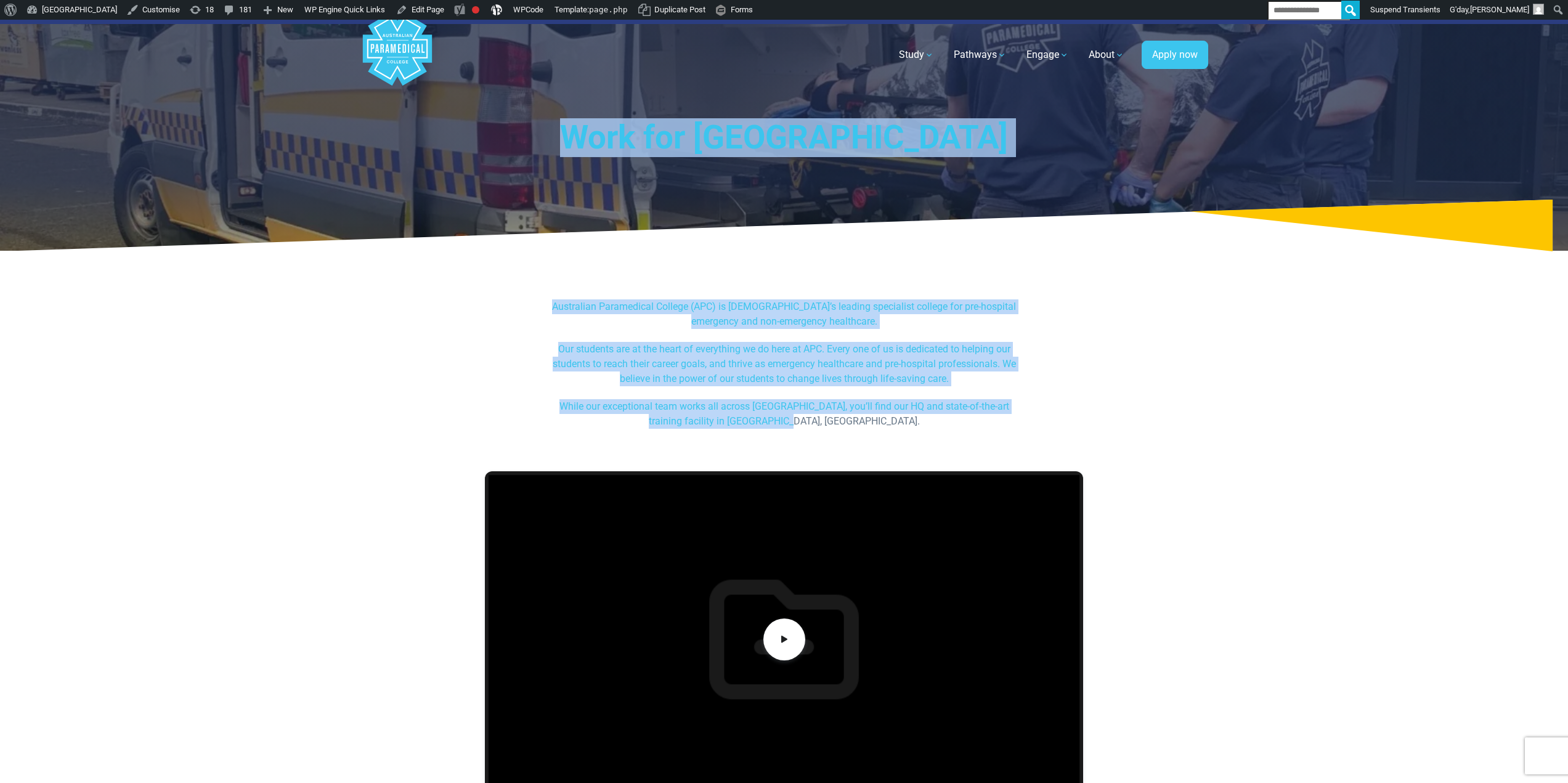
click at [475, 164] on div "Work for Australian Paramedical College" at bounding box center [785, 135] width 863 height 231
drag, startPoint x: 468, startPoint y: 143, endPoint x: 852, endPoint y: 435, distance: 482.4
click at [849, 424] on p "While our exceptional team works all across Australia, you’ll find our HQ and s…" at bounding box center [784, 414] width 475 height 29
drag, startPoint x: 853, startPoint y: 428, endPoint x: 449, endPoint y: 124, distance: 505.6
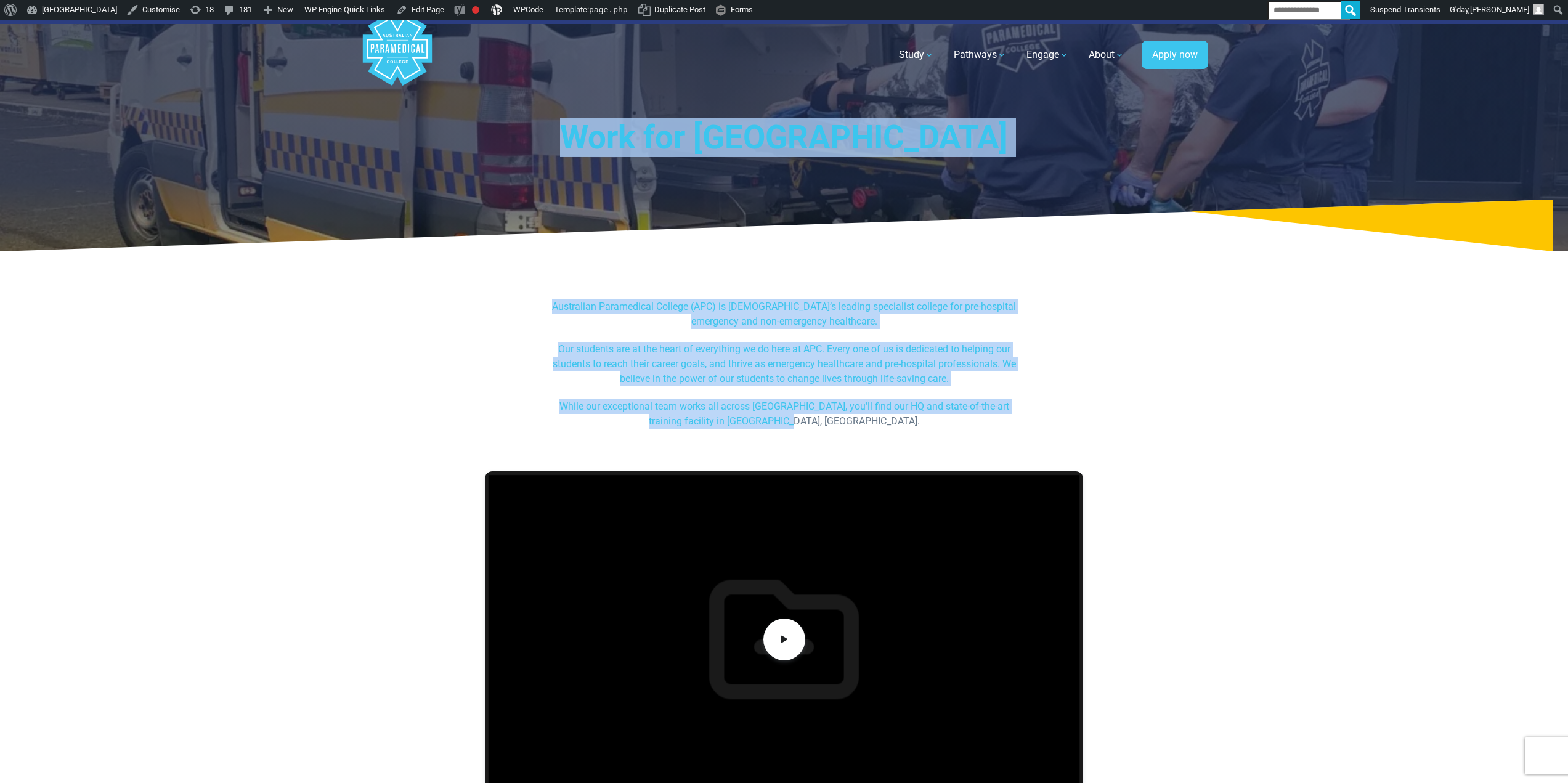
click at [472, 137] on h1 "Work for Australian Paramedical College" at bounding box center [784, 137] width 721 height 39
drag, startPoint x: 466, startPoint y: 127, endPoint x: 856, endPoint y: 420, distance: 487.8
click at [856, 420] on p "While our exceptional team works all across Australia, you’ll find our HQ and s…" at bounding box center [784, 414] width 475 height 29
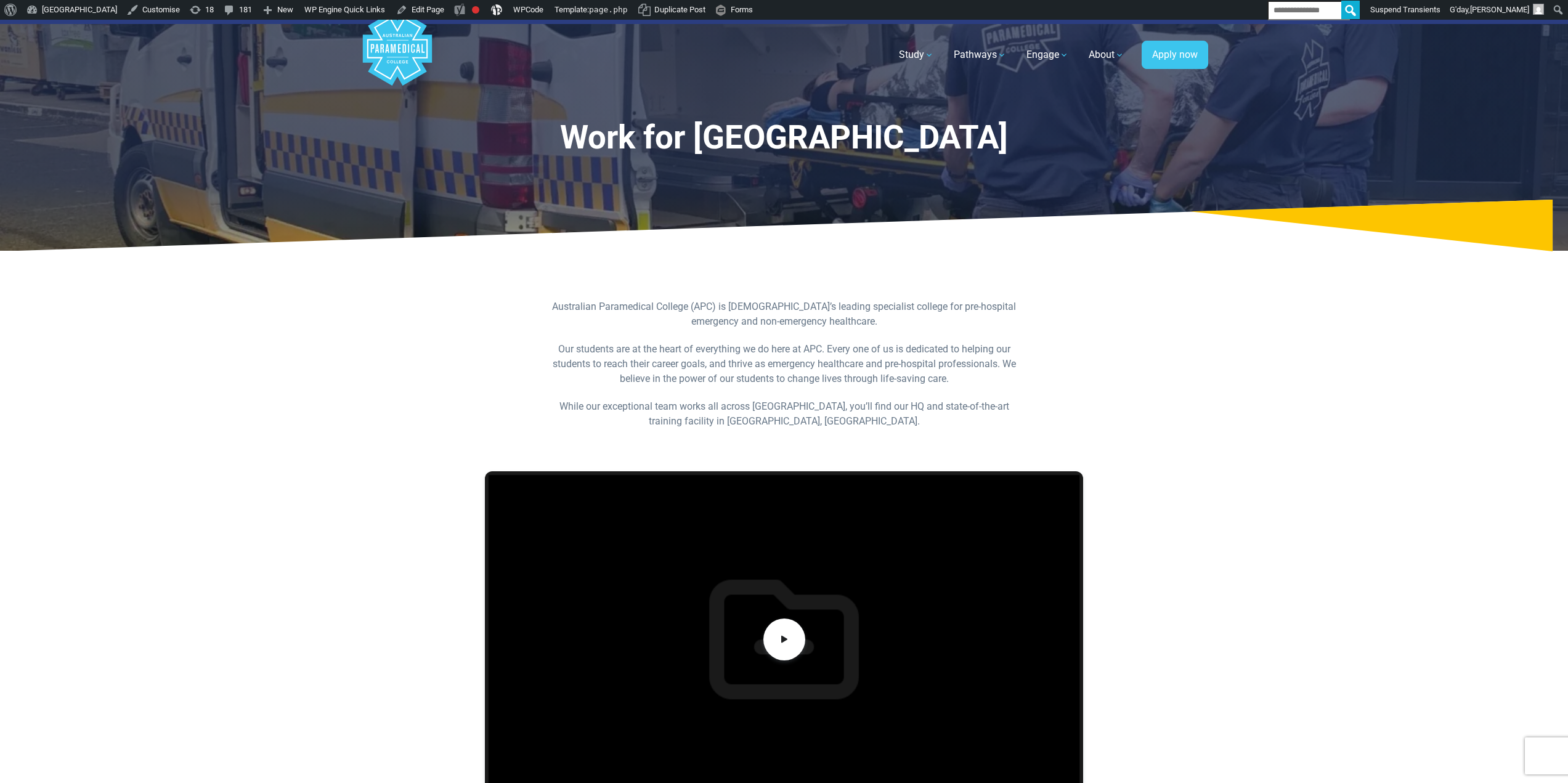
click at [1194, 428] on div "Australian Paramedical College (APC) is Australia’s leading specialist college …" at bounding box center [785, 358] width 863 height 196
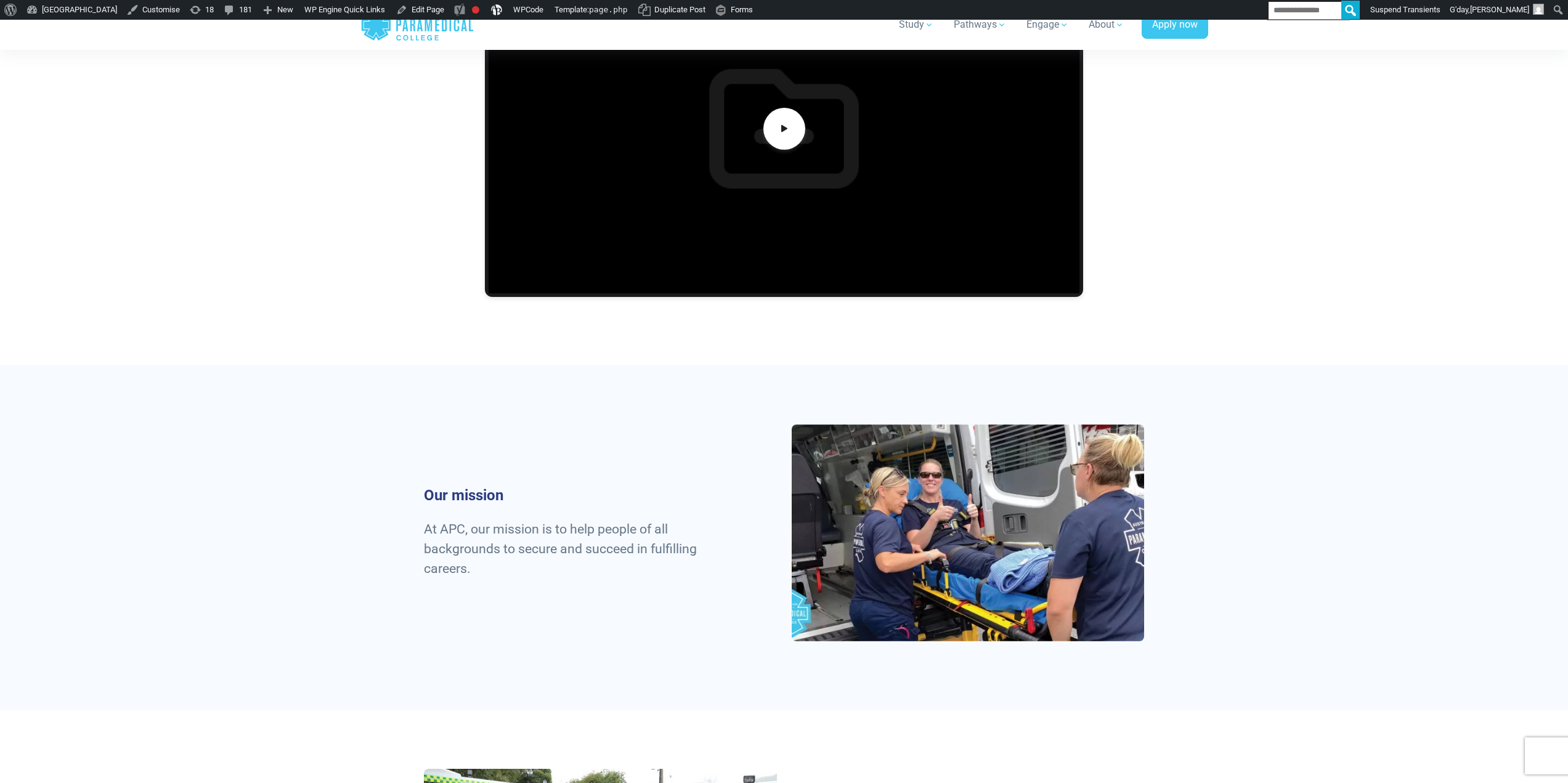
scroll to position [740, 0]
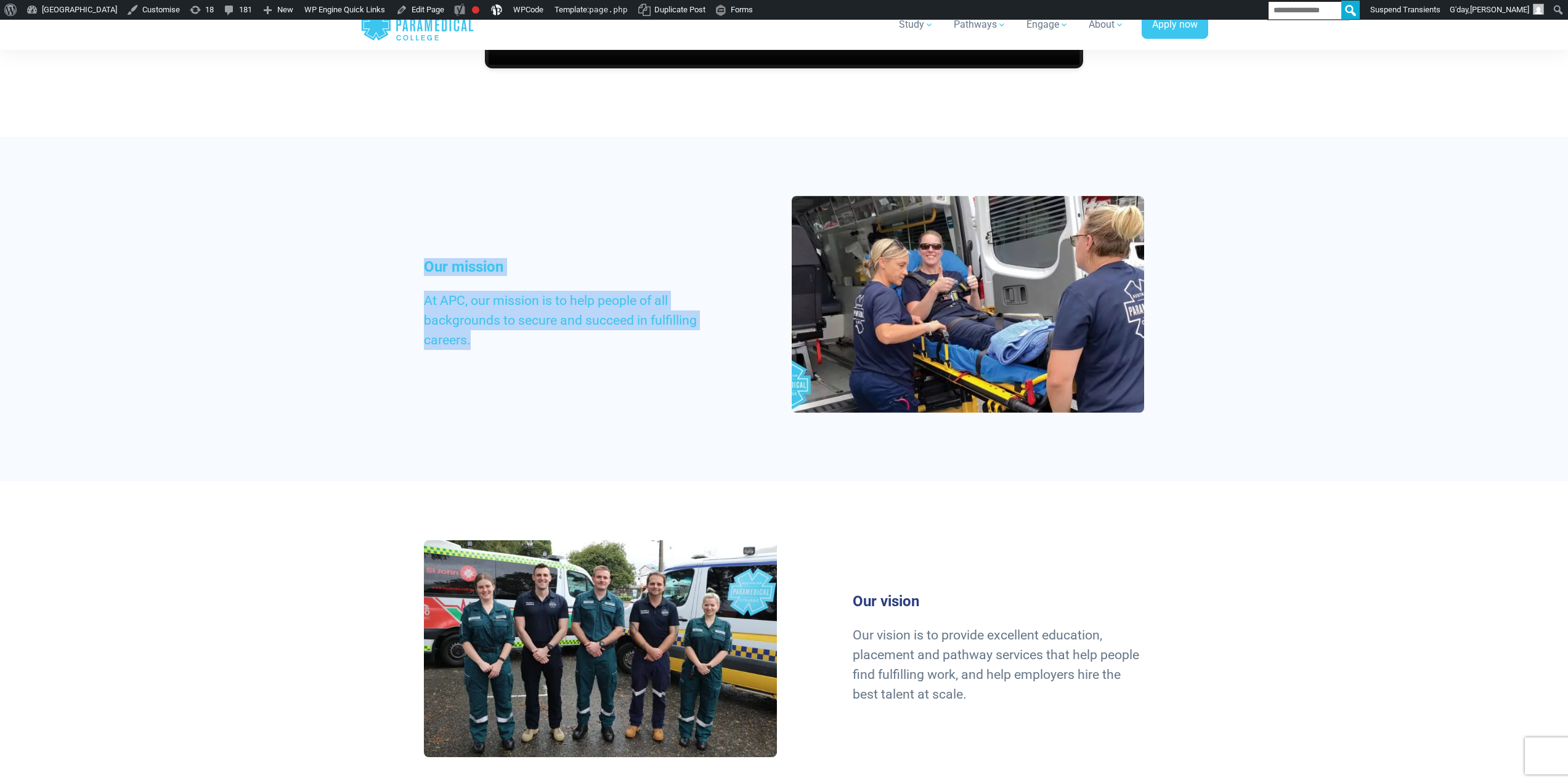
drag, startPoint x: 420, startPoint y: 256, endPoint x: 546, endPoint y: 355, distance: 160.2
click at [546, 355] on div "Our mission At APC, our mission is to help people of all backgrounds to secure …" at bounding box center [785, 309] width 863 height 345
click at [545, 355] on div "Our mission At APC, our mission is to help people of all backgrounds to secure …" at bounding box center [570, 309] width 306 height 102
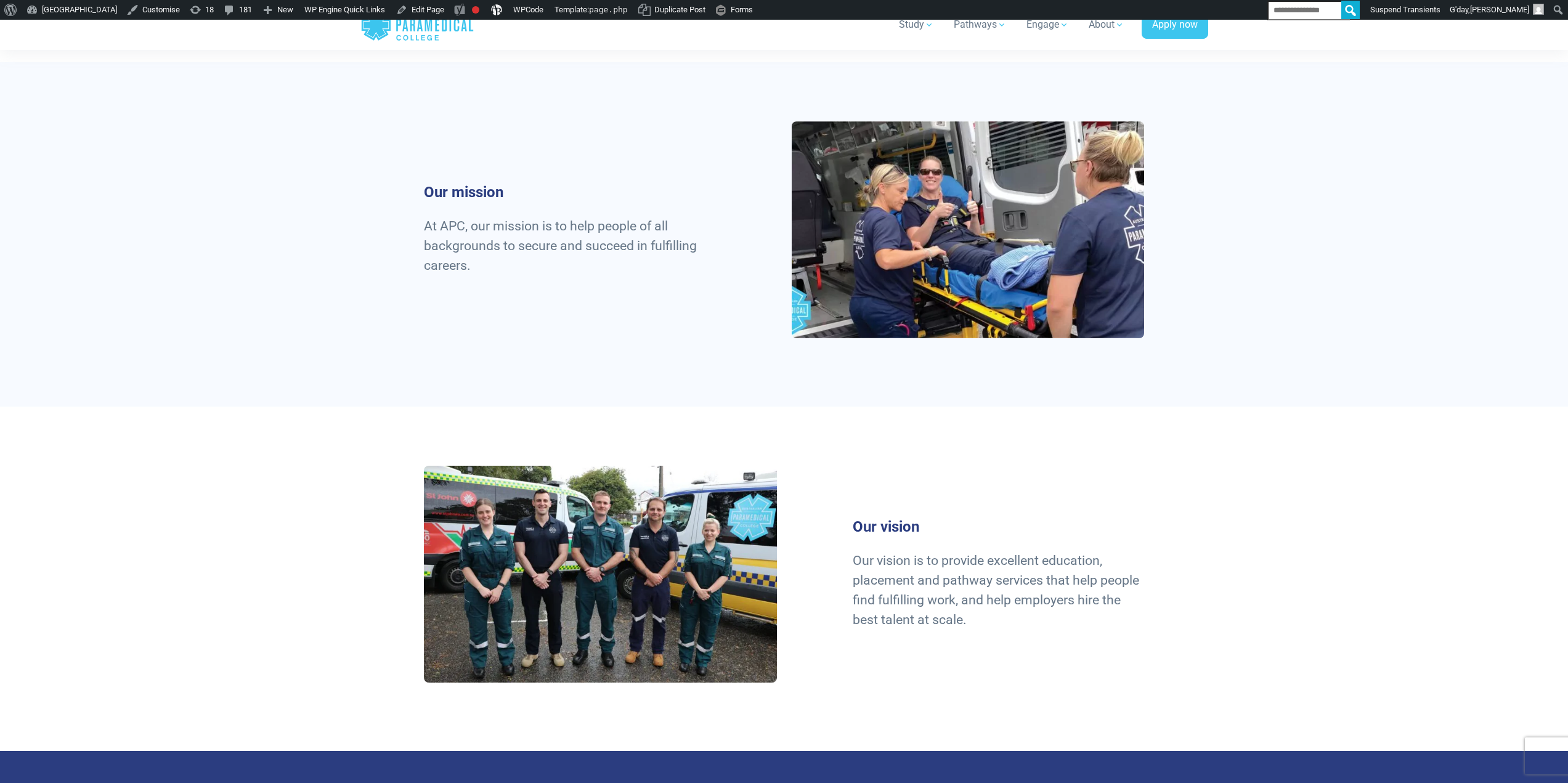
scroll to position [924, 0]
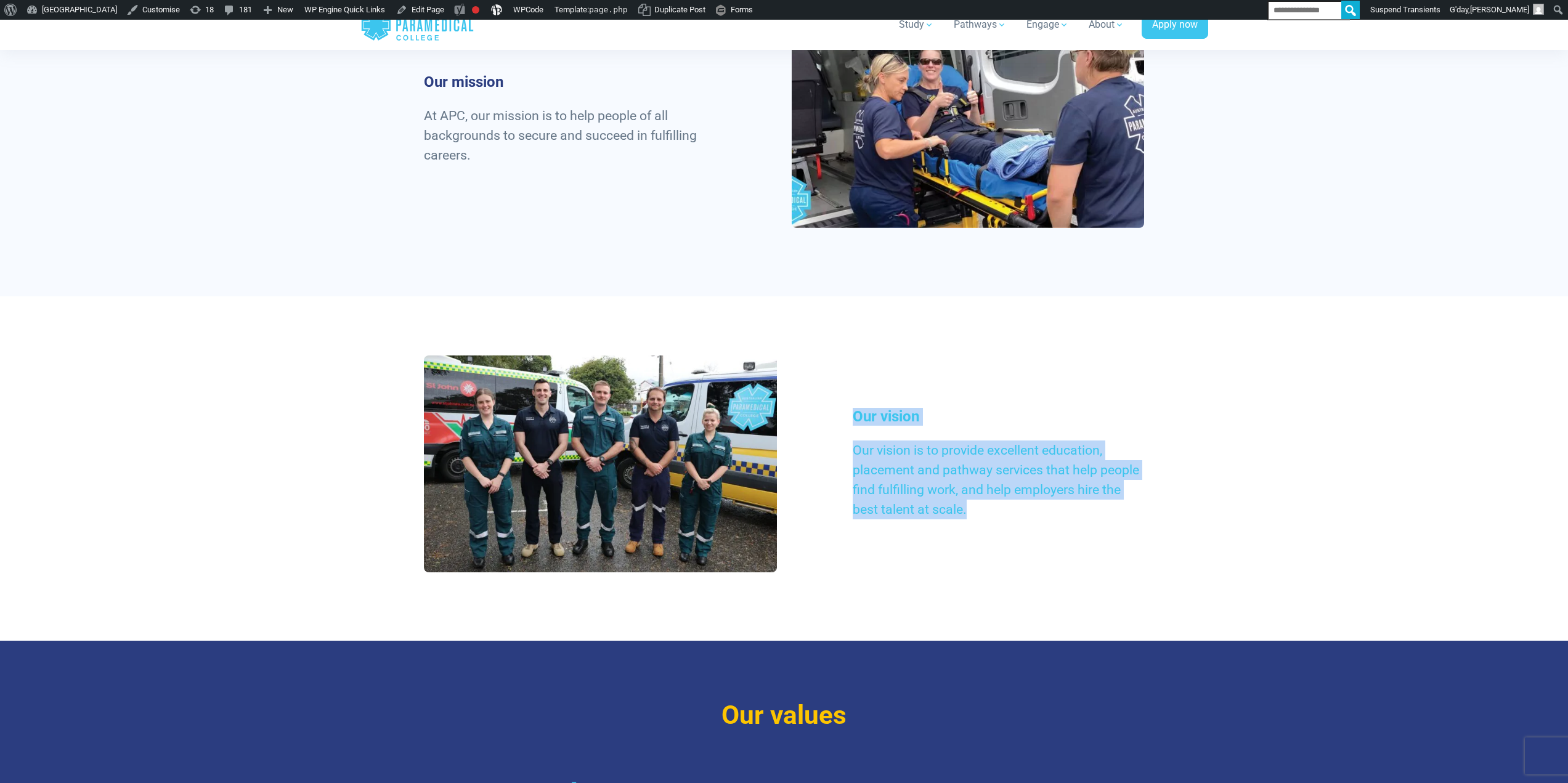
drag, startPoint x: 888, startPoint y: 454, endPoint x: 1034, endPoint y: 578, distance: 191.6
click at [1034, 578] on div "Our vision Our vision is to provide excellent education, placement and pathway …" at bounding box center [784, 468] width 736 height 226
click at [1025, 570] on div "Our vision Our vision is to provide excellent education, placement and pathway …" at bounding box center [784, 468] width 736 height 226
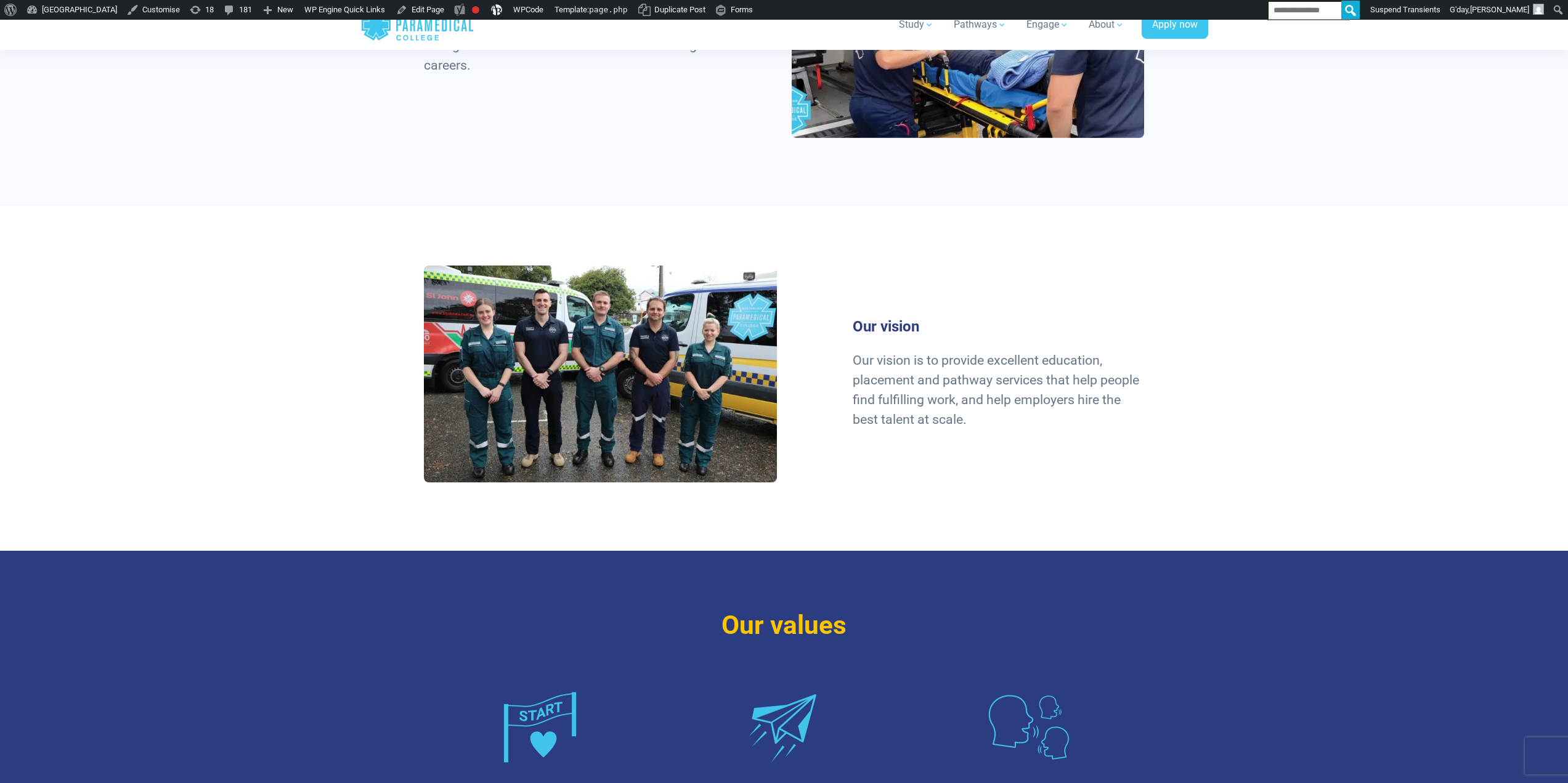
scroll to position [1171, 0]
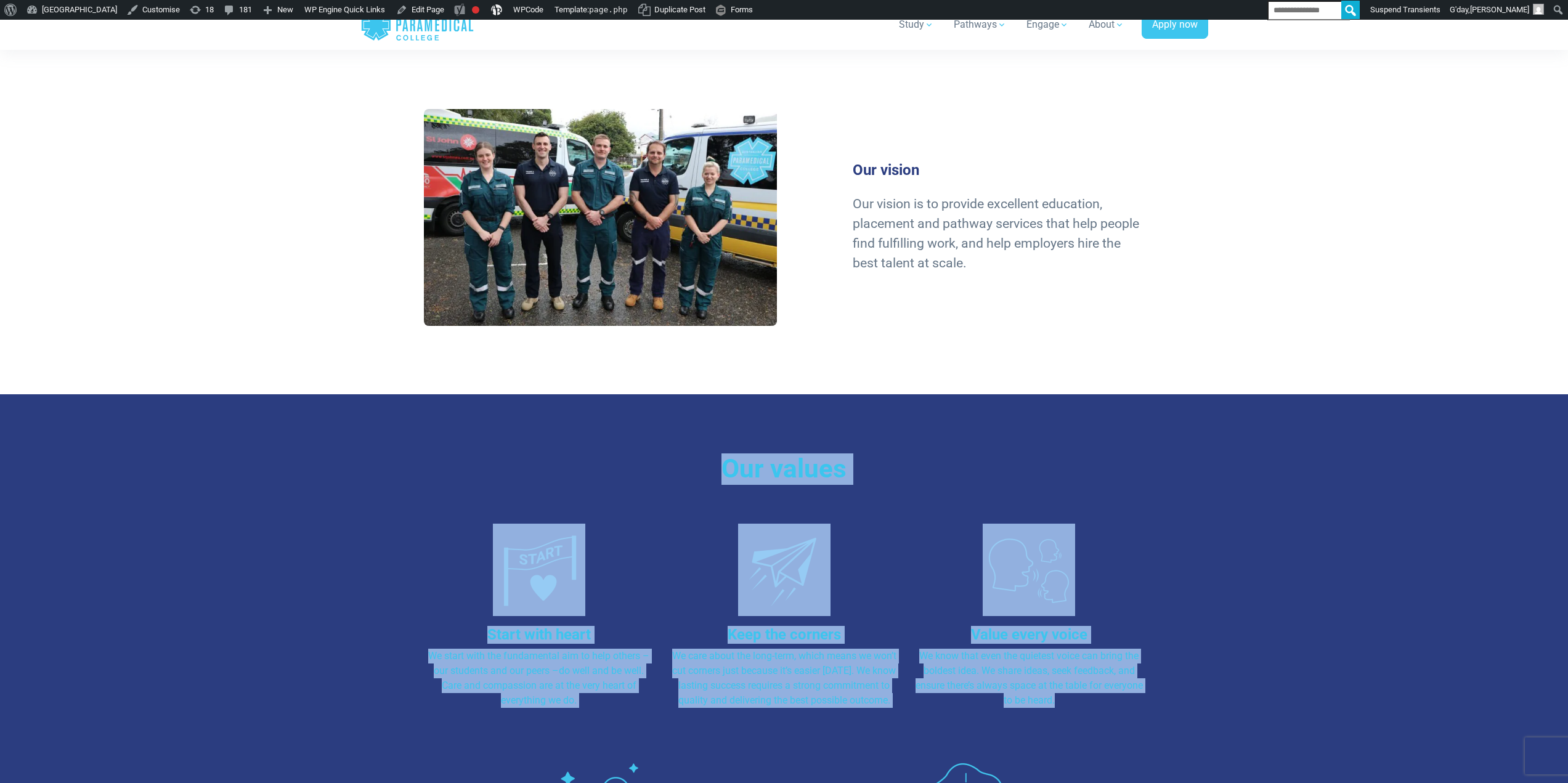
drag, startPoint x: 794, startPoint y: 557, endPoint x: 1100, endPoint y: 718, distance: 345.8
click at [1099, 730] on div "Our values Start with heart We start with the fundamental aim to help others –o…" at bounding box center [785, 714] width 863 height 640
click at [1108, 705] on p "We know that even the quietest voice can bring the boldest idea. We share ideas…" at bounding box center [1029, 678] width 231 height 59
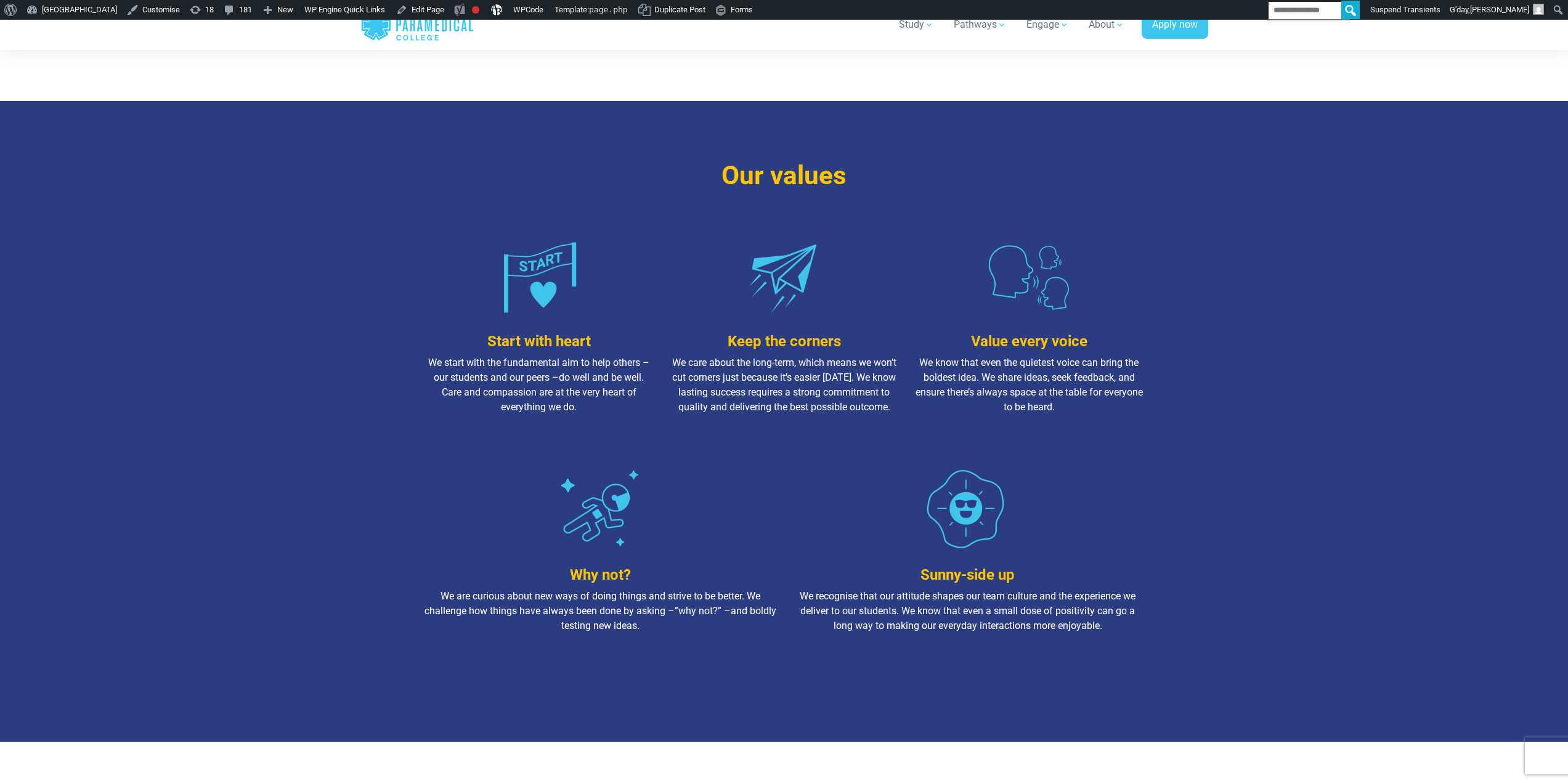
scroll to position [1602, 0]
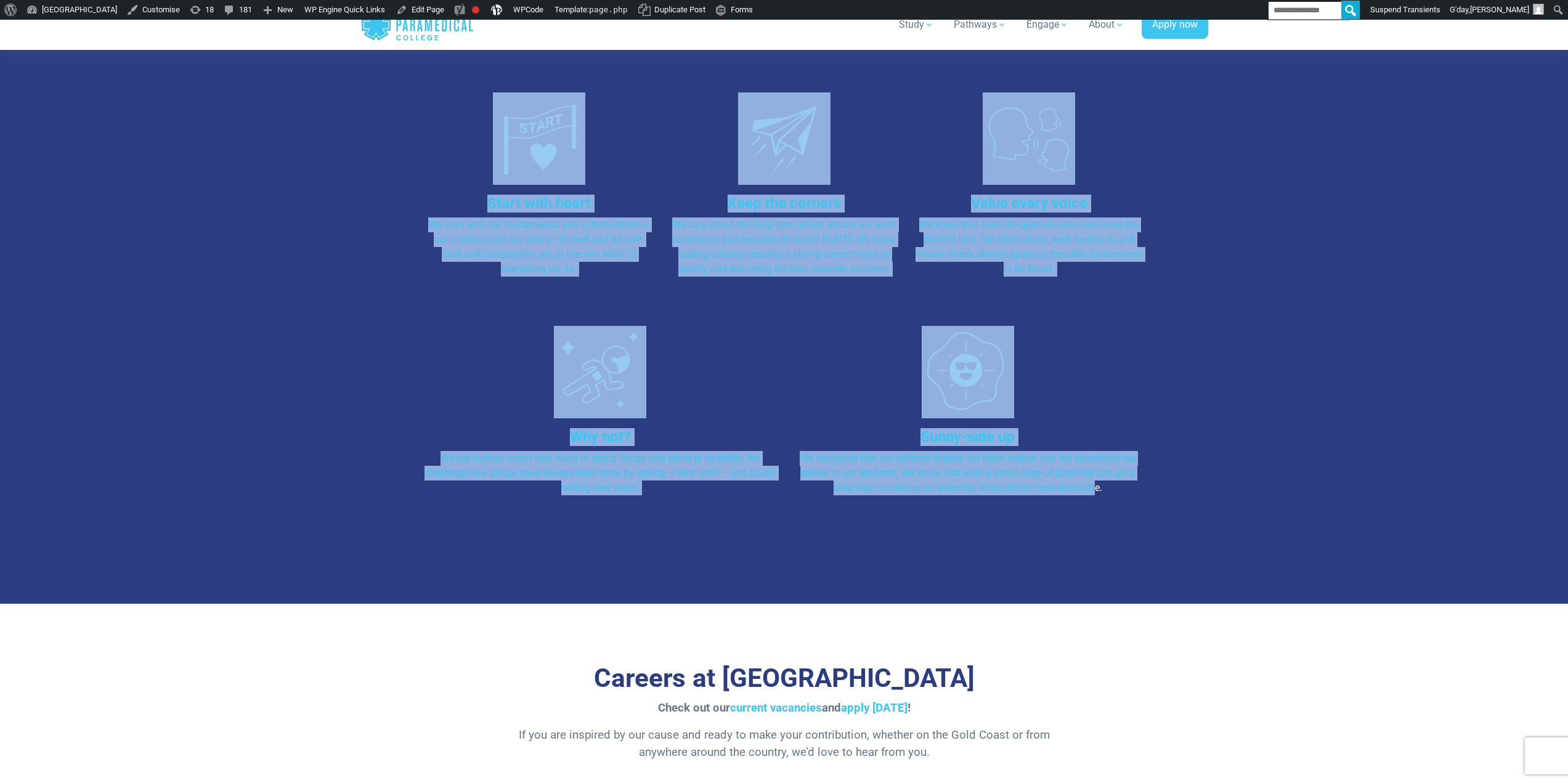
drag, startPoint x: 1095, startPoint y: 520, endPoint x: 658, endPoint y: 183, distance: 551.8
click at [658, 183] on div "Our values Start with heart We start with the fundamental aim to help others –o…" at bounding box center [785, 283] width 863 height 640
click at [860, 323] on div "Start with heart We start with the fundamental aim to help others –our students…" at bounding box center [784, 209] width 736 height 233
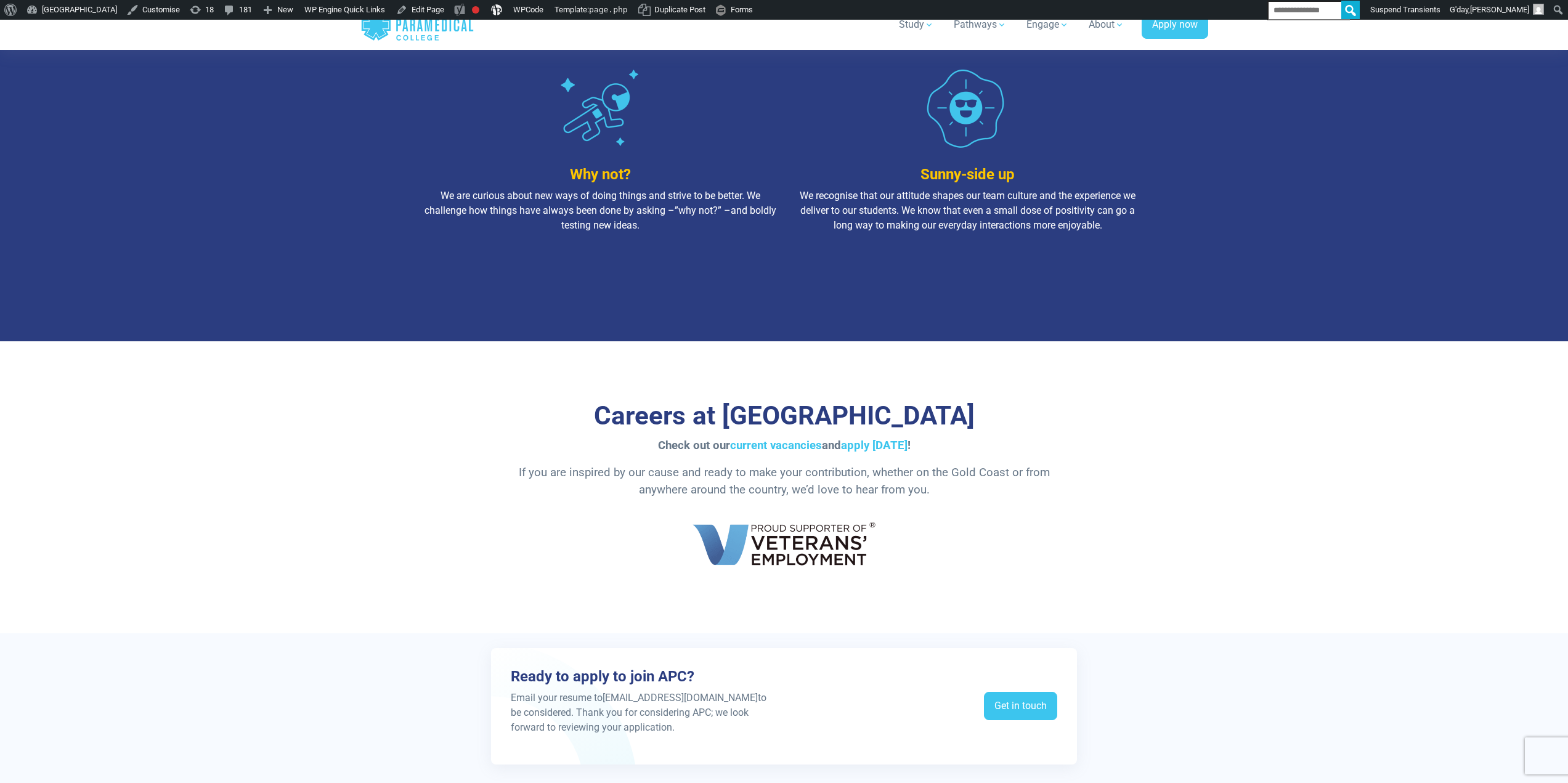
scroll to position [1910, 0]
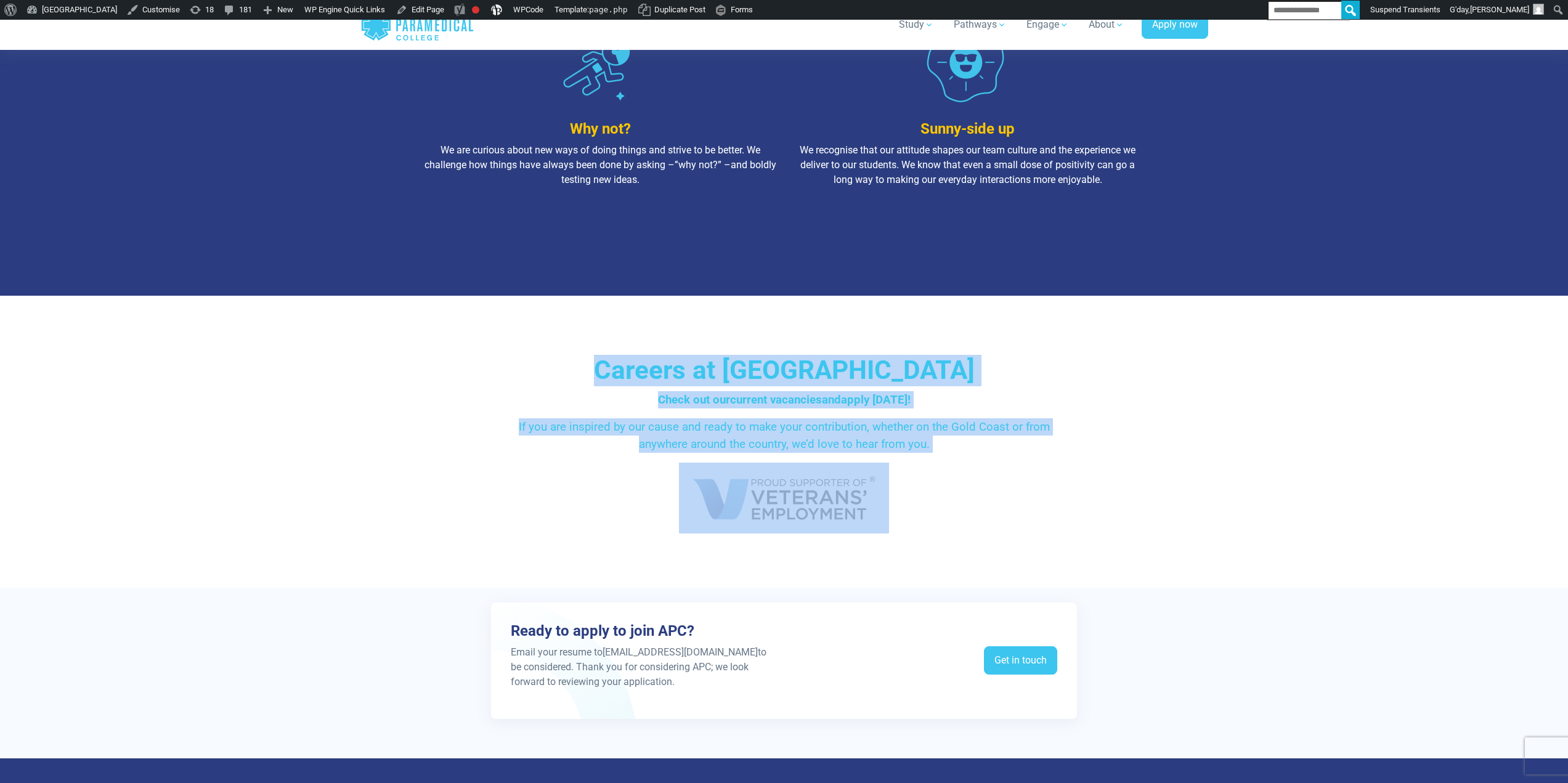
drag, startPoint x: 508, startPoint y: 353, endPoint x: 944, endPoint y: 530, distance: 470.6
click at [944, 530] on div "Careers at Australian Paramedical College Check out our current vacancies and a…" at bounding box center [785, 442] width 863 height 292
click at [945, 525] on p at bounding box center [784, 498] width 721 height 71
drag, startPoint x: 971, startPoint y: 529, endPoint x: 480, endPoint y: 366, distance: 517.3
click at [480, 364] on div "Careers at Australian Paramedical College Check out our current vacancies and a…" at bounding box center [784, 444] width 721 height 179
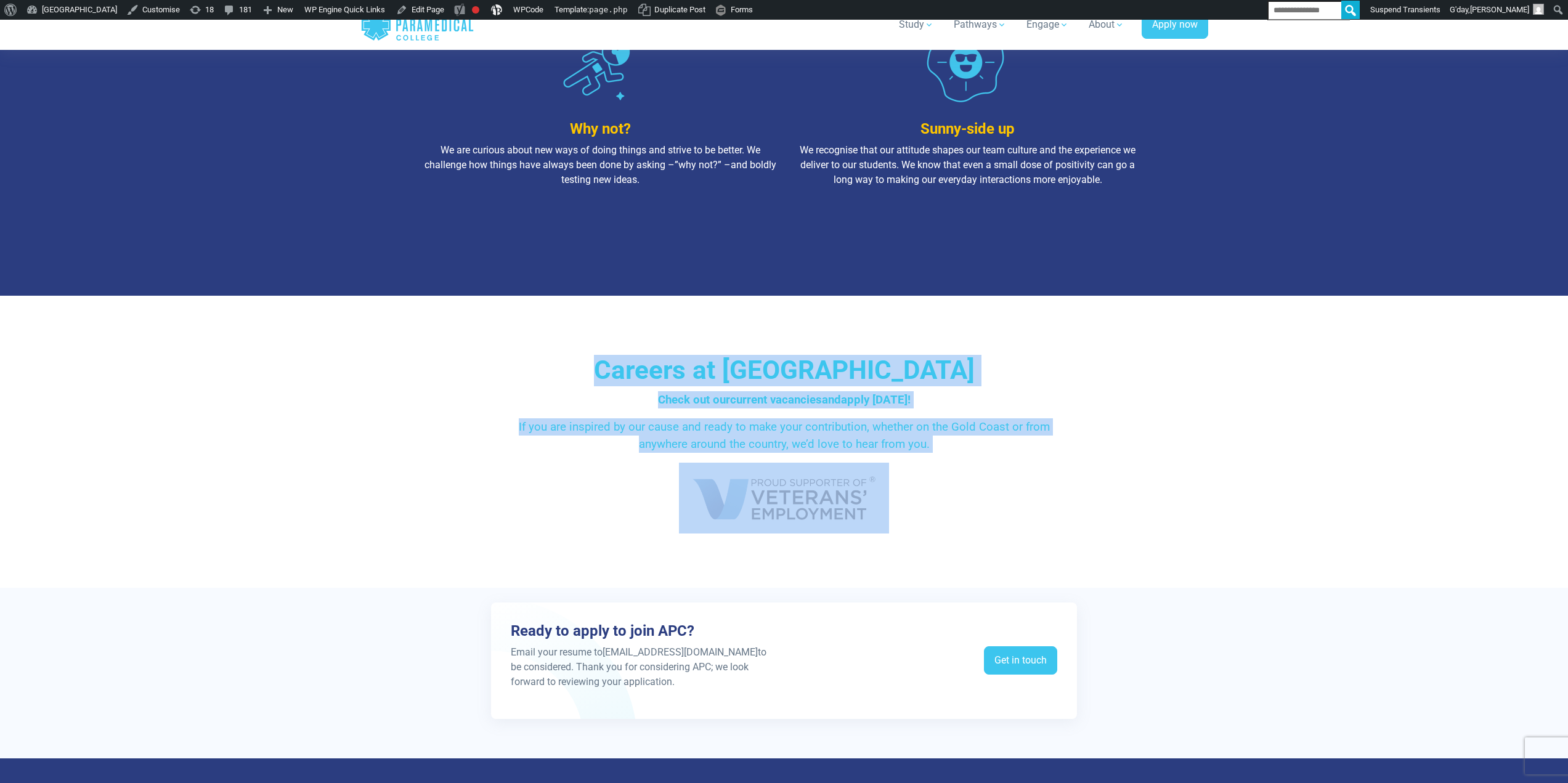
click at [481, 366] on h3 "Careers at Australian Paramedical College" at bounding box center [784, 371] width 721 height 31
drag, startPoint x: 480, startPoint y: 362, endPoint x: 969, endPoint y: 533, distance: 518.0
click at [951, 552] on div "Careers at Australian Paramedical College Check out our current vacancies and a…" at bounding box center [785, 442] width 863 height 292
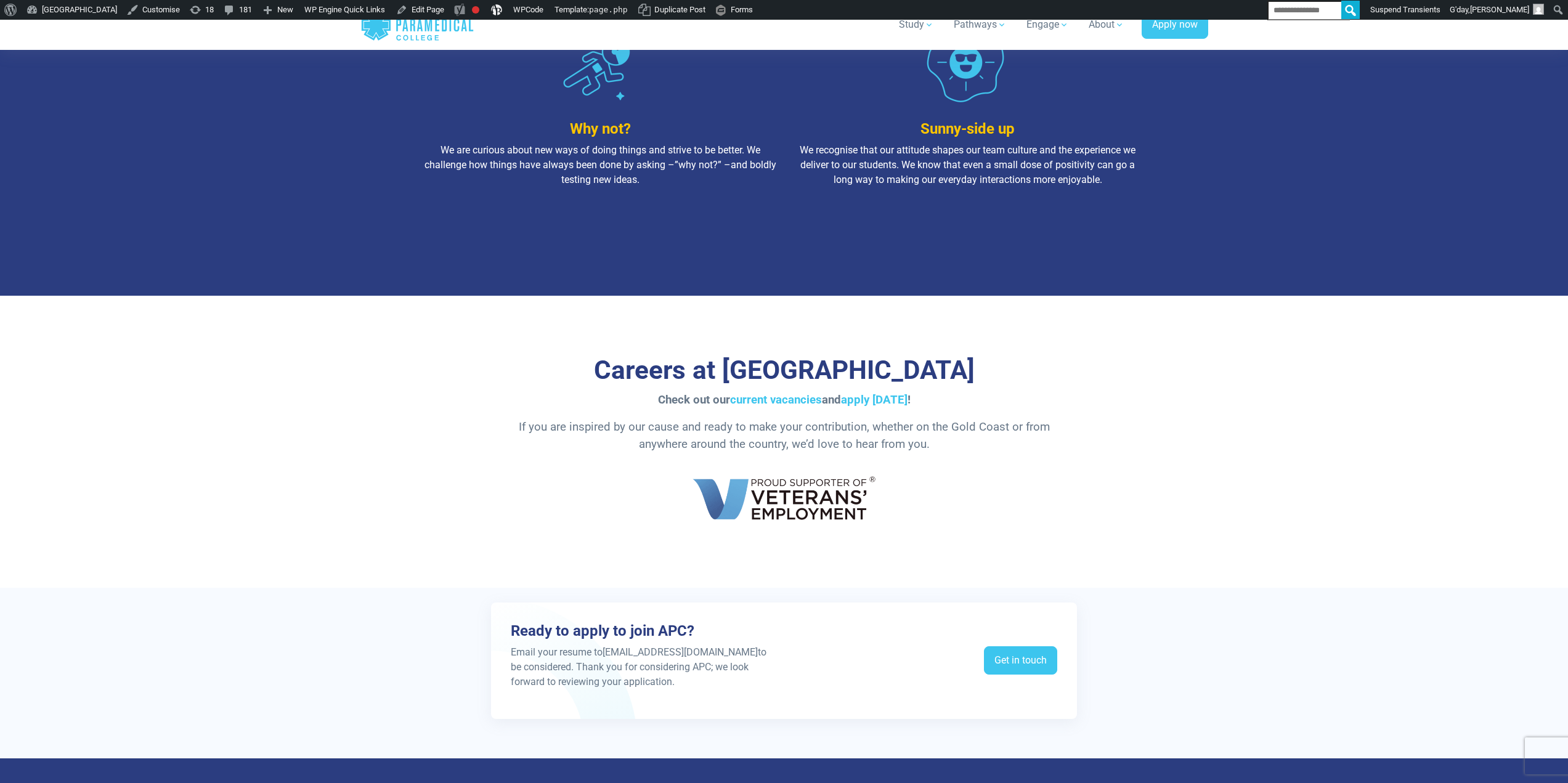
click at [979, 518] on p at bounding box center [784, 498] width 721 height 71
click at [819, 400] on link "current vacancies" at bounding box center [776, 400] width 92 height 14
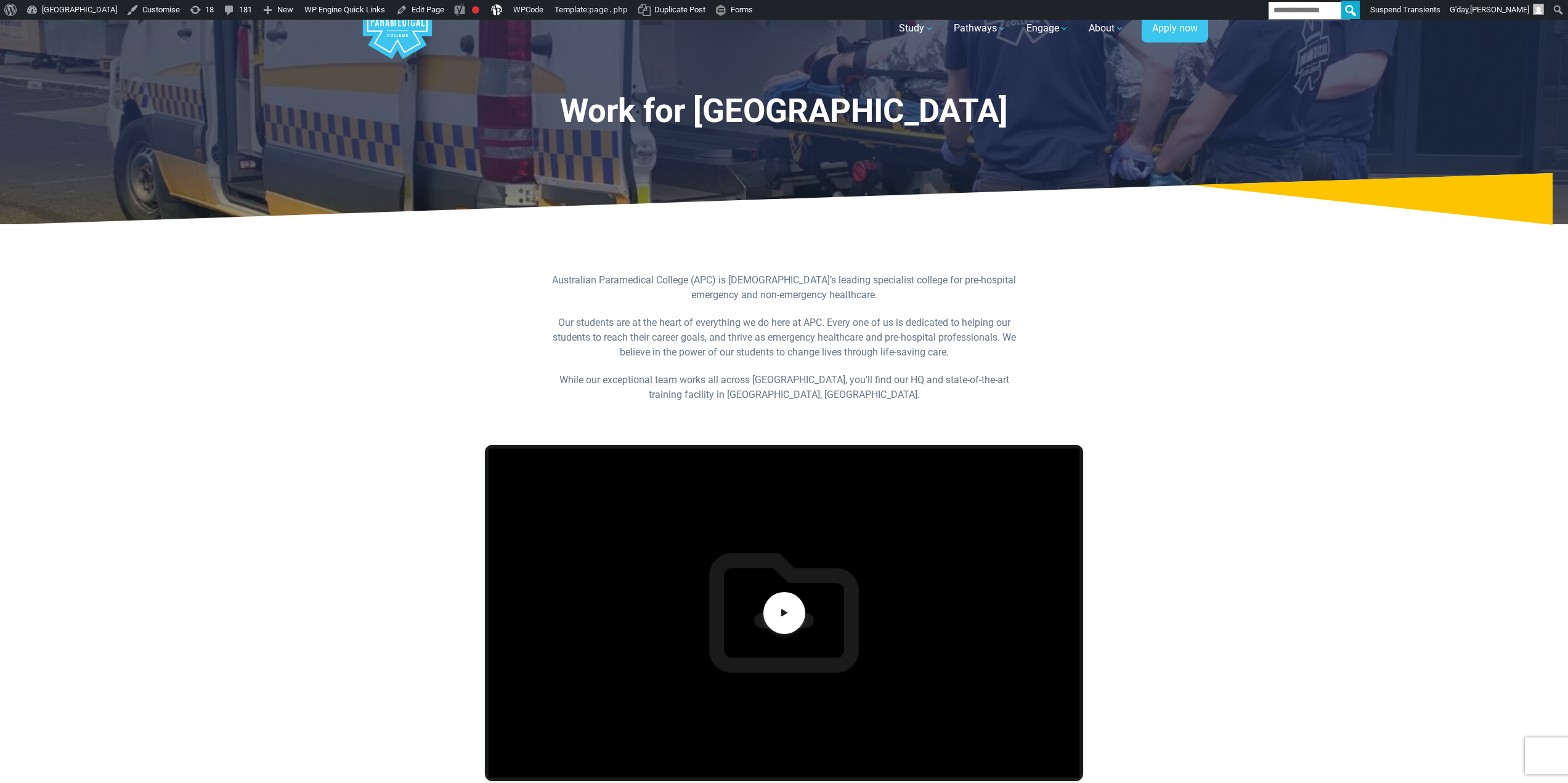
scroll to position [0, 0]
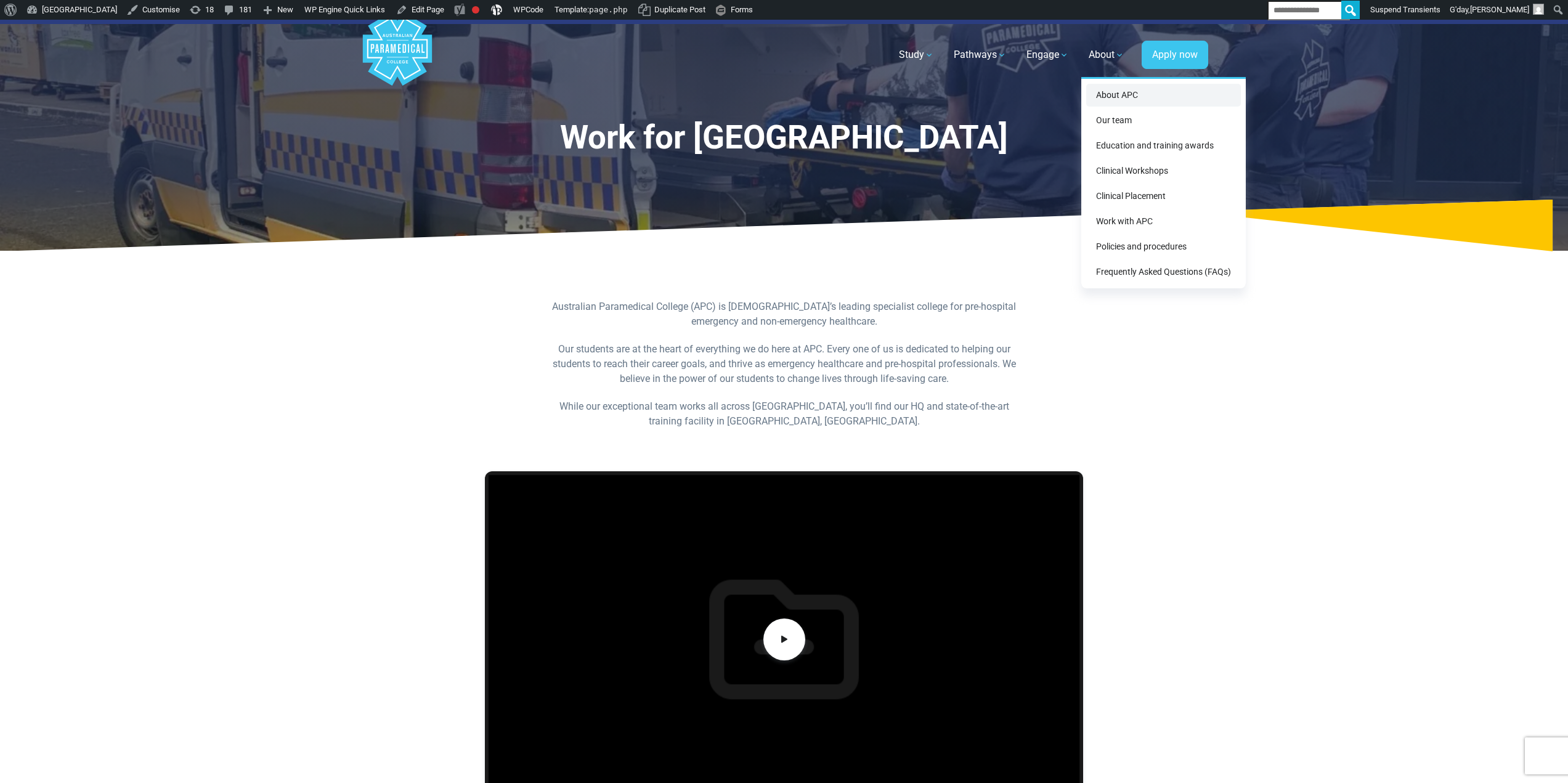
click at [1108, 99] on link "About APC" at bounding box center [1163, 95] width 155 height 22
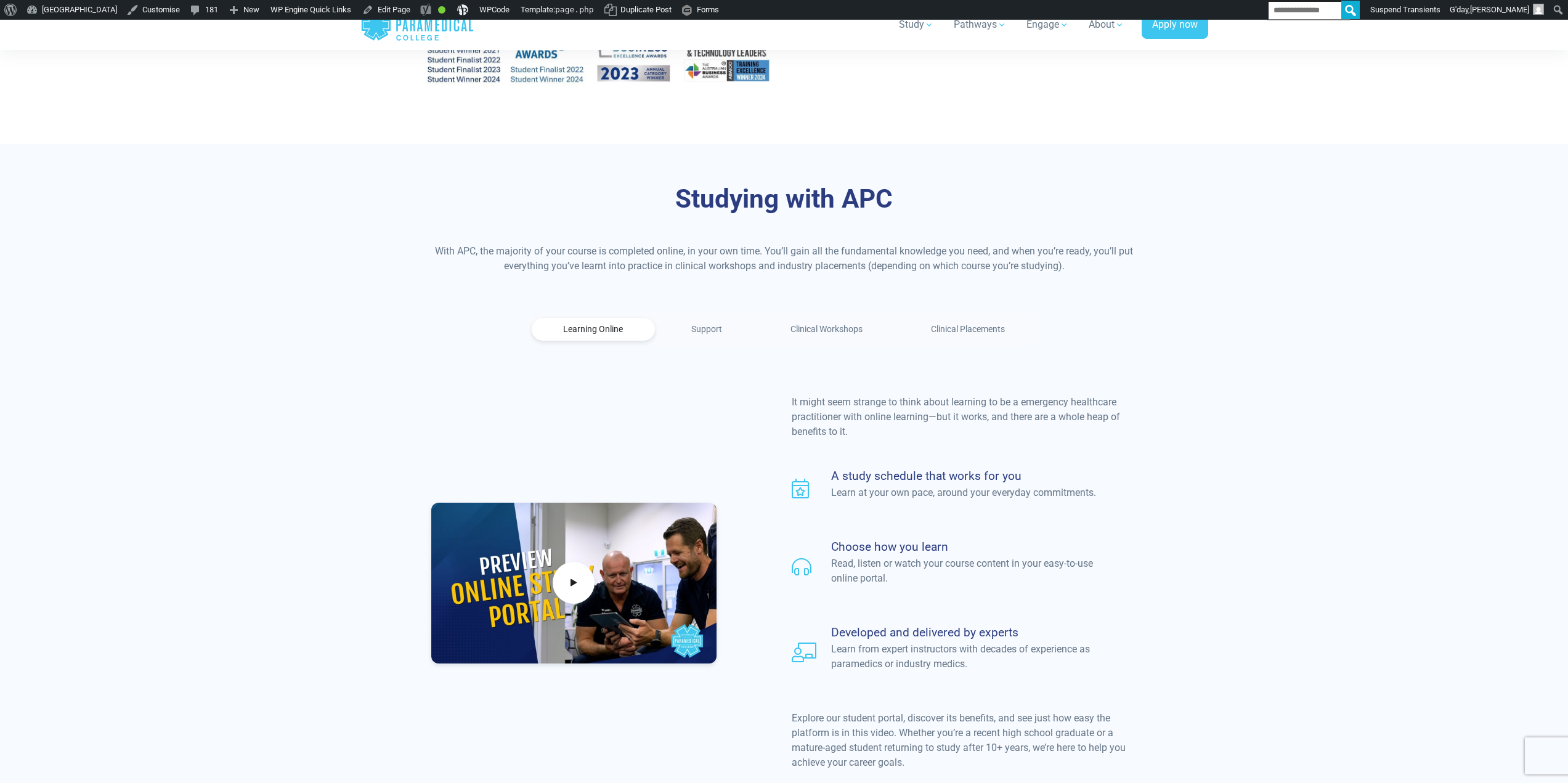
scroll to position [678, 0]
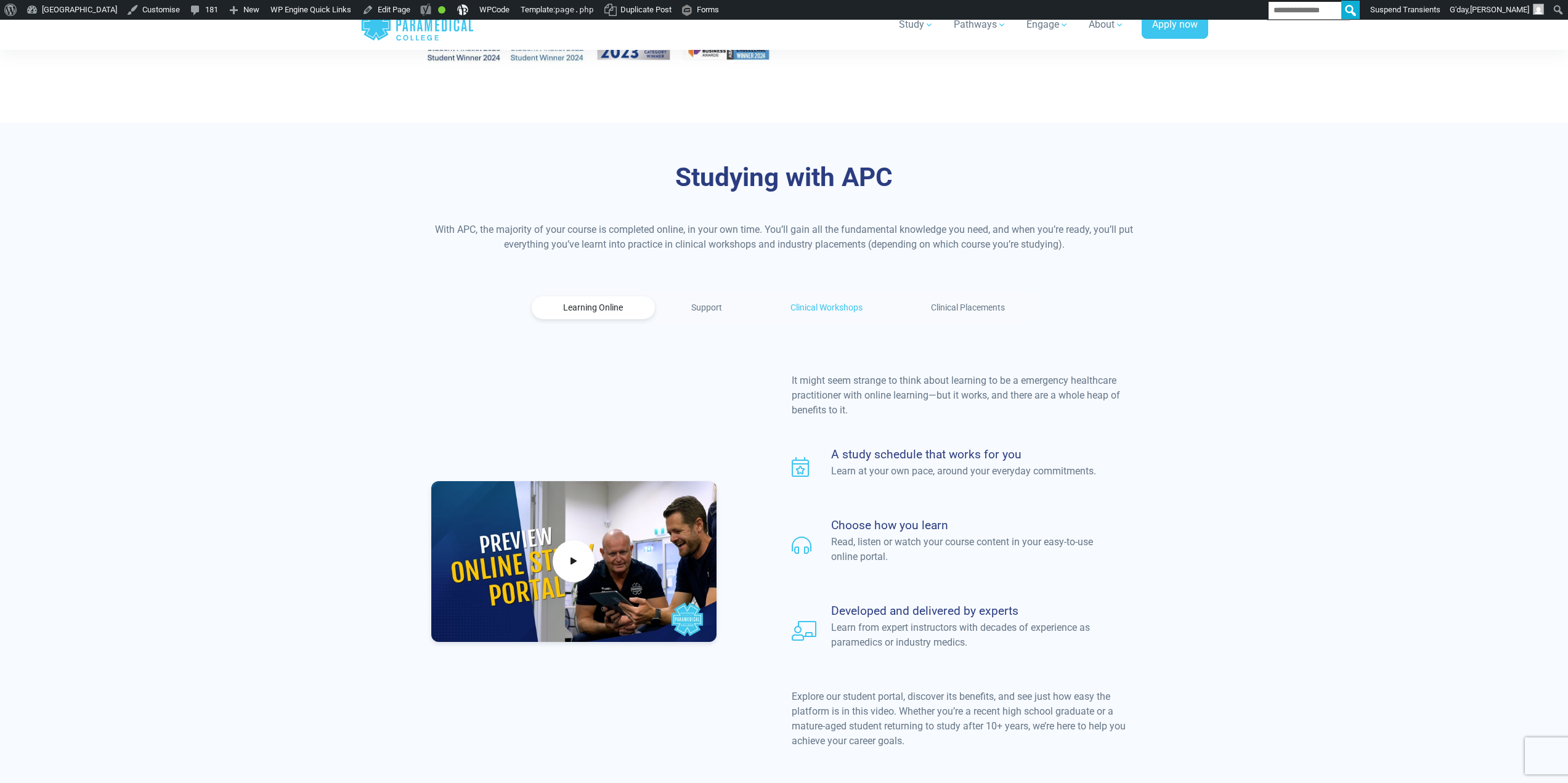
drag, startPoint x: 689, startPoint y: 303, endPoint x: 830, endPoint y: 297, distance: 141.1
click at [689, 303] on link "Support" at bounding box center [707, 308] width 94 height 22
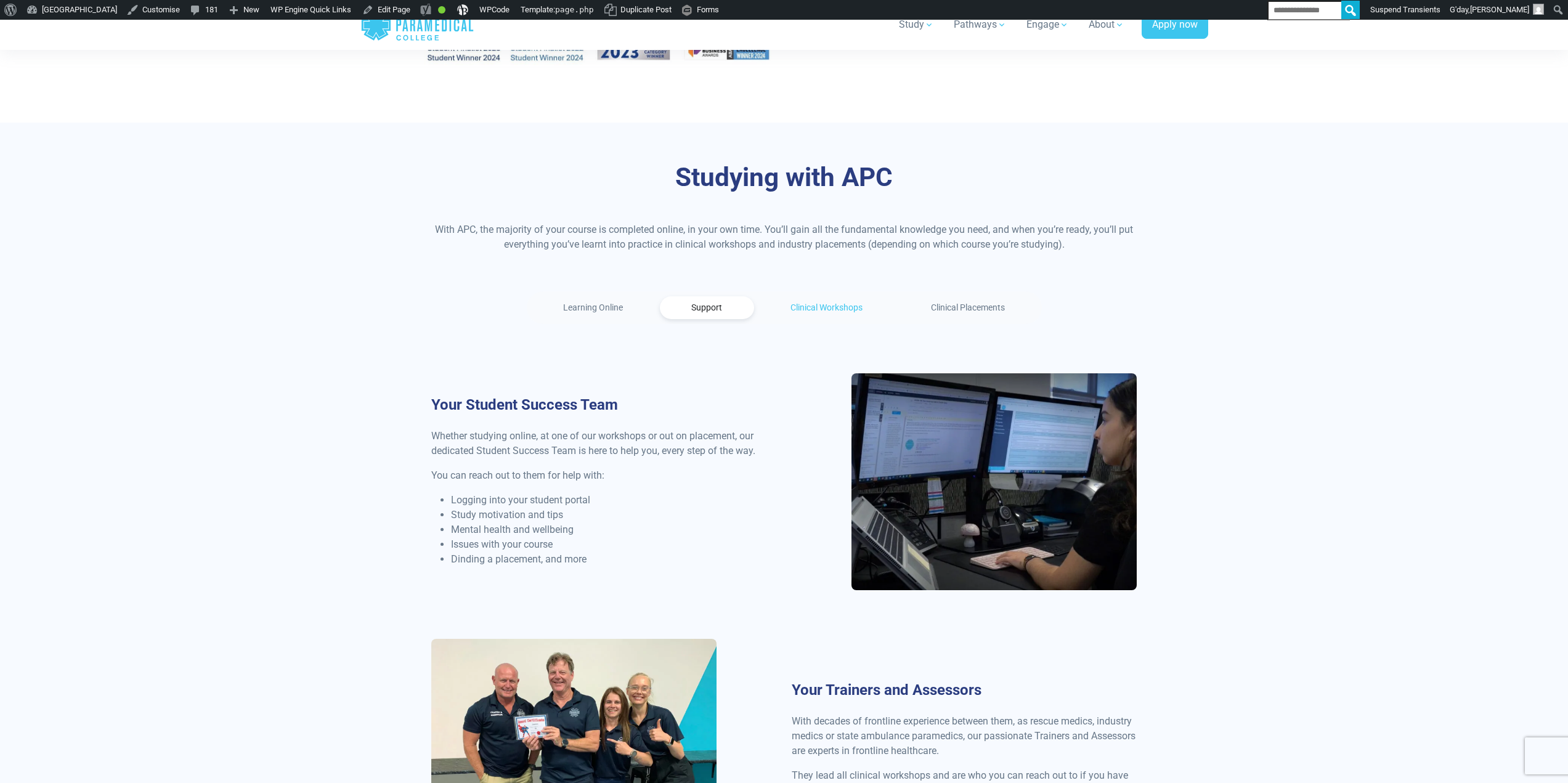
click at [822, 296] on link "Clinical Workshops" at bounding box center [826, 308] width 136 height 22
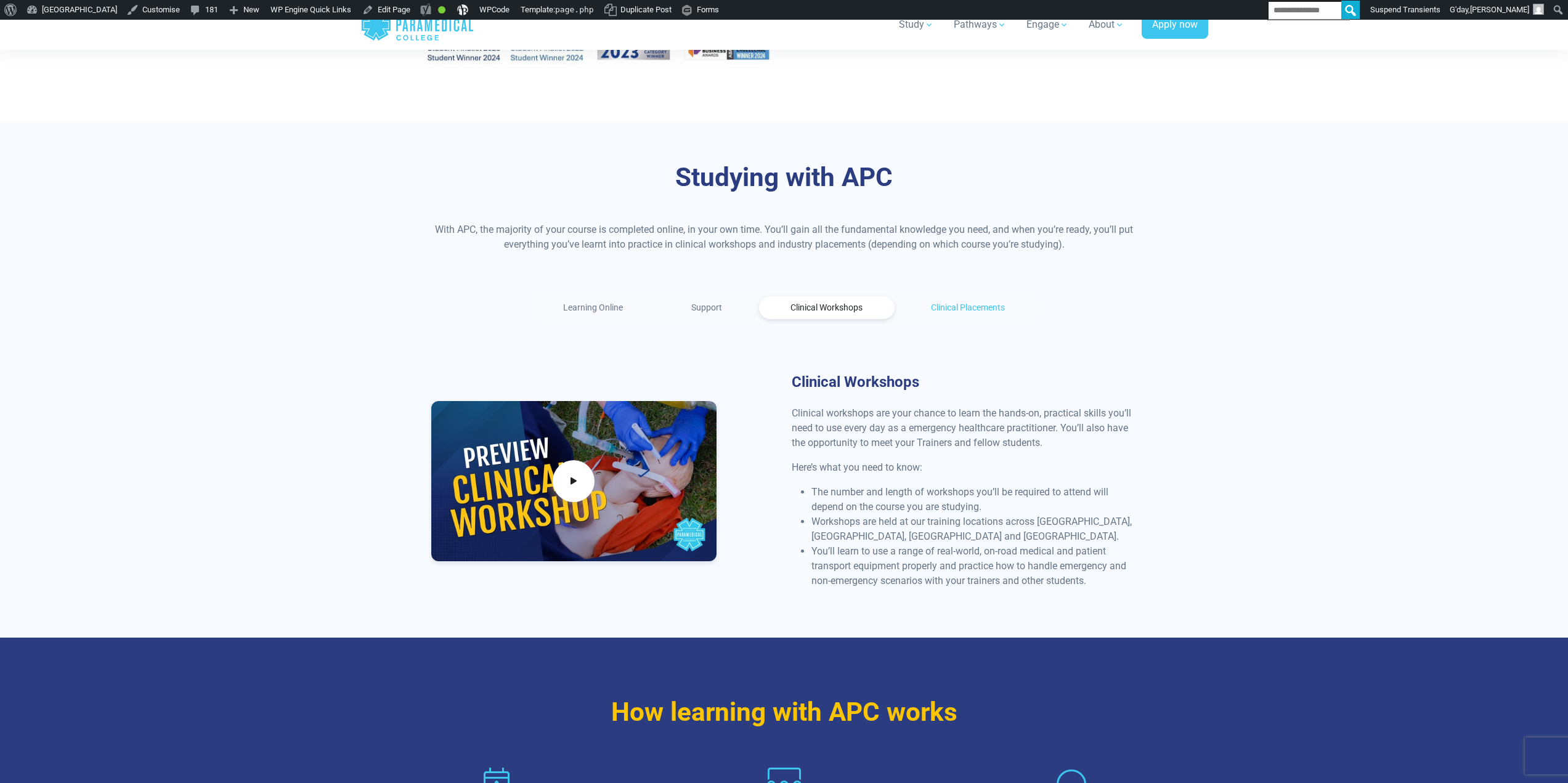
click at [966, 296] on link "Clinical Placements" at bounding box center [968, 308] width 137 height 22
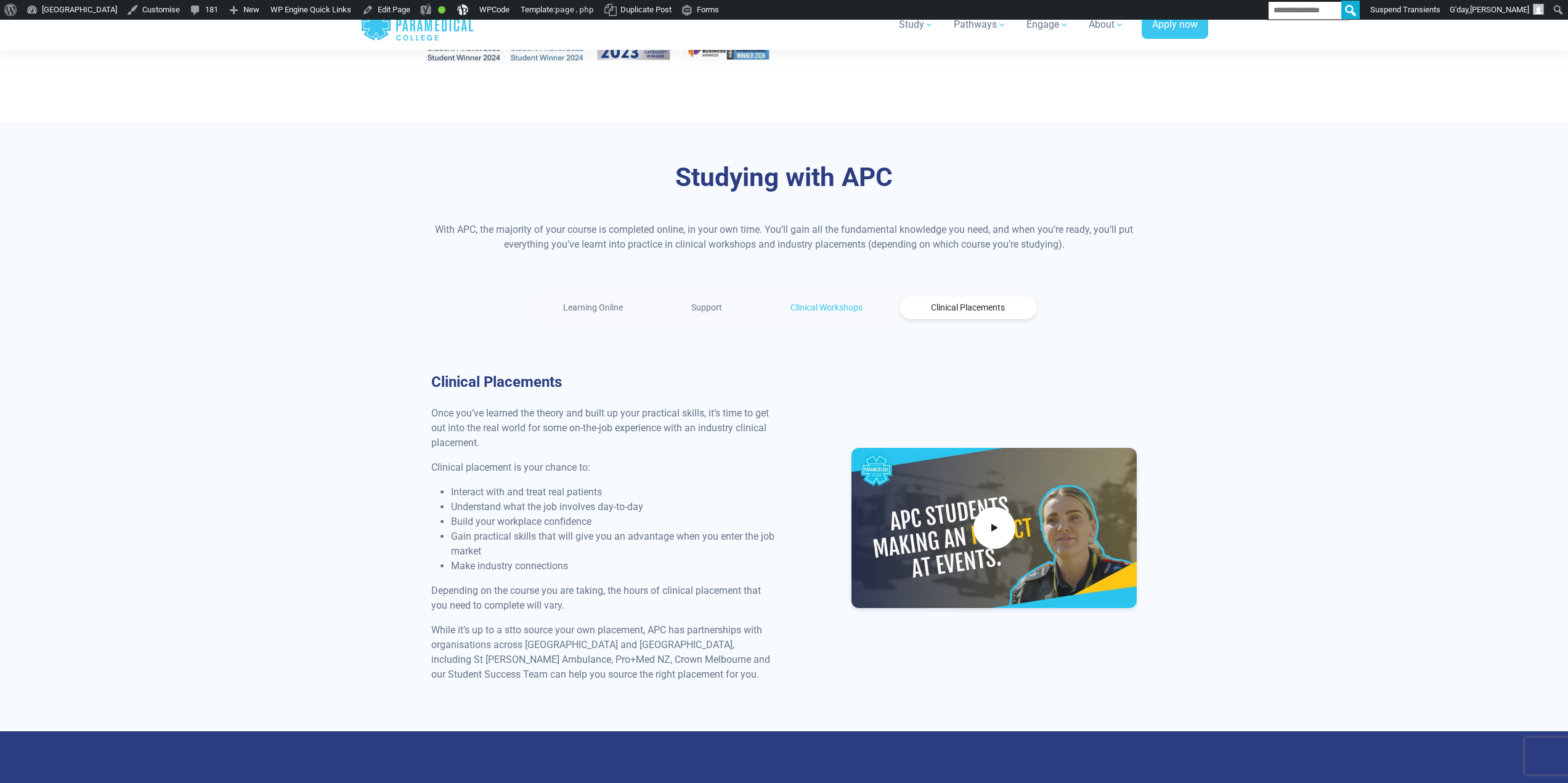
drag, startPoint x: 808, startPoint y: 296, endPoint x: 779, endPoint y: 298, distance: 29.1
click at [808, 296] on link "Clinical Workshops" at bounding box center [826, 308] width 136 height 22
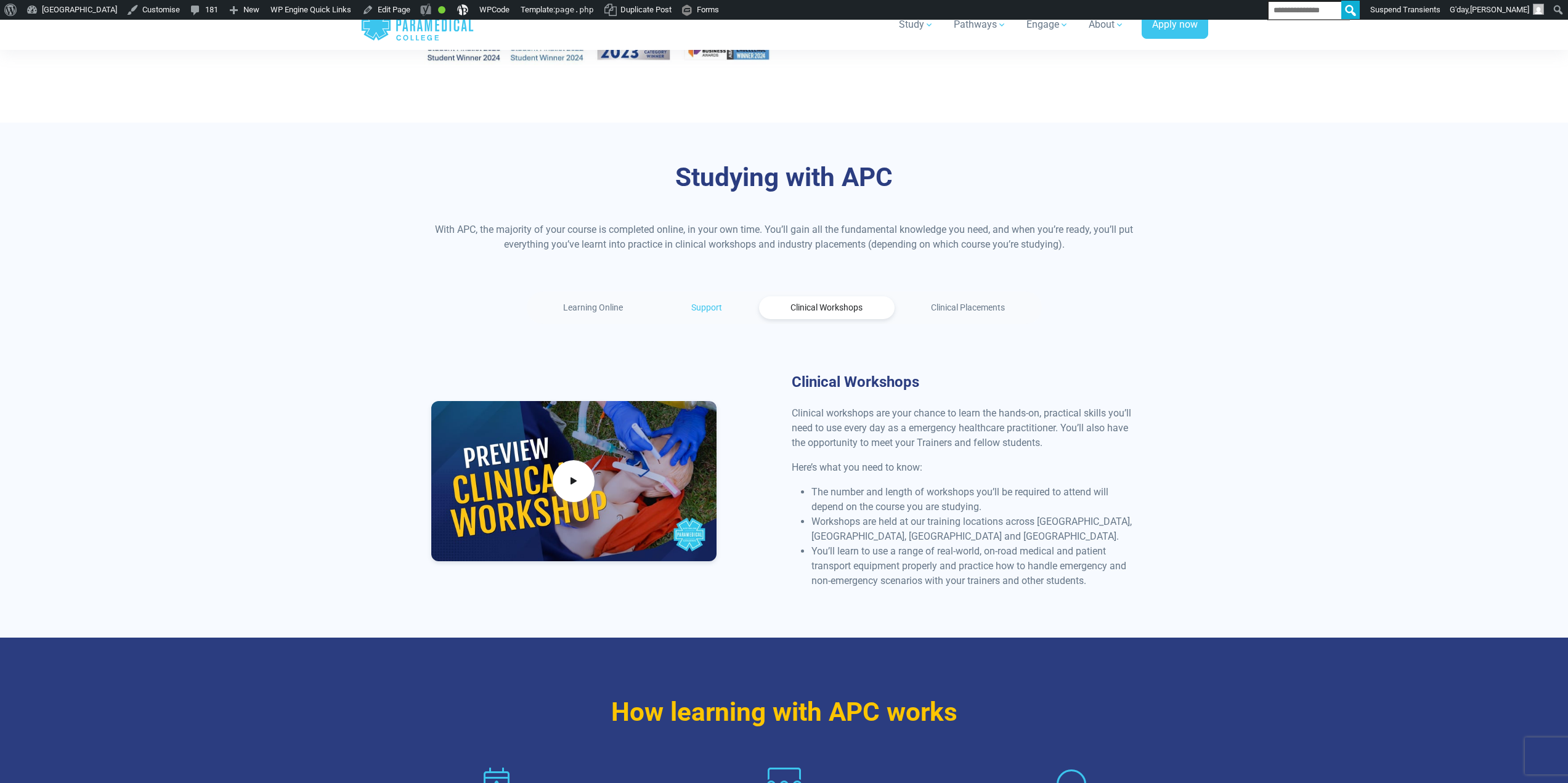
click at [707, 298] on link "Support" at bounding box center [707, 308] width 94 height 22
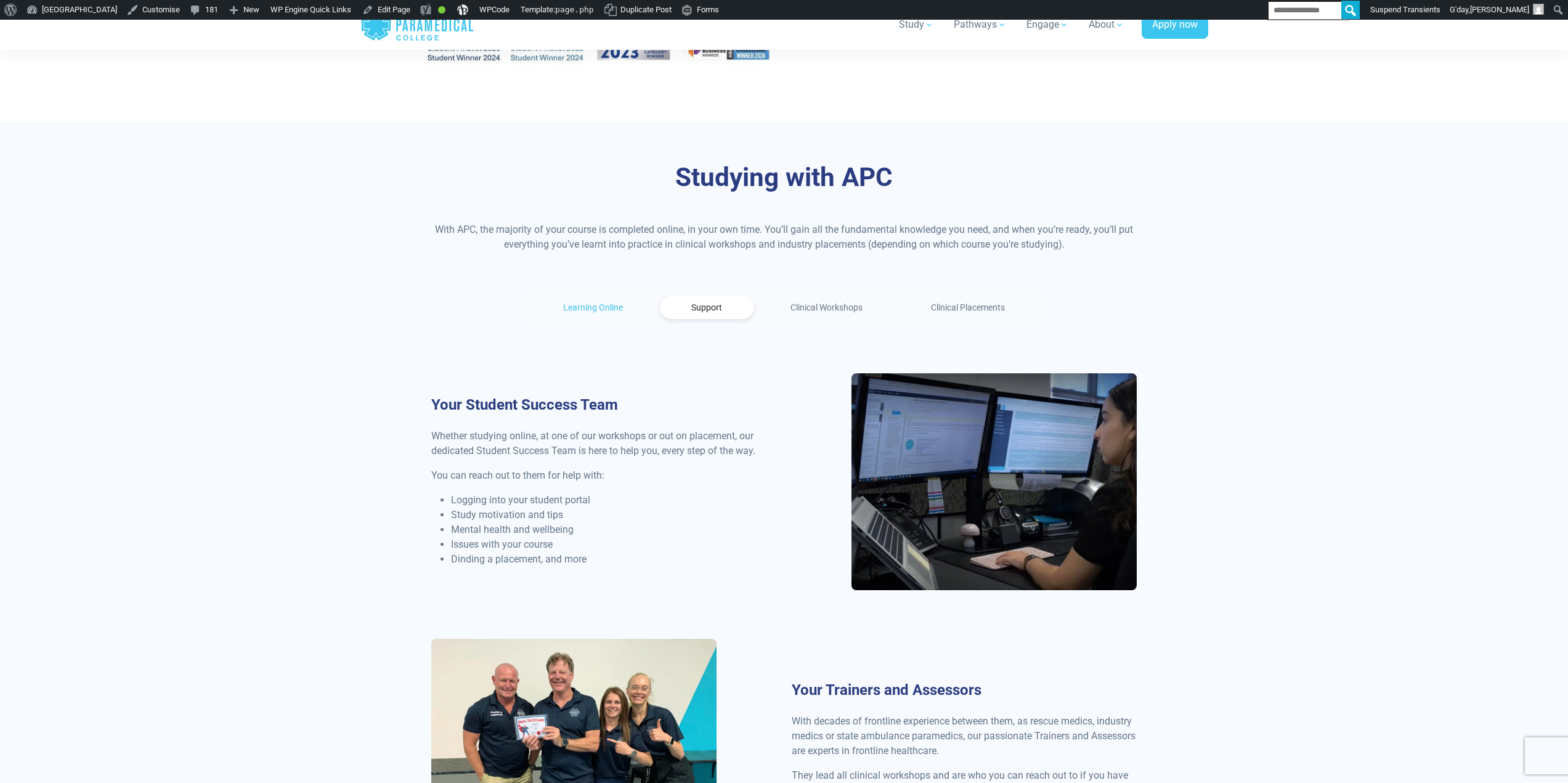
click at [598, 296] on link "Learning Online" at bounding box center [593, 308] width 124 height 22
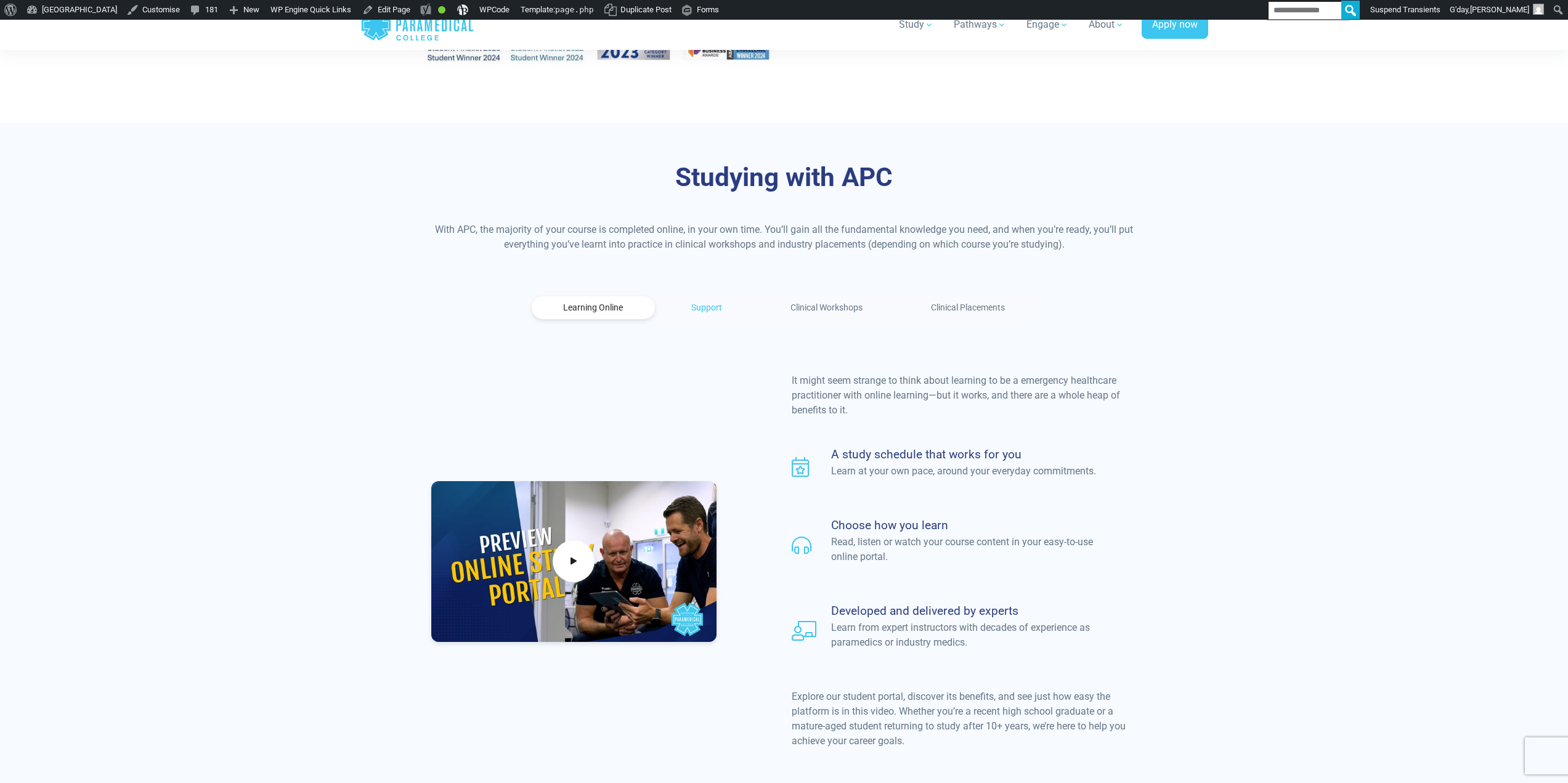
click at [713, 296] on link "Support" at bounding box center [707, 308] width 94 height 22
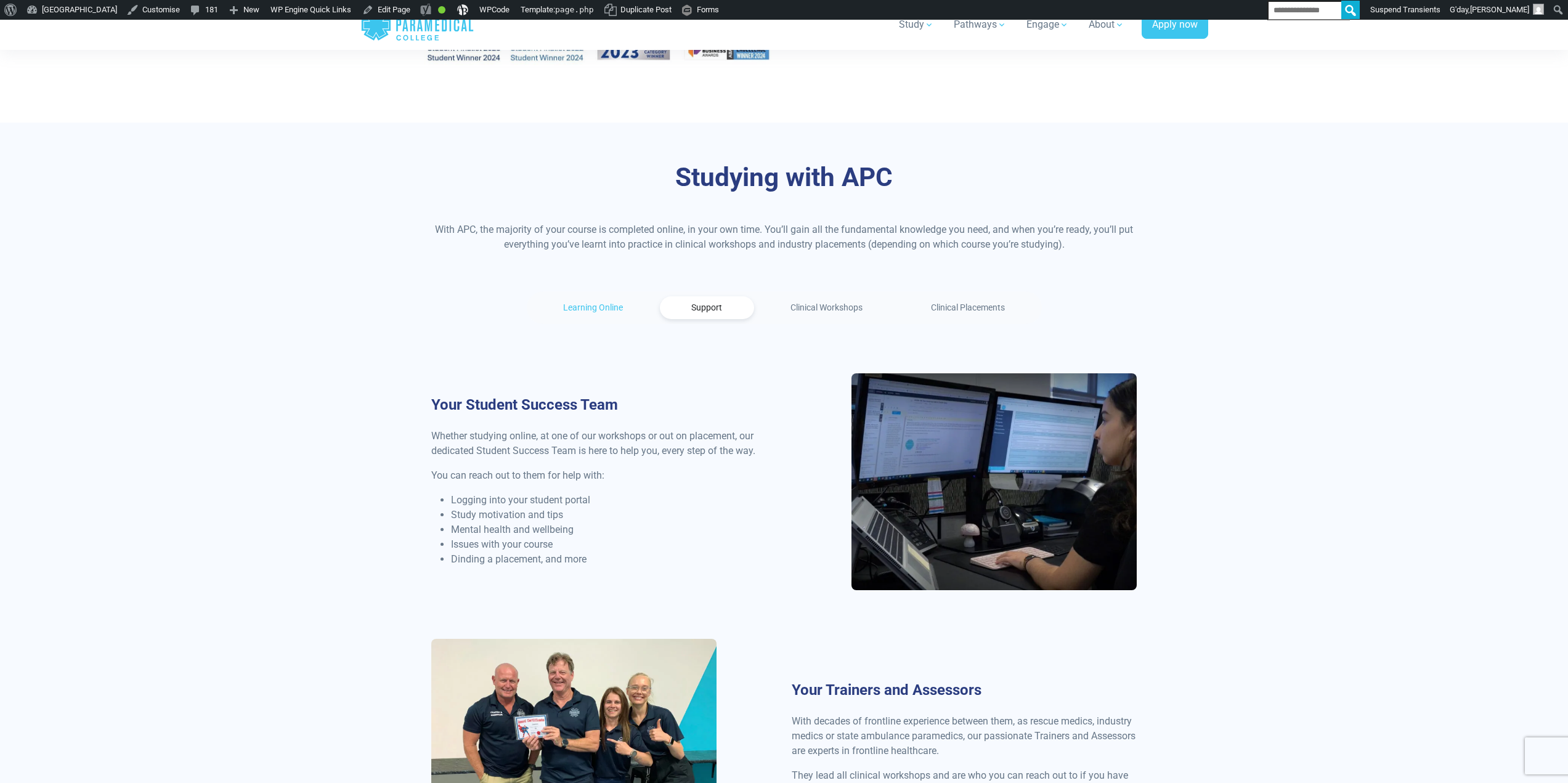
click at [609, 296] on link "Learning Online" at bounding box center [593, 308] width 124 height 22
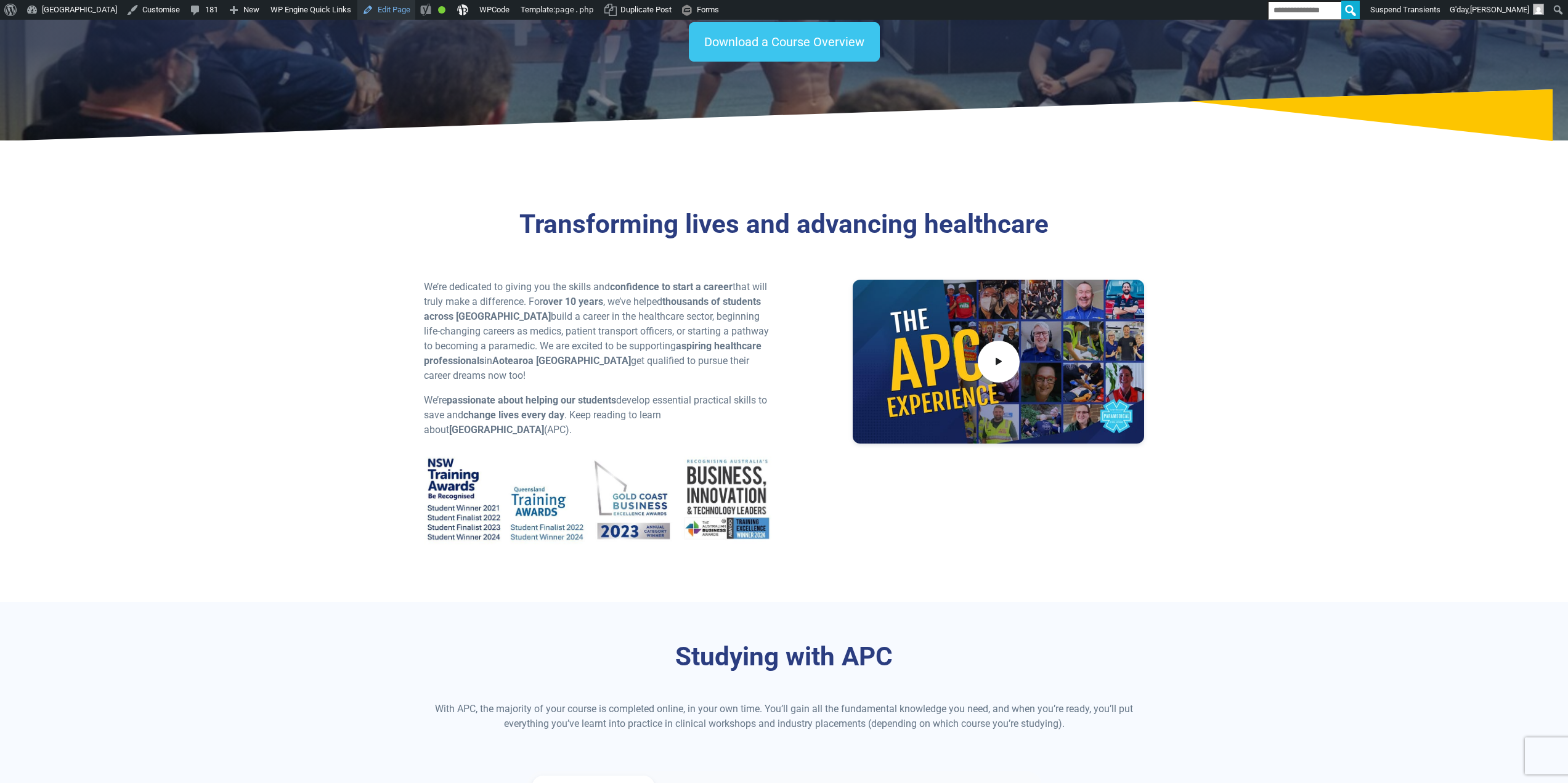
scroll to position [0, 0]
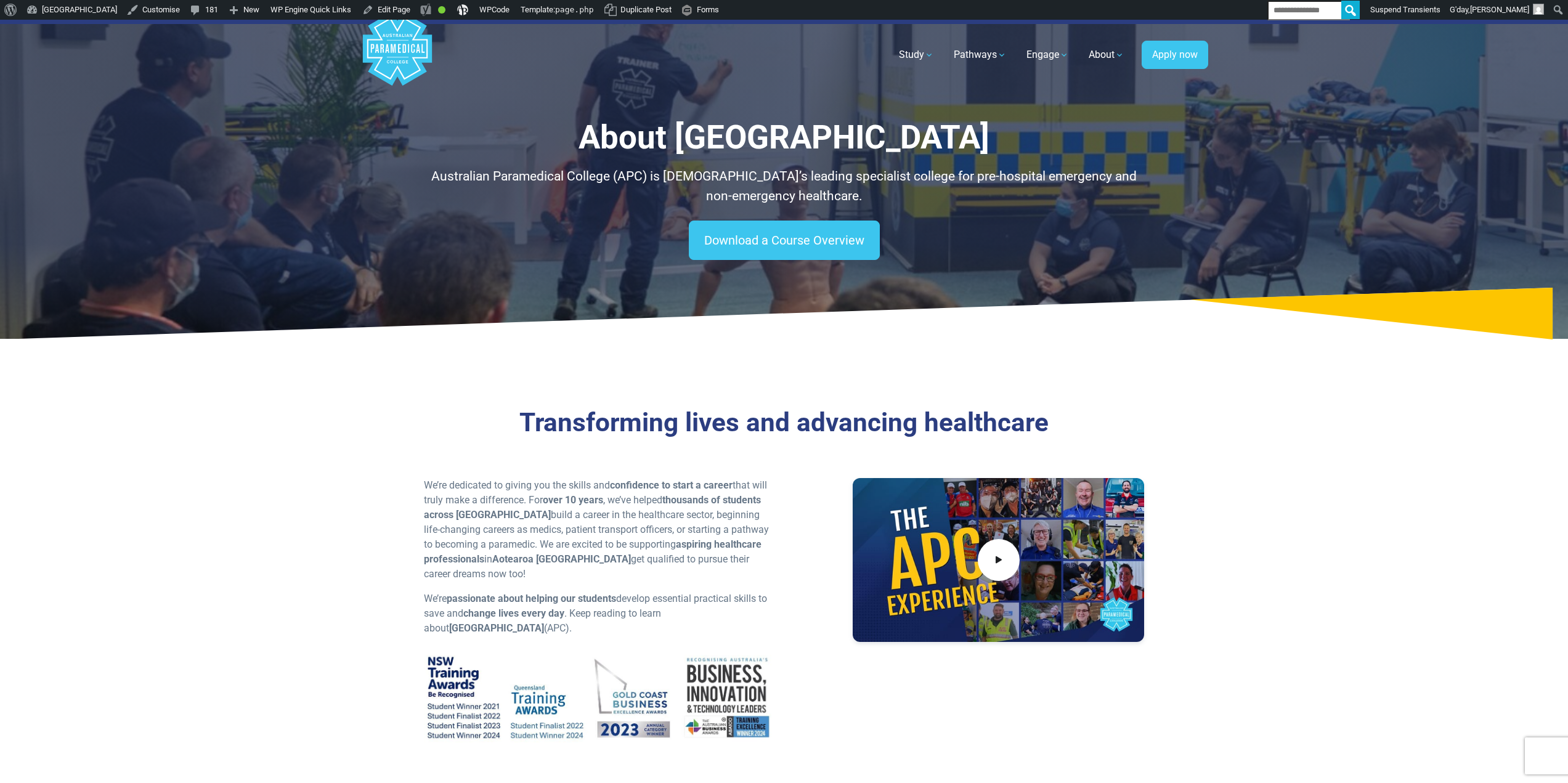
click at [407, 48] on polygon "Australian Paramedical College" at bounding box center [397, 49] width 69 height 74
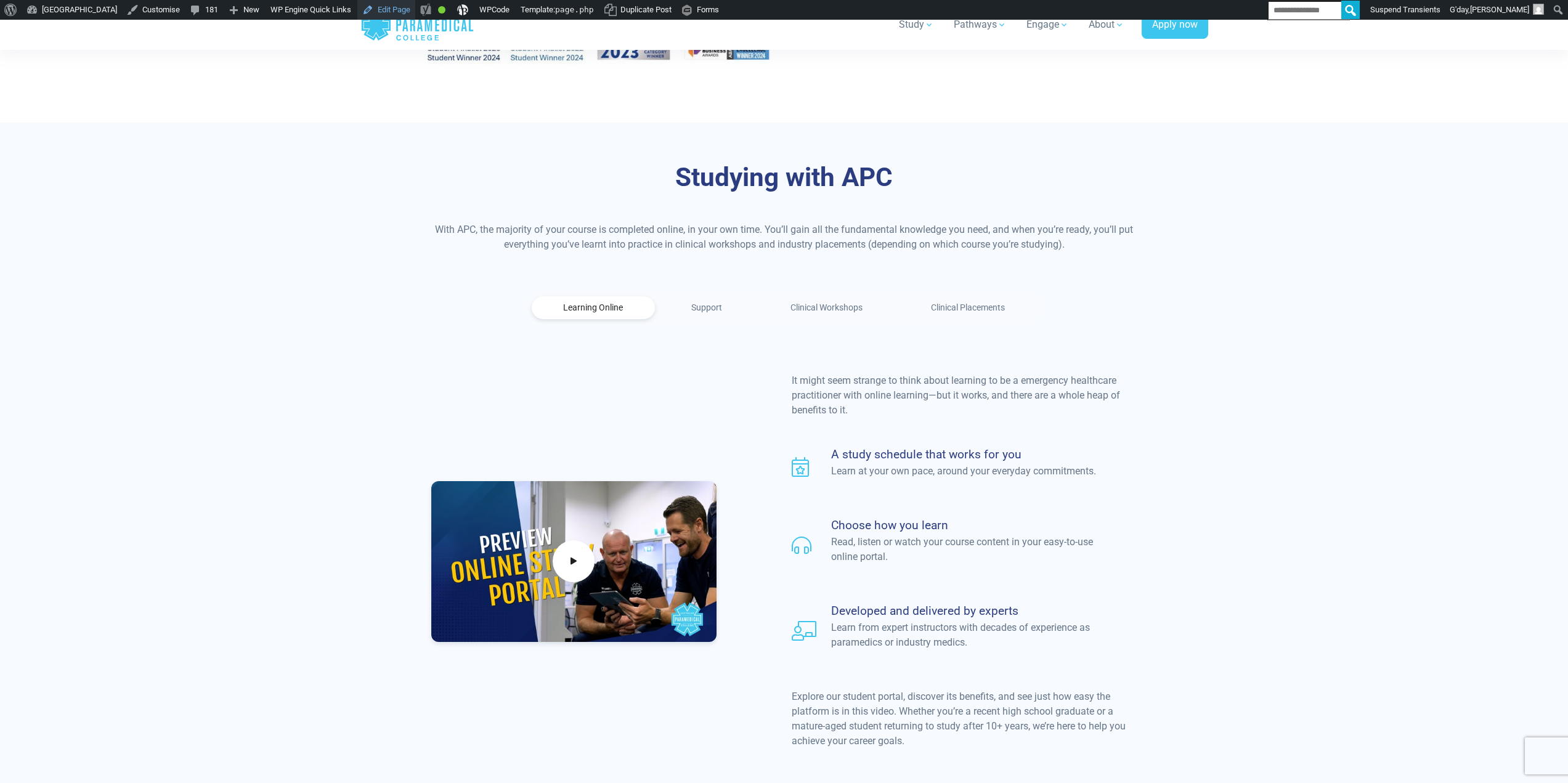
click at [416, 12] on link "Edit Page" at bounding box center [386, 10] width 58 height 20
